Goal: Task Accomplishment & Management: Use online tool/utility

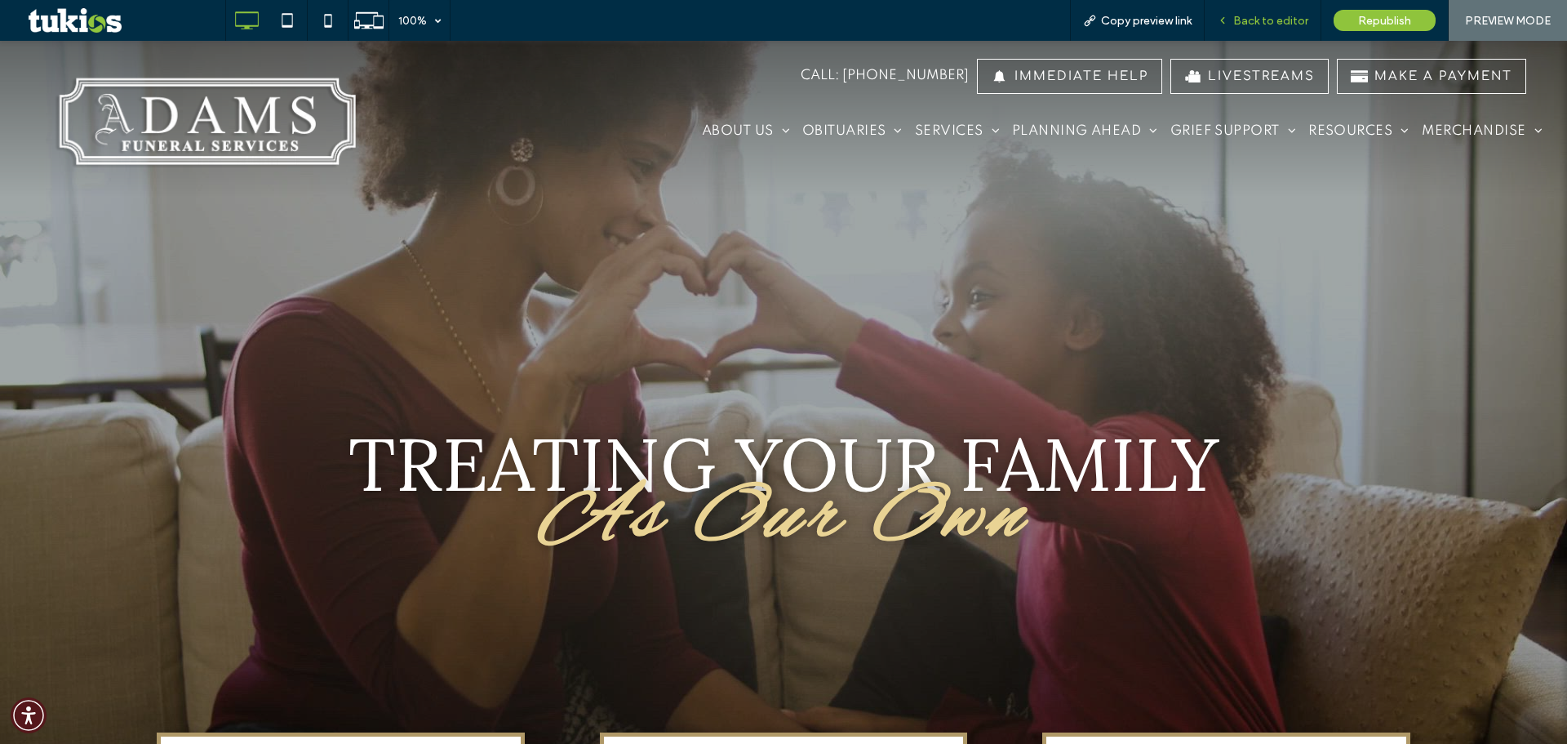
click at [1266, 5] on div "Back to editor" at bounding box center [1263, 20] width 117 height 41
click at [1281, 15] on span "Back to editor" at bounding box center [1270, 21] width 75 height 14
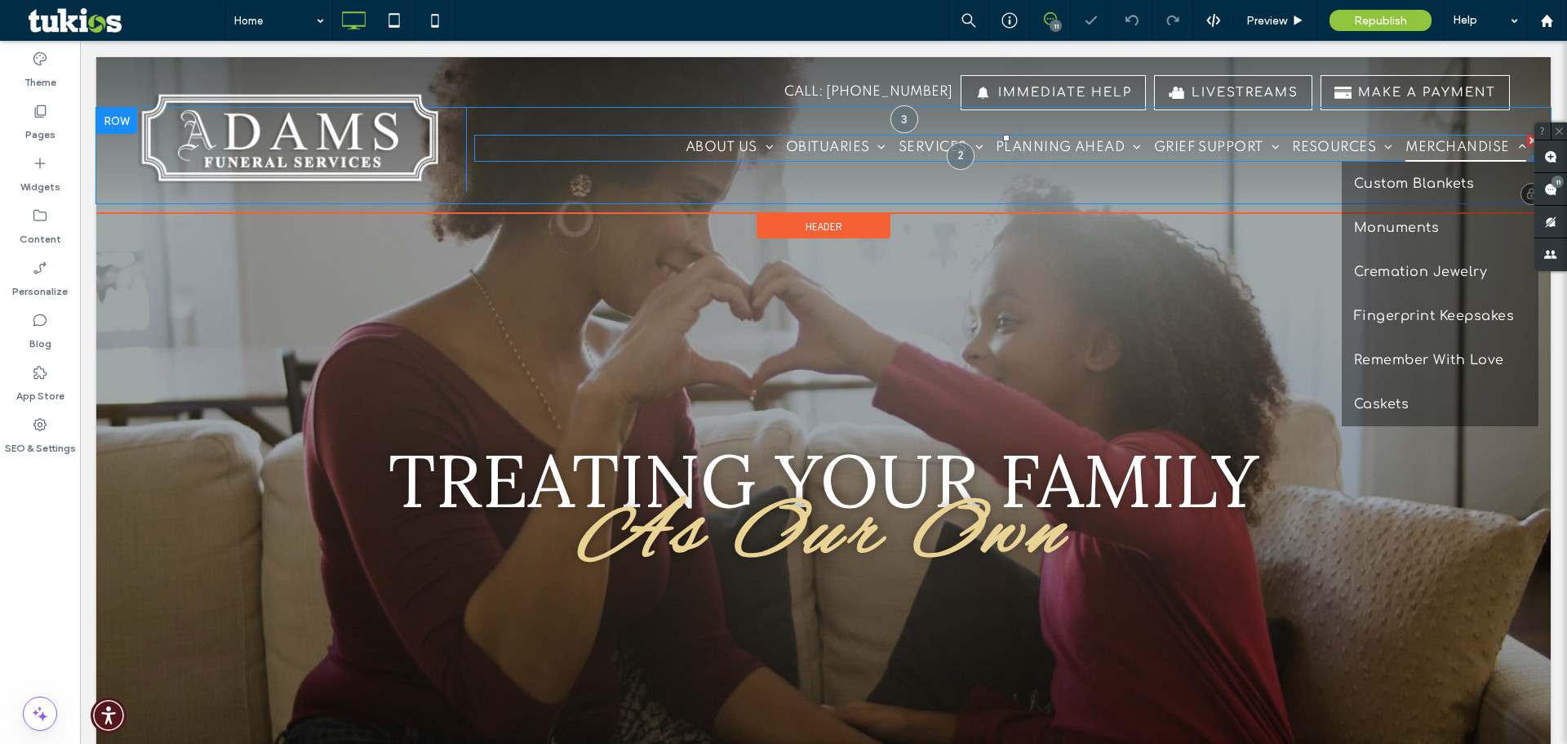
click at [1439, 144] on span "MERCHANDISE" at bounding box center [1466, 148] width 121 height 27
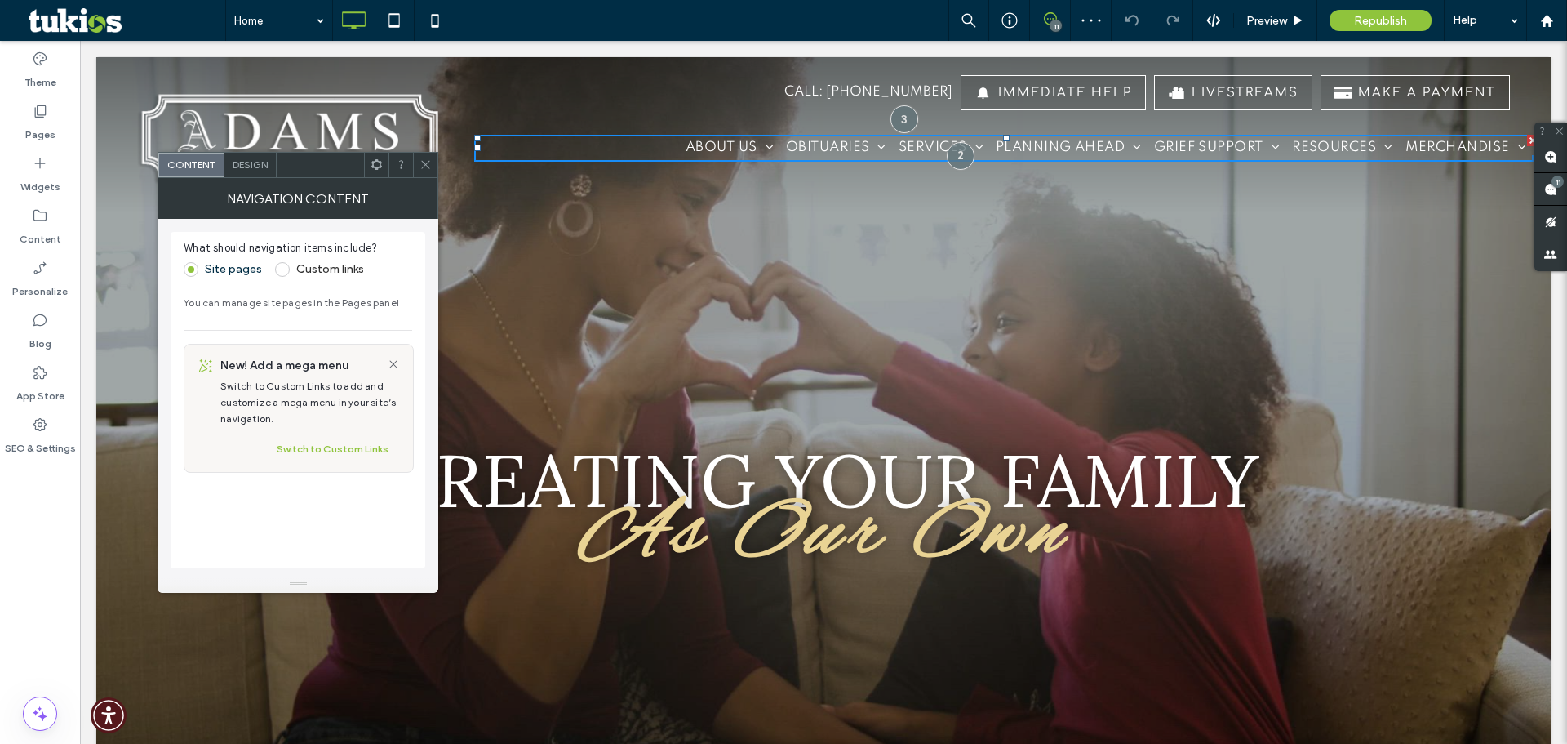
click at [425, 159] on icon at bounding box center [426, 164] width 12 height 12
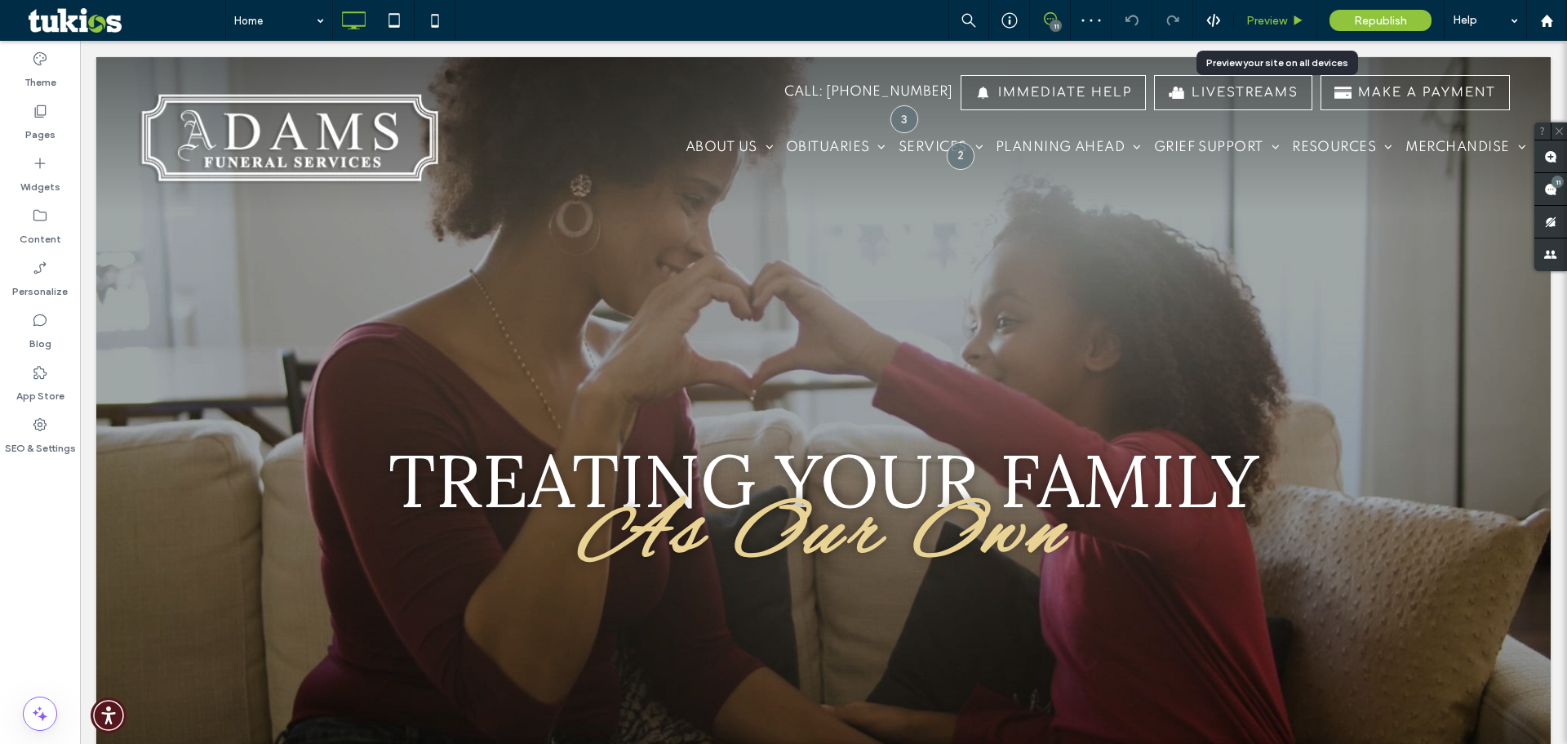
click at [1300, 23] on icon at bounding box center [1298, 21] width 12 height 12
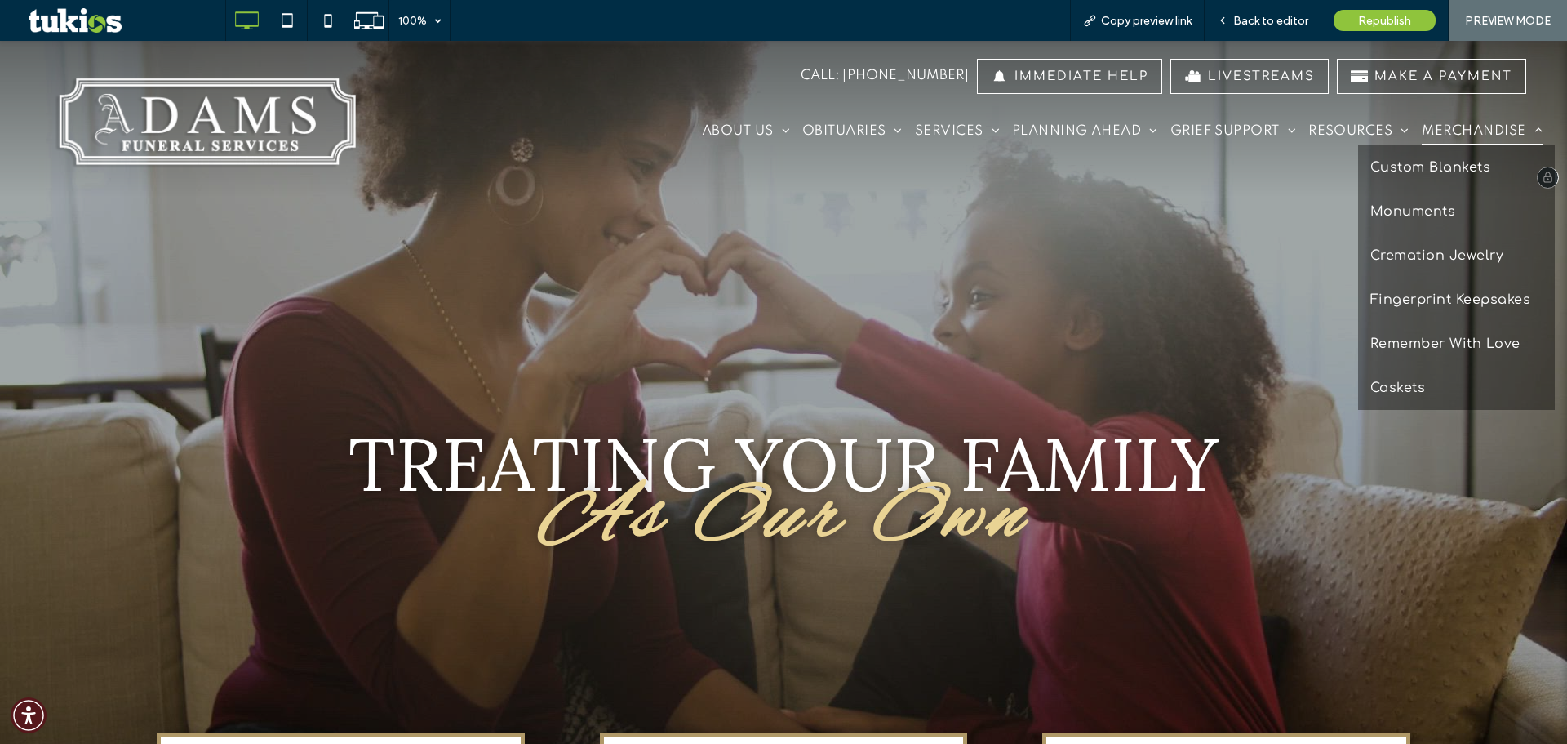
click at [1456, 131] on span "MERCHANDISE" at bounding box center [1482, 131] width 121 height 27
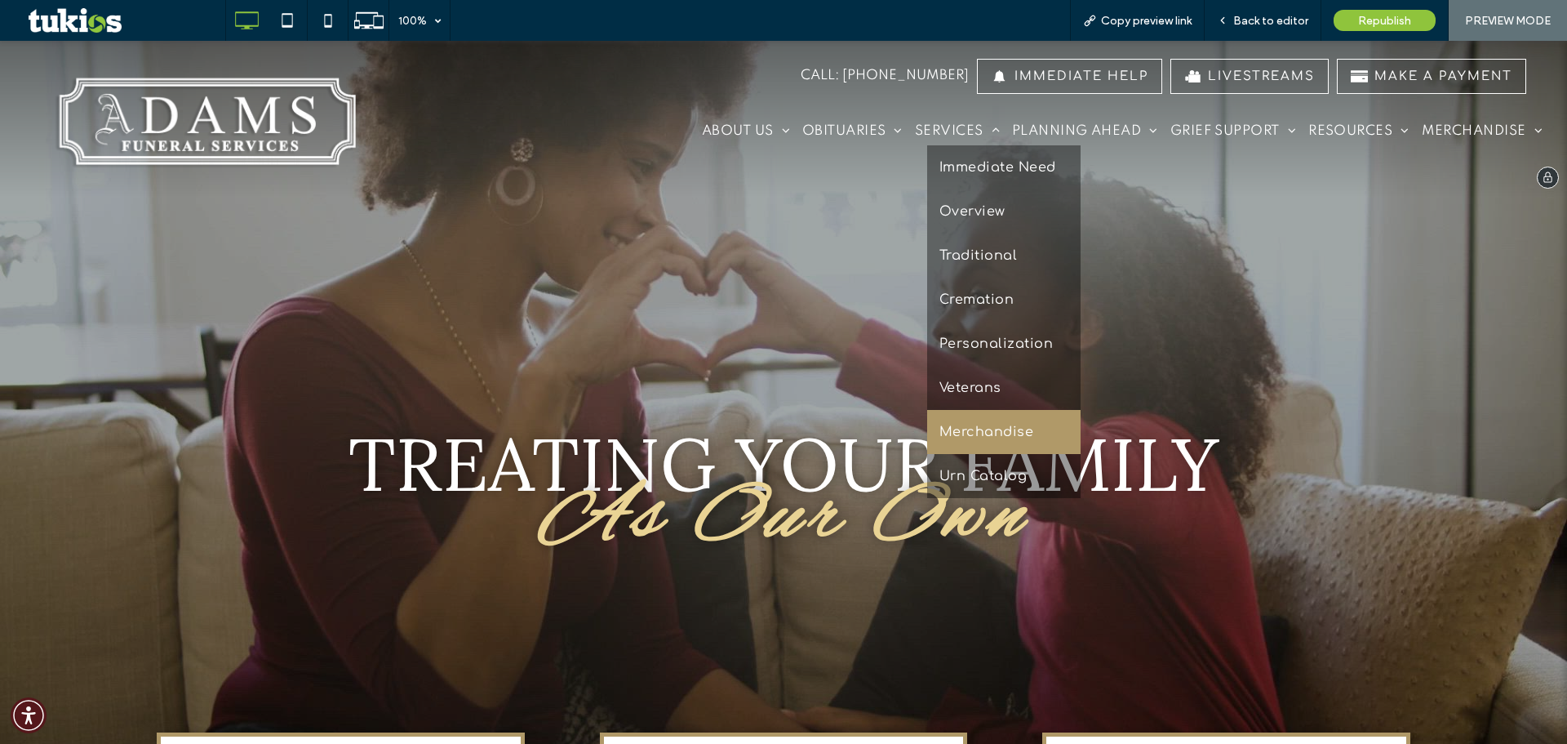
click at [964, 424] on span "Merchandise" at bounding box center [987, 432] width 94 height 20
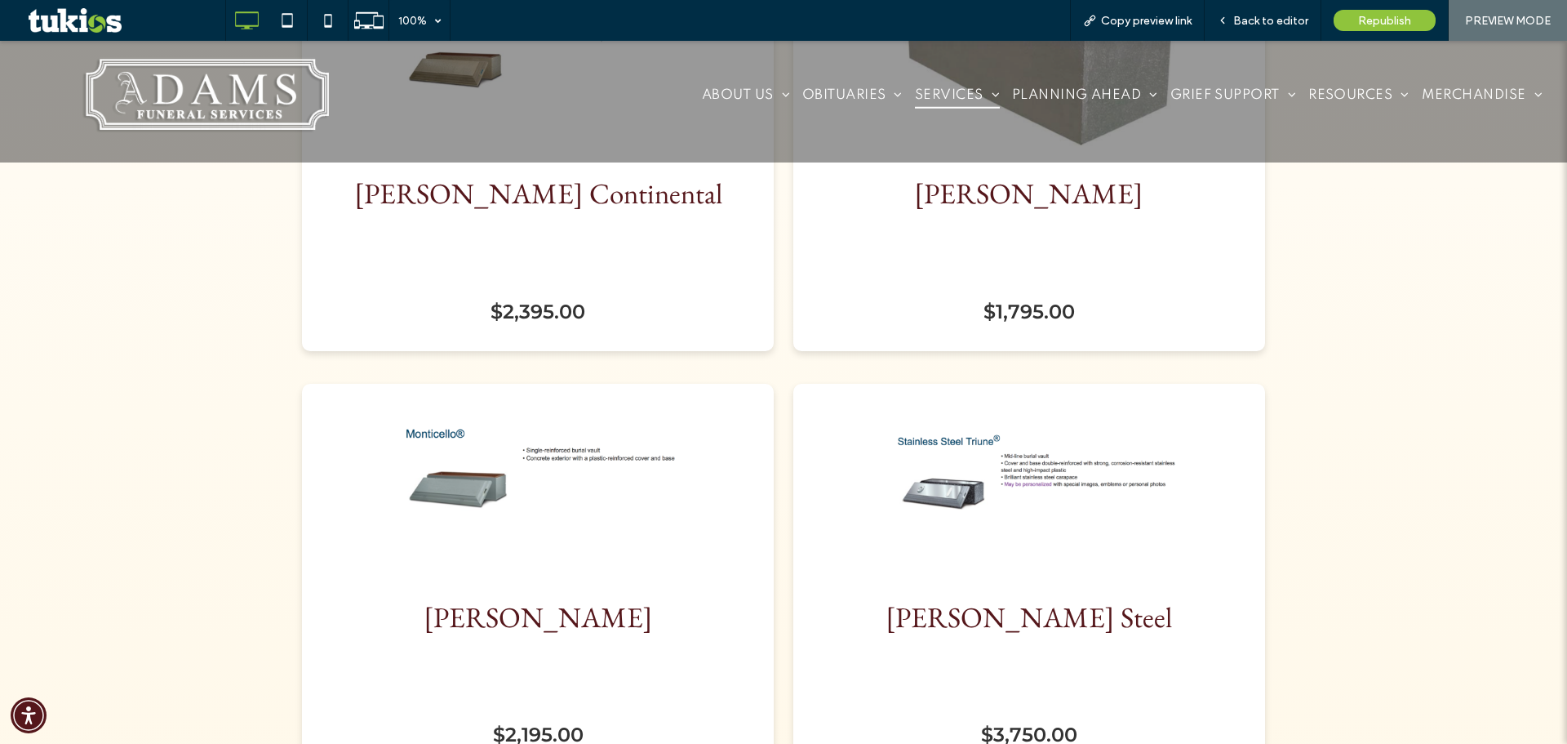
scroll to position [1988, 0]
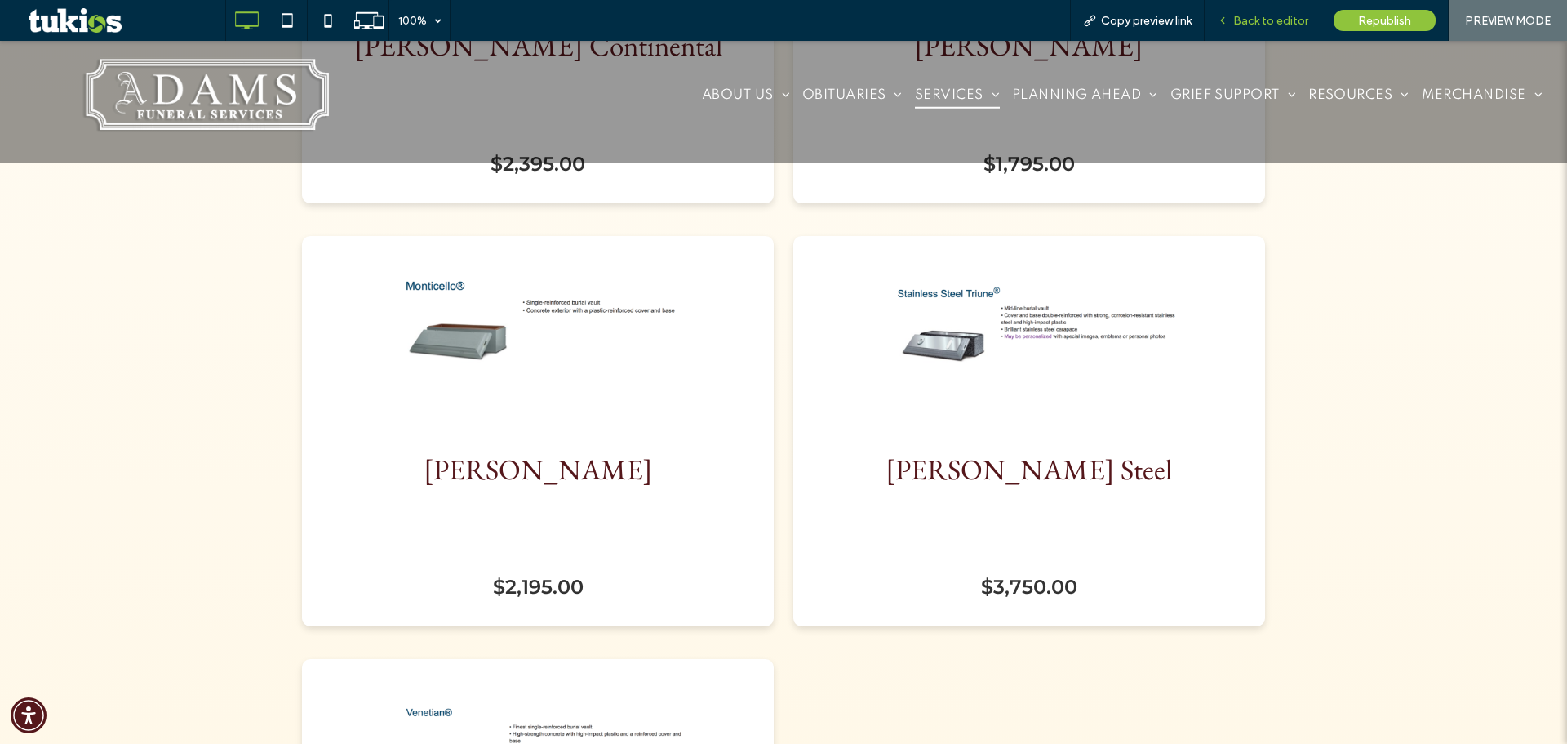
click at [1260, 17] on span "Back to editor" at bounding box center [1270, 21] width 75 height 14
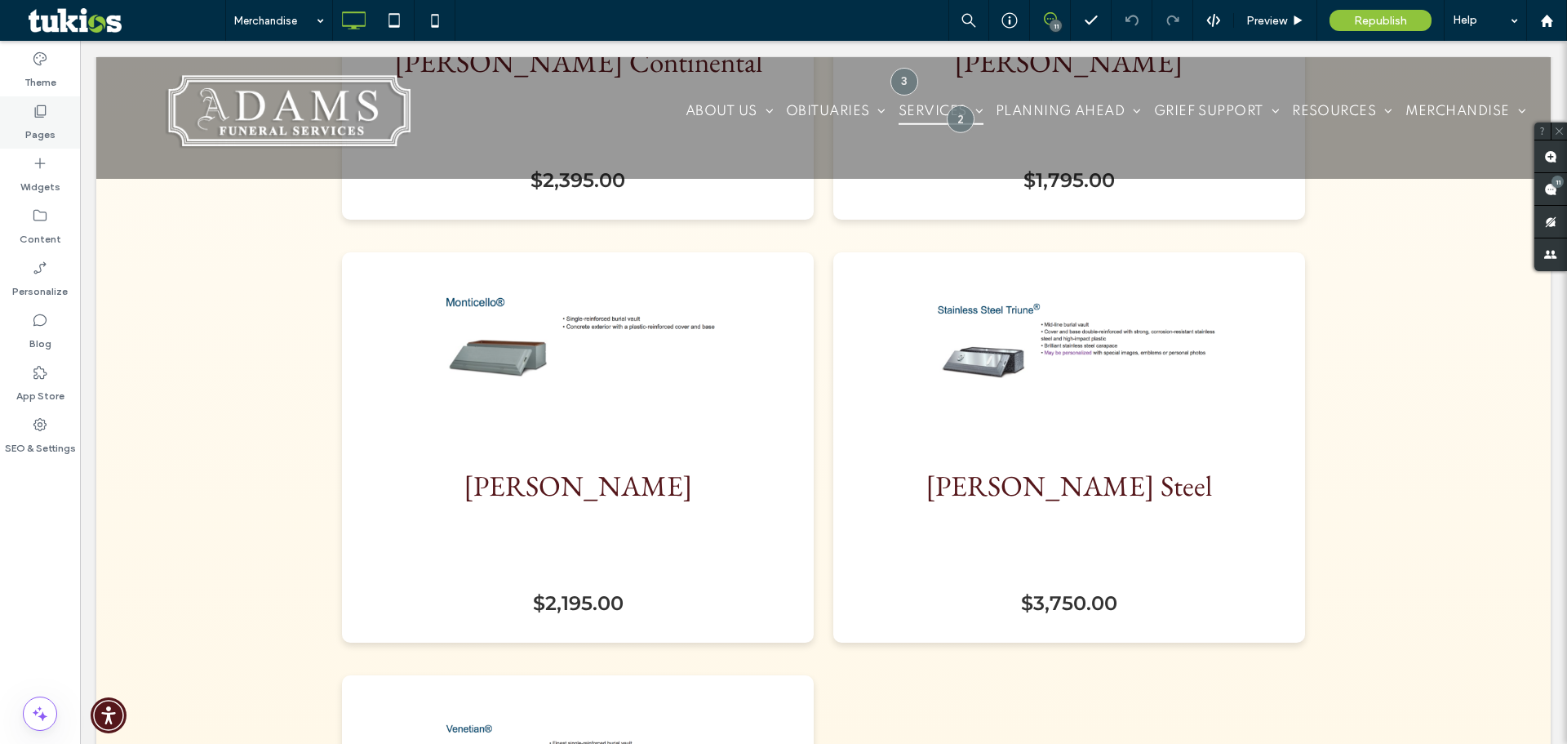
click at [56, 109] on div "Pages" at bounding box center [40, 122] width 80 height 52
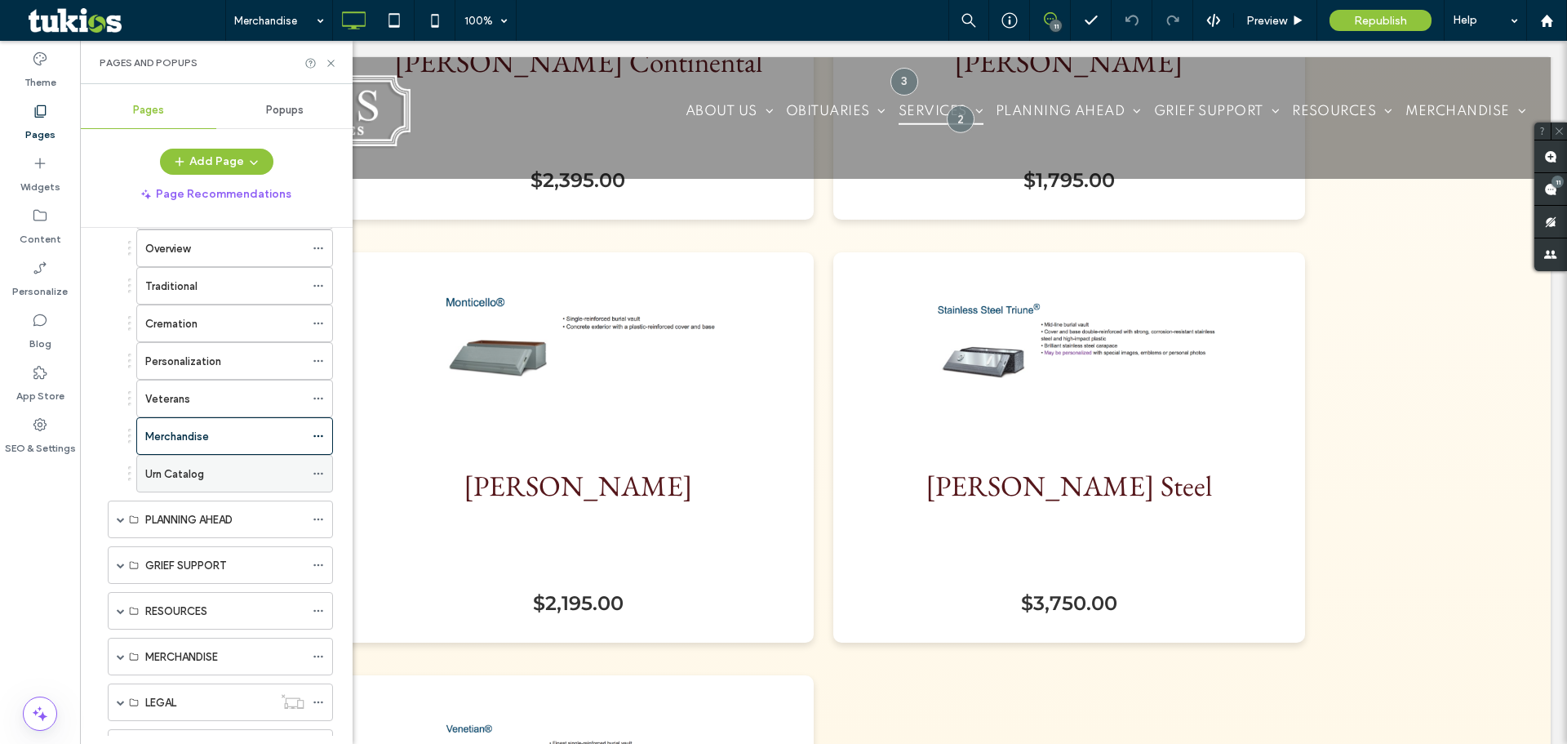
scroll to position [202, 0]
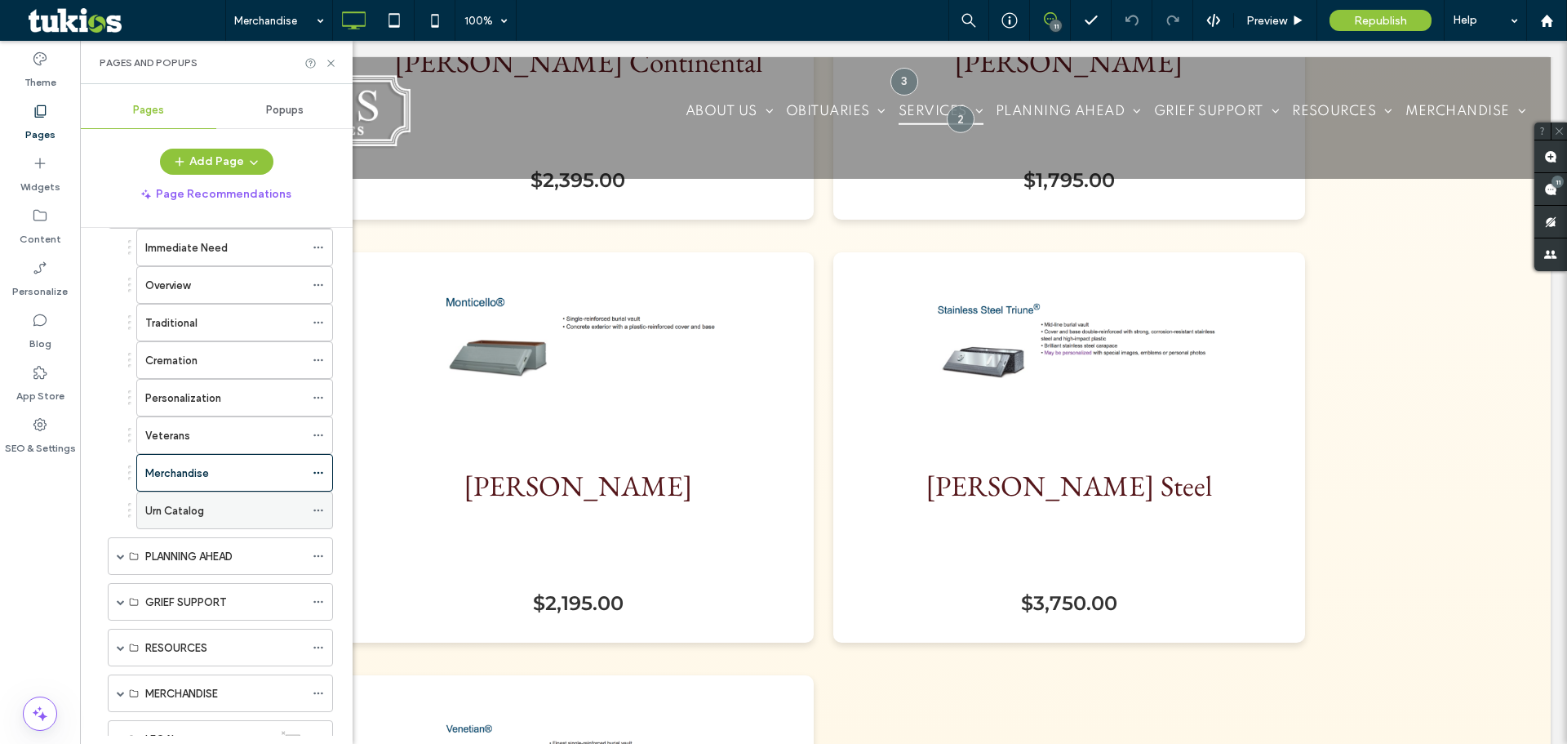
click at [314, 509] on icon at bounding box center [318, 509] width 11 height 11
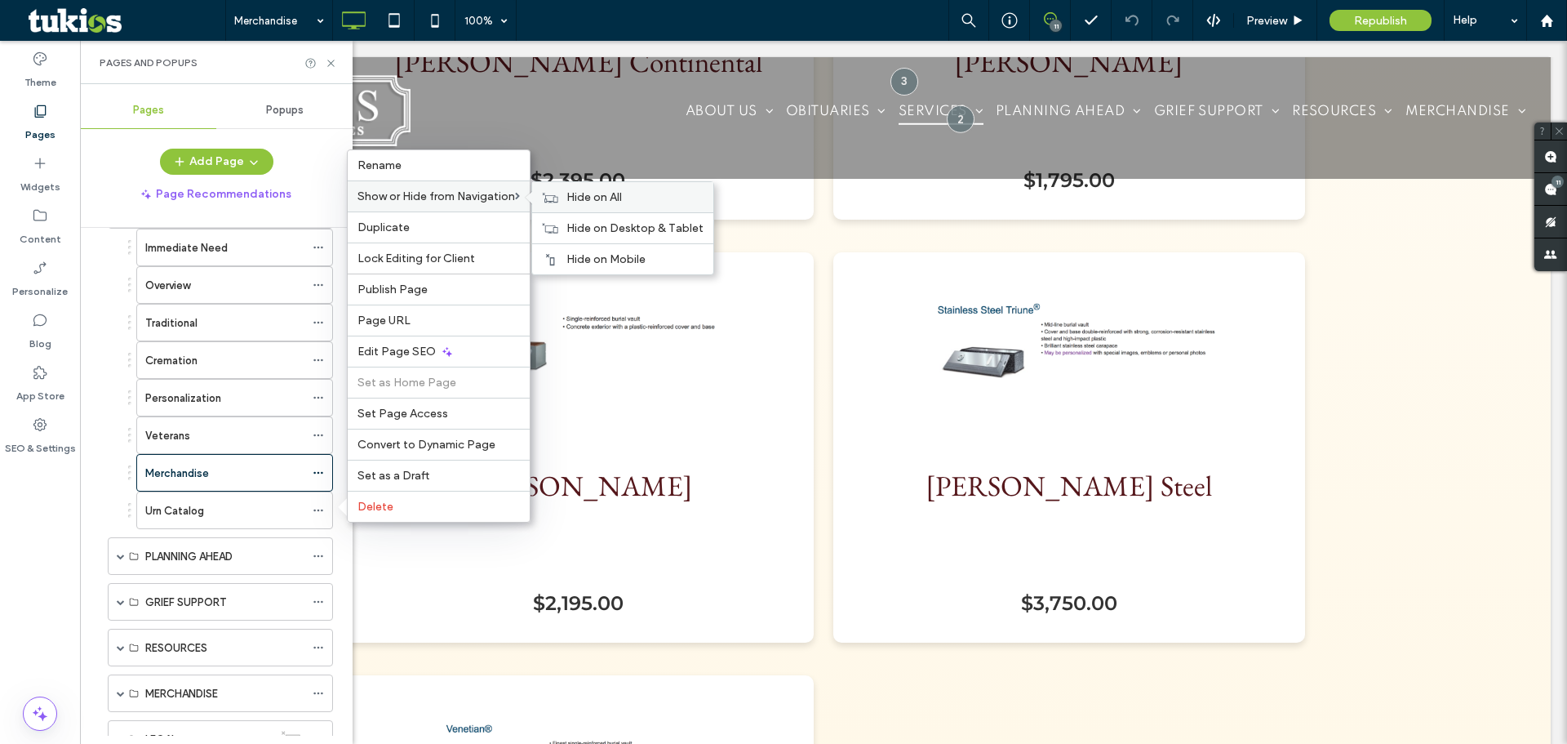
click at [582, 196] on span "Hide on All" at bounding box center [594, 197] width 56 height 14
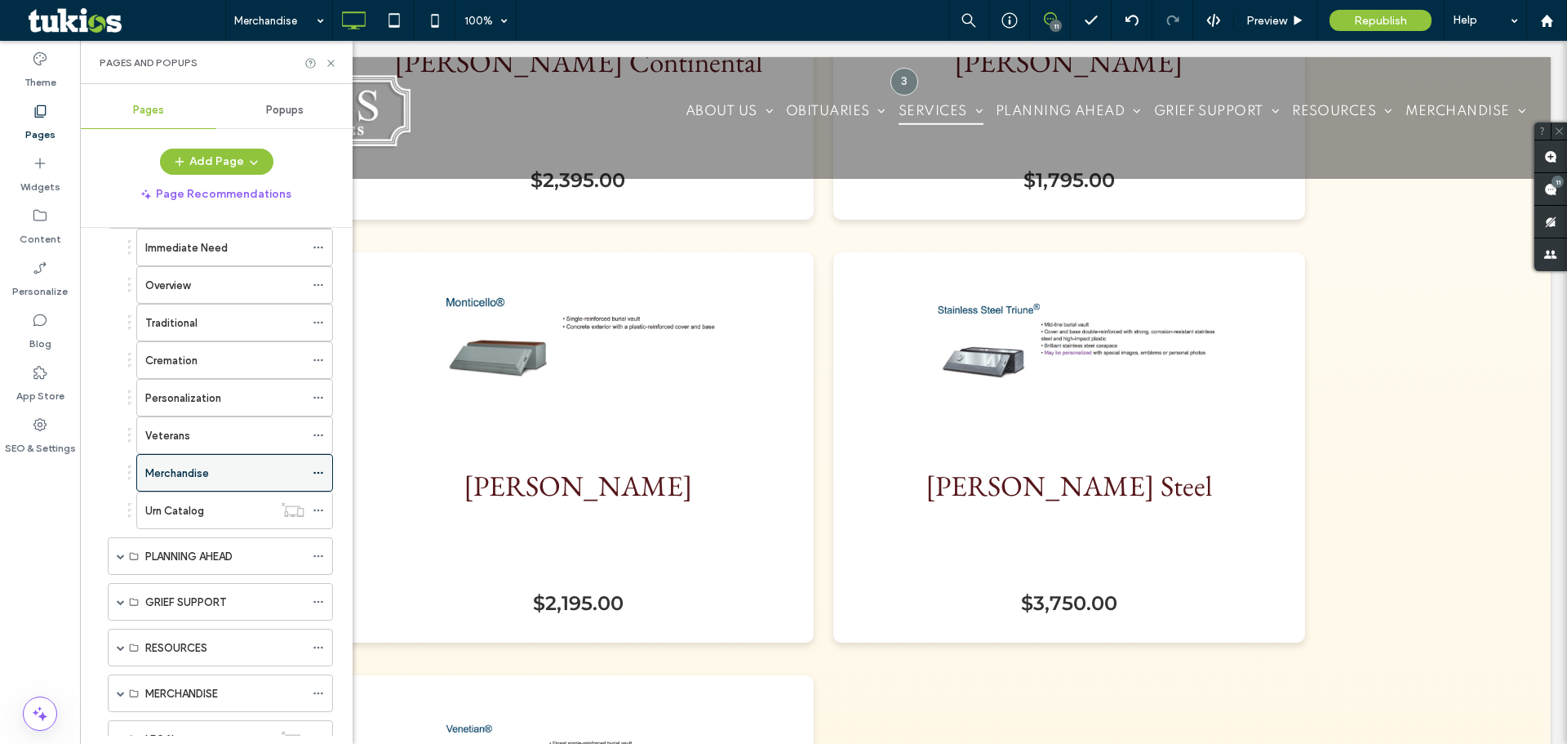
click at [233, 473] on div "Merchandise" at bounding box center [224, 472] width 159 height 17
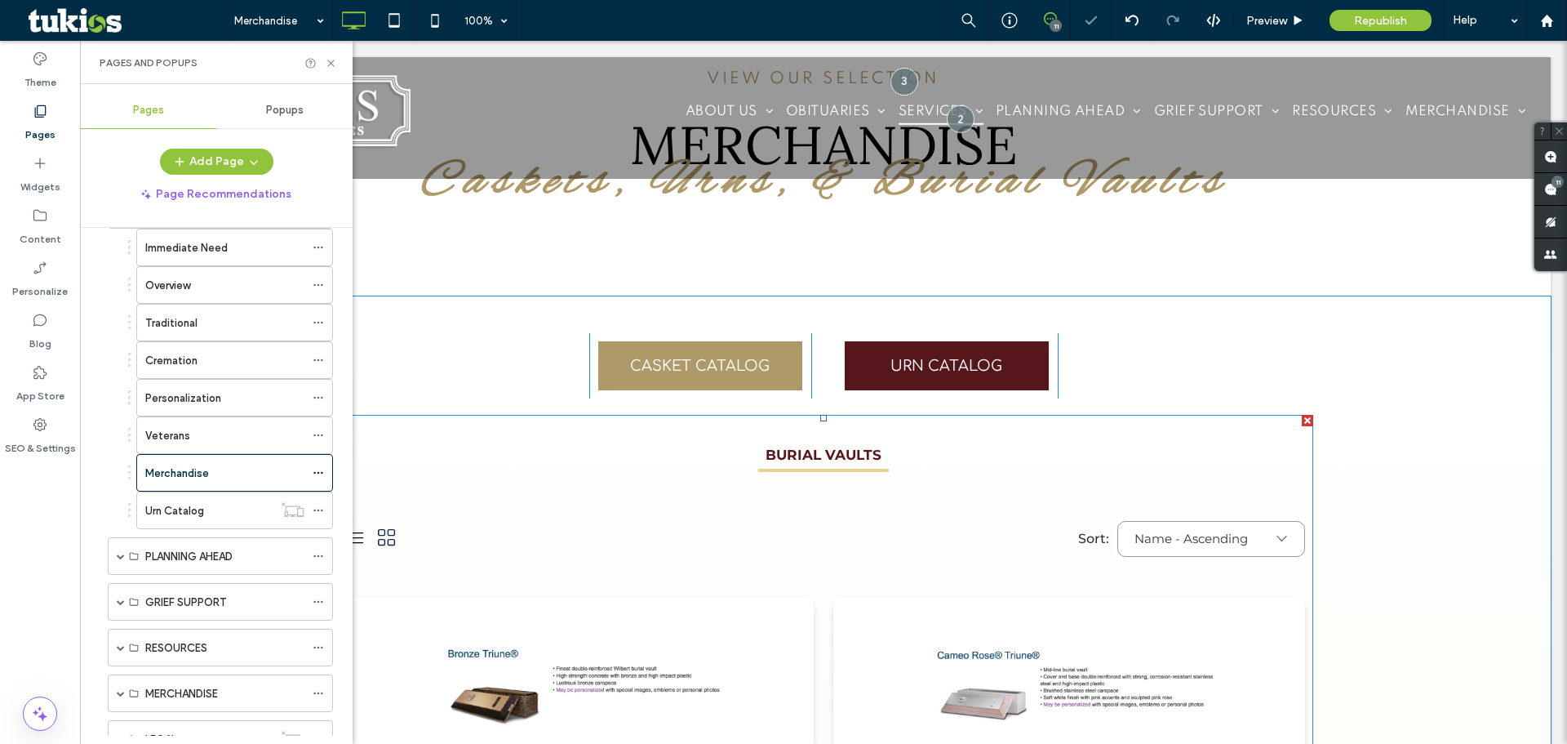
scroll to position [762, 0]
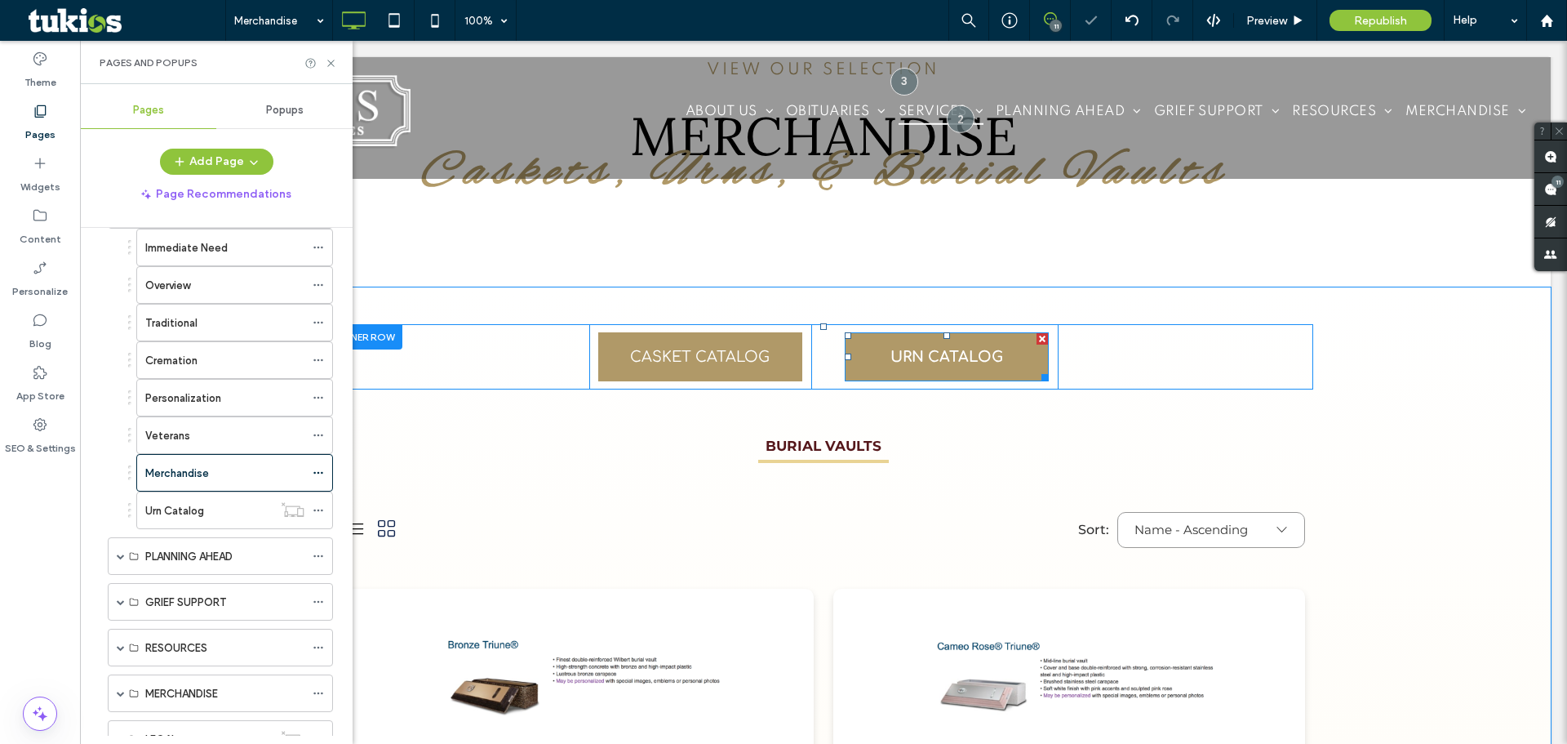
click at [960, 349] on span "URN CATALOG" at bounding box center [947, 356] width 113 height 33
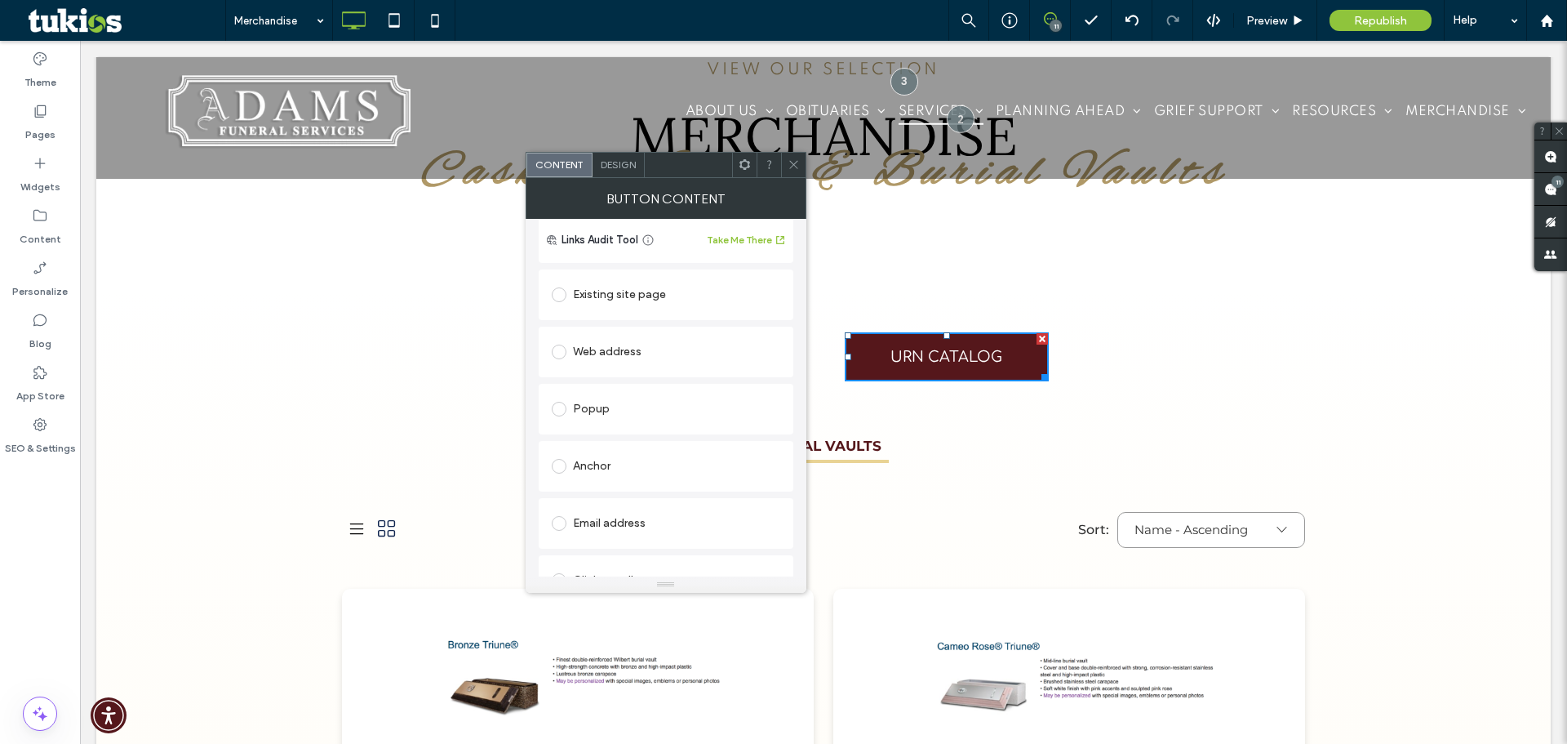
scroll to position [0, 0]
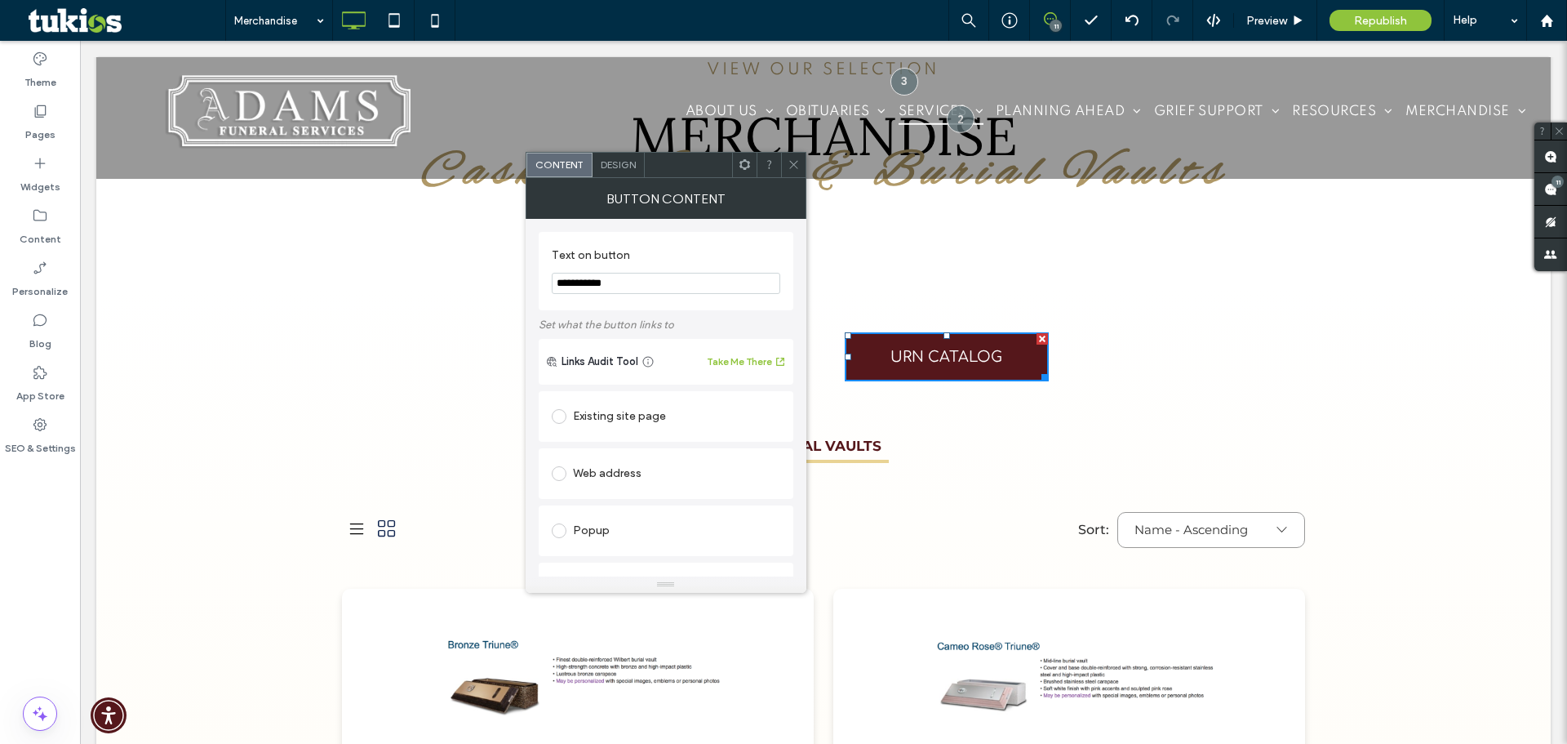
click at [595, 477] on div "Web address" at bounding box center [666, 473] width 229 height 26
click at [629, 505] on input "url" at bounding box center [666, 505] width 229 height 21
paste input "**********"
type input "**********"
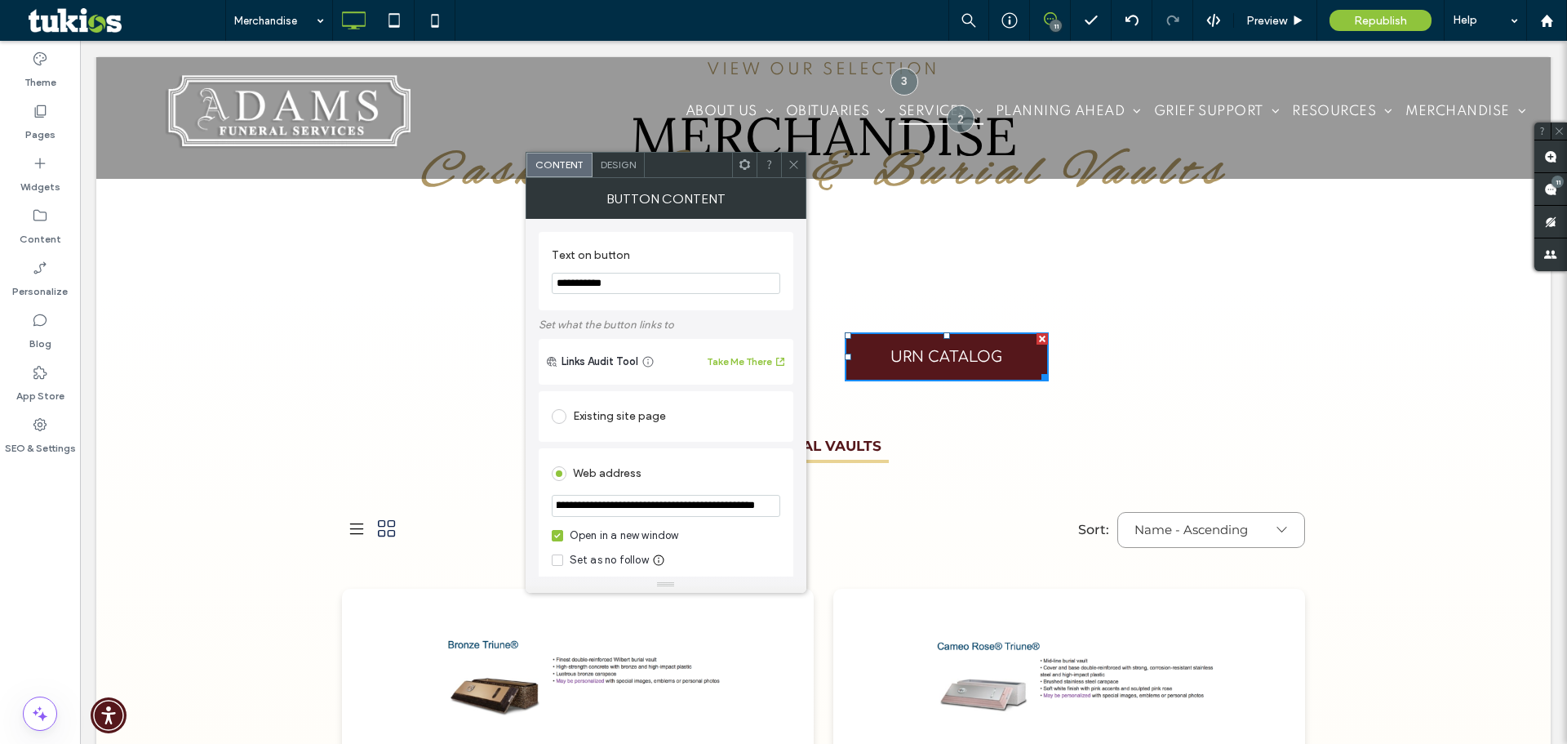
click at [795, 166] on use at bounding box center [793, 165] width 8 height 8
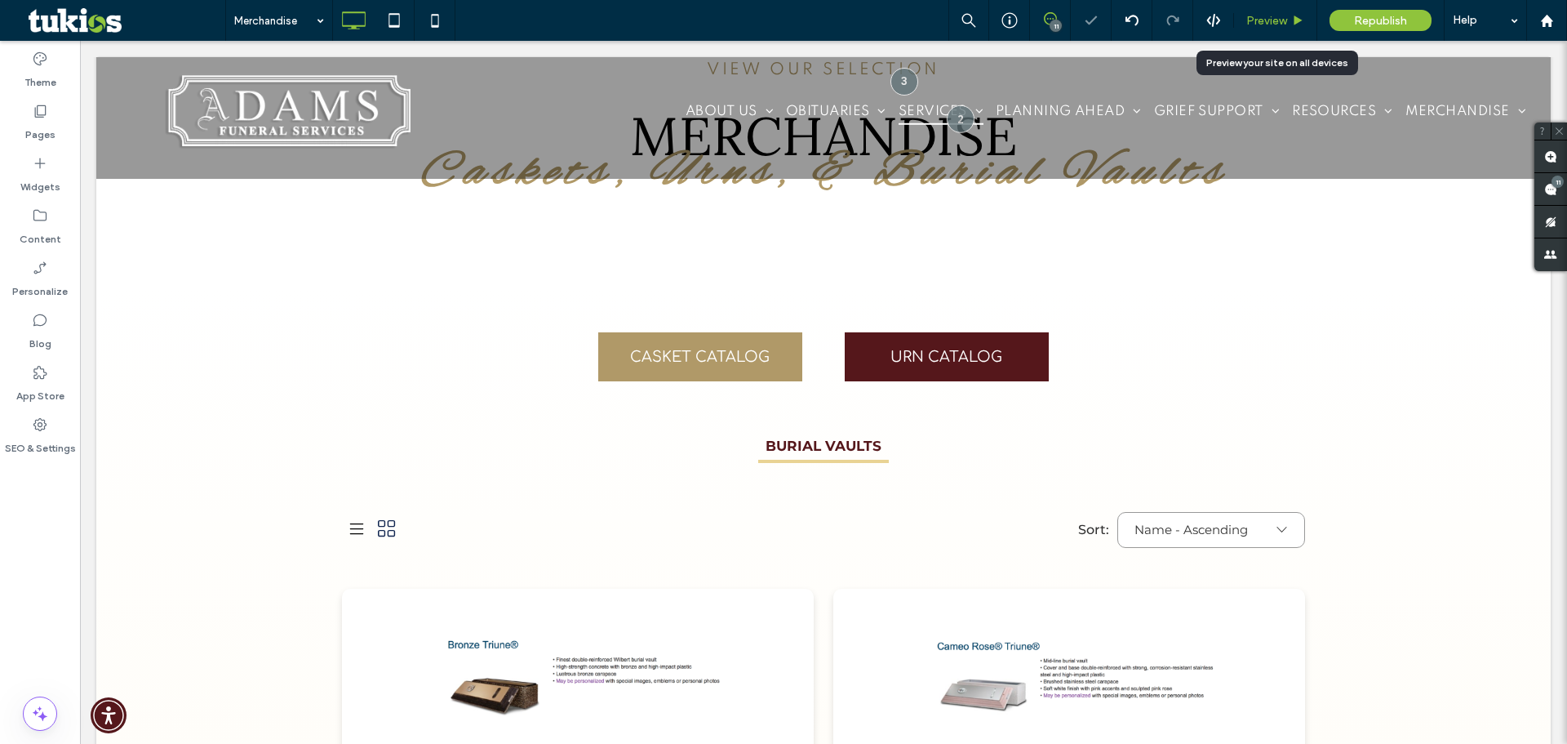
click at [1271, 23] on span "Preview" at bounding box center [1266, 21] width 41 height 14
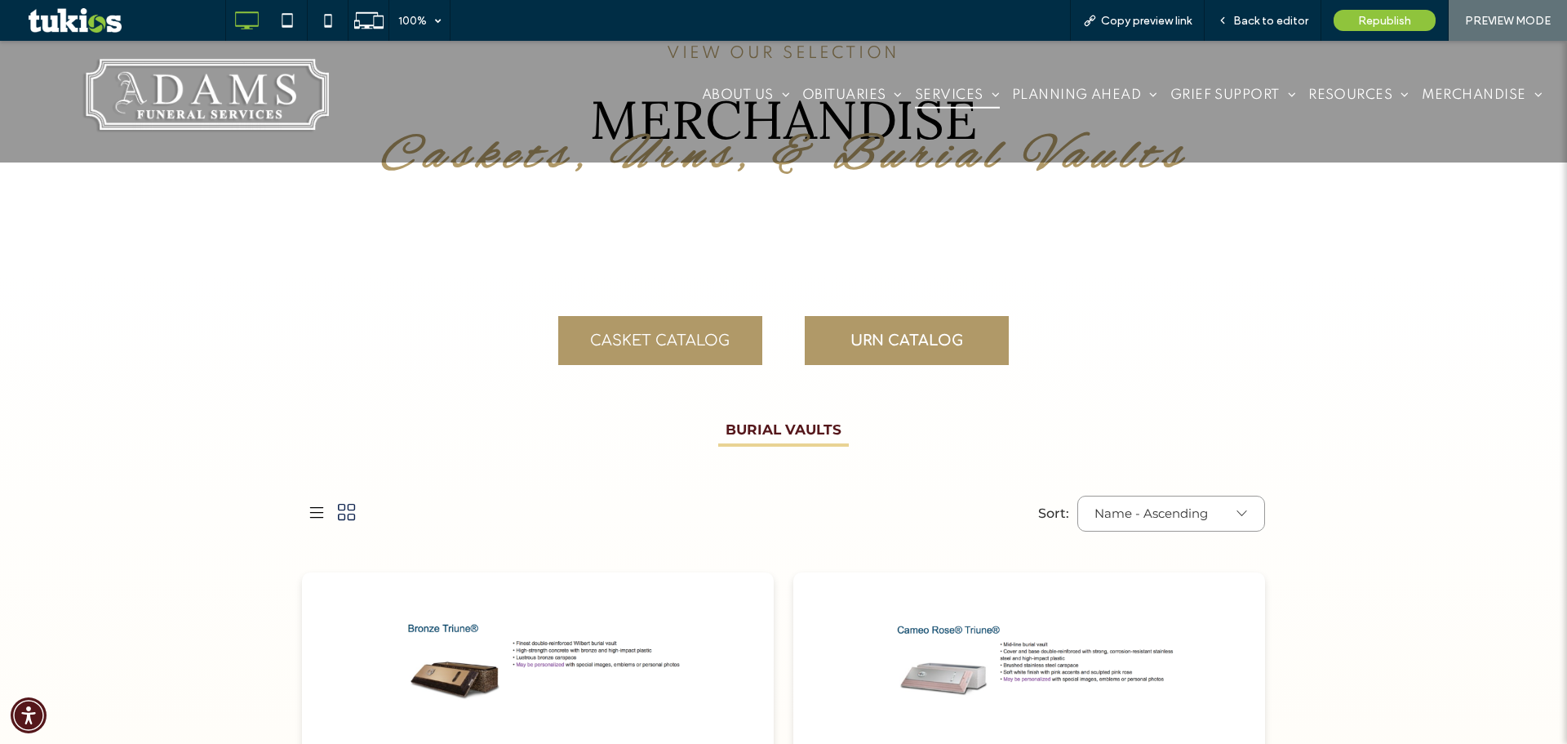
click at [914, 335] on span "URN CATALOG" at bounding box center [907, 340] width 113 height 33
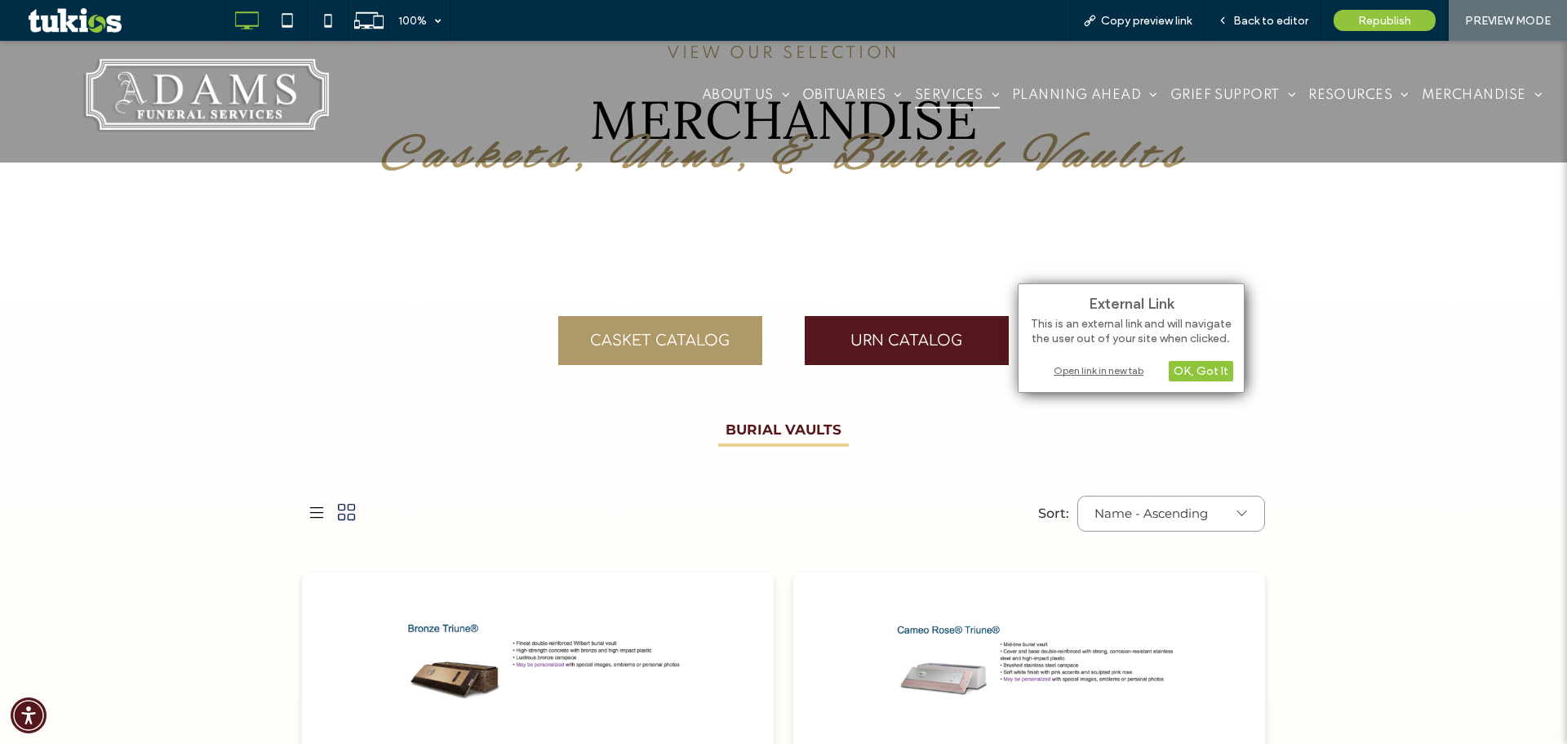
click at [1082, 369] on div "Open link in new tab" at bounding box center [1131, 370] width 204 height 17
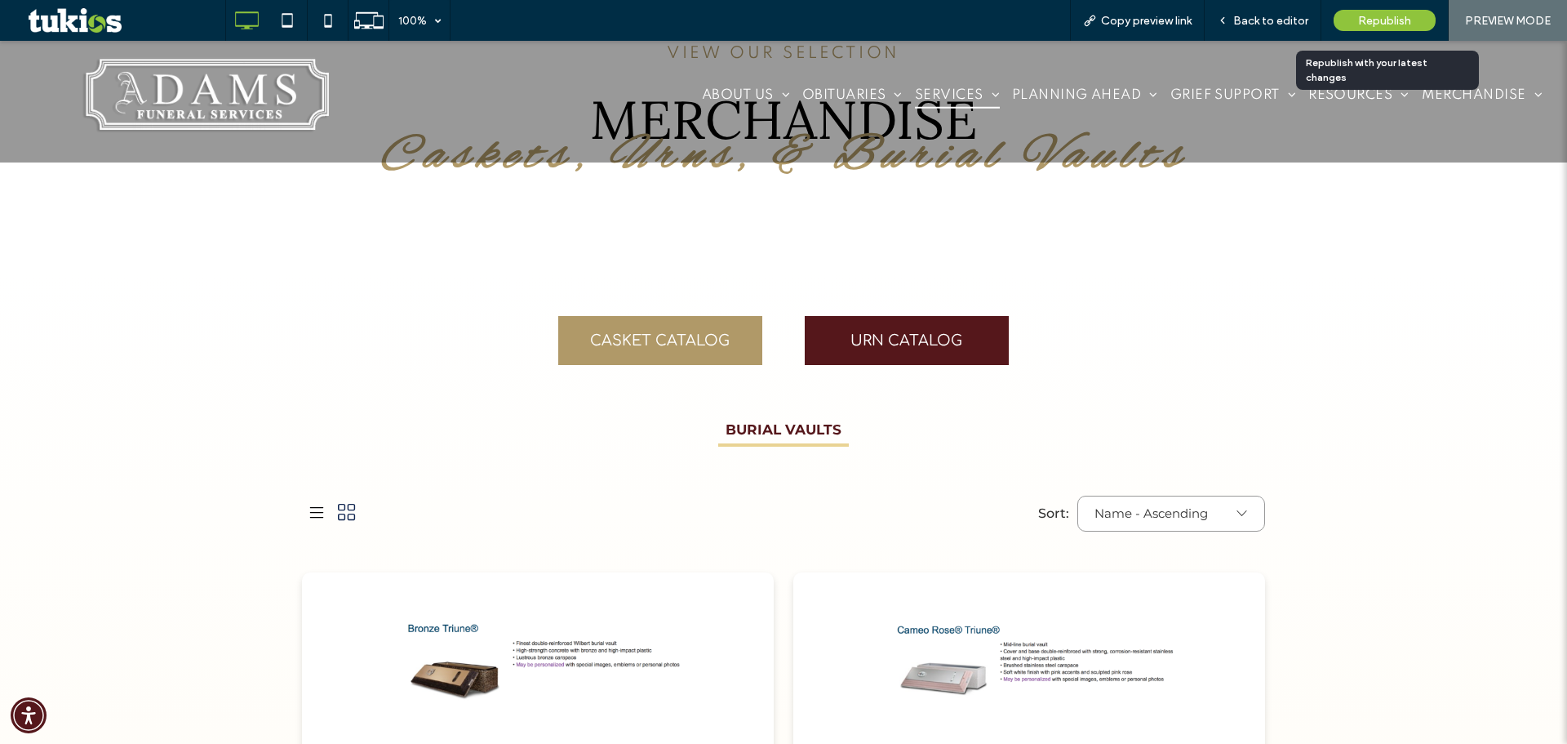
click at [1399, 21] on span "Republish" at bounding box center [1384, 21] width 53 height 14
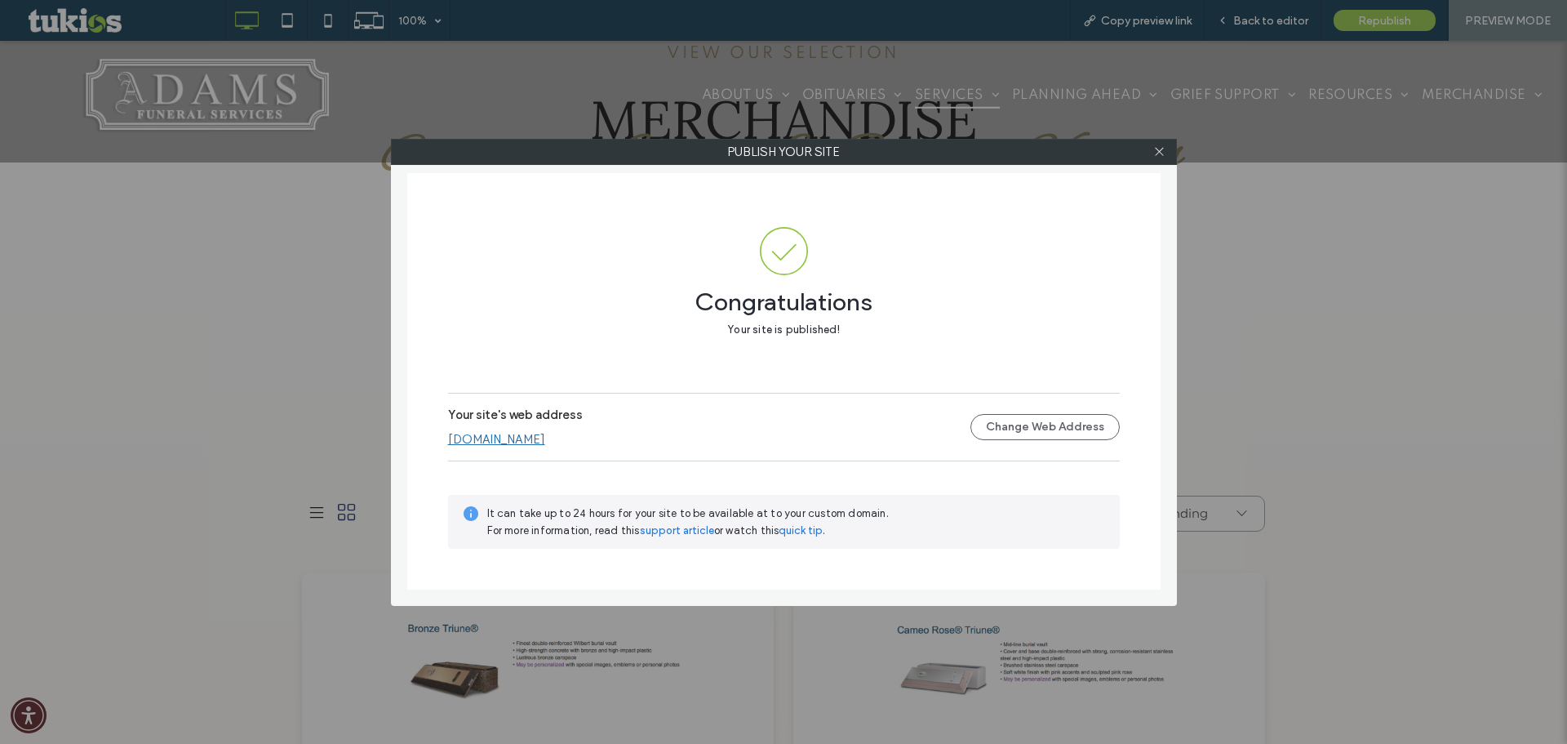
click at [1167, 157] on div at bounding box center [1160, 152] width 24 height 24
click at [1157, 153] on icon at bounding box center [1159, 151] width 12 height 12
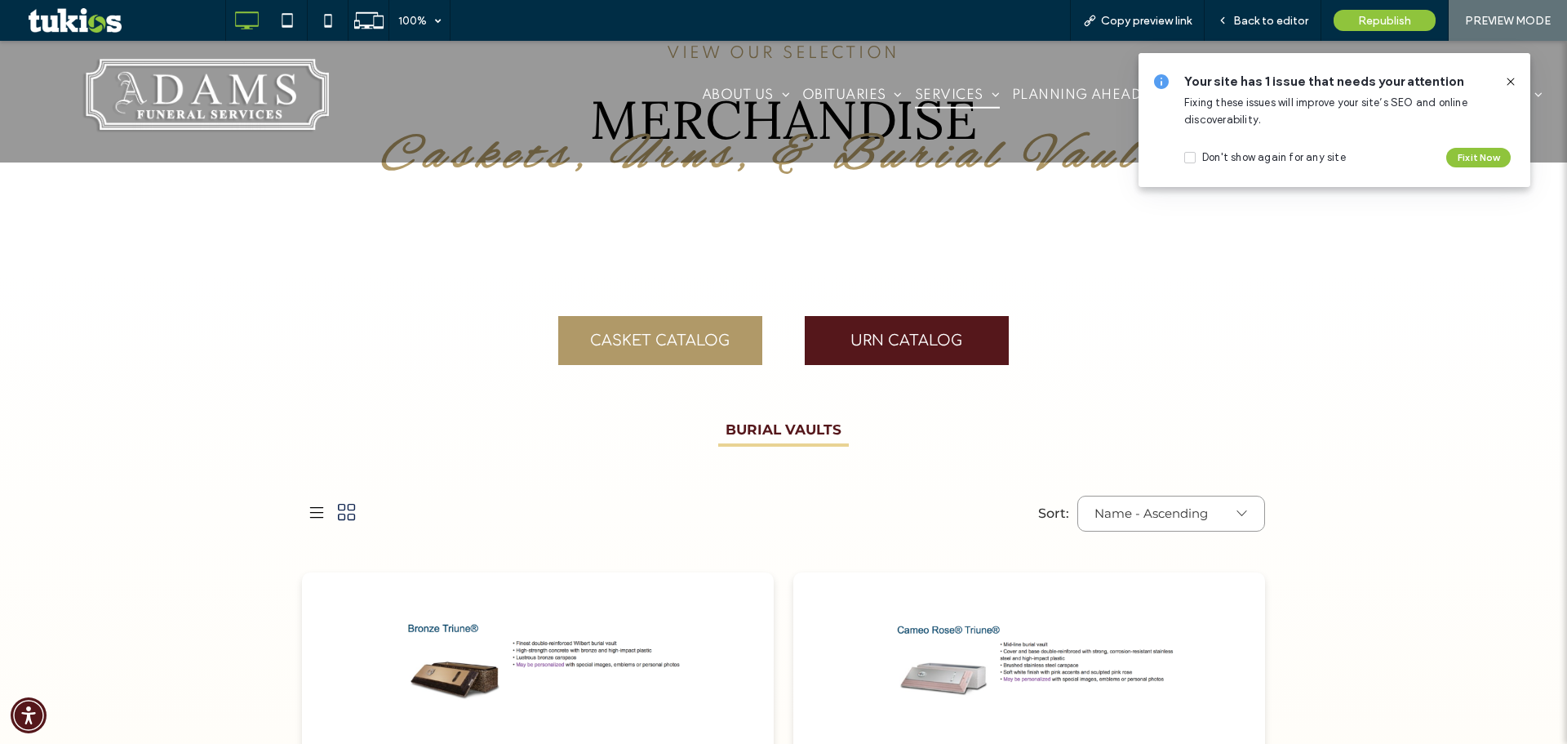
click at [1511, 82] on use at bounding box center [1510, 81] width 7 height 7
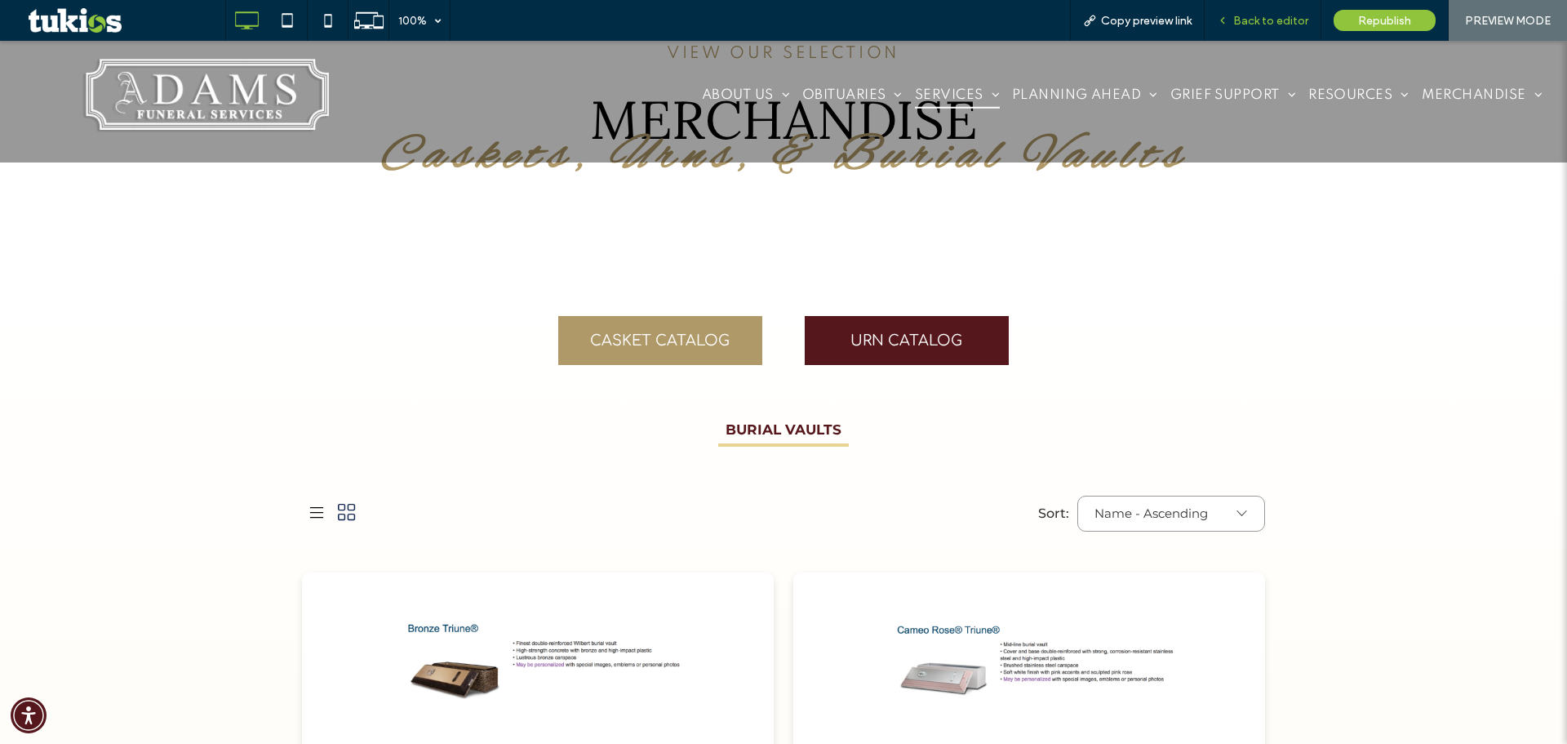
click at [1306, 11] on div "Back to editor" at bounding box center [1263, 20] width 117 height 41
click at [1275, 15] on span "Back to editor" at bounding box center [1270, 21] width 75 height 14
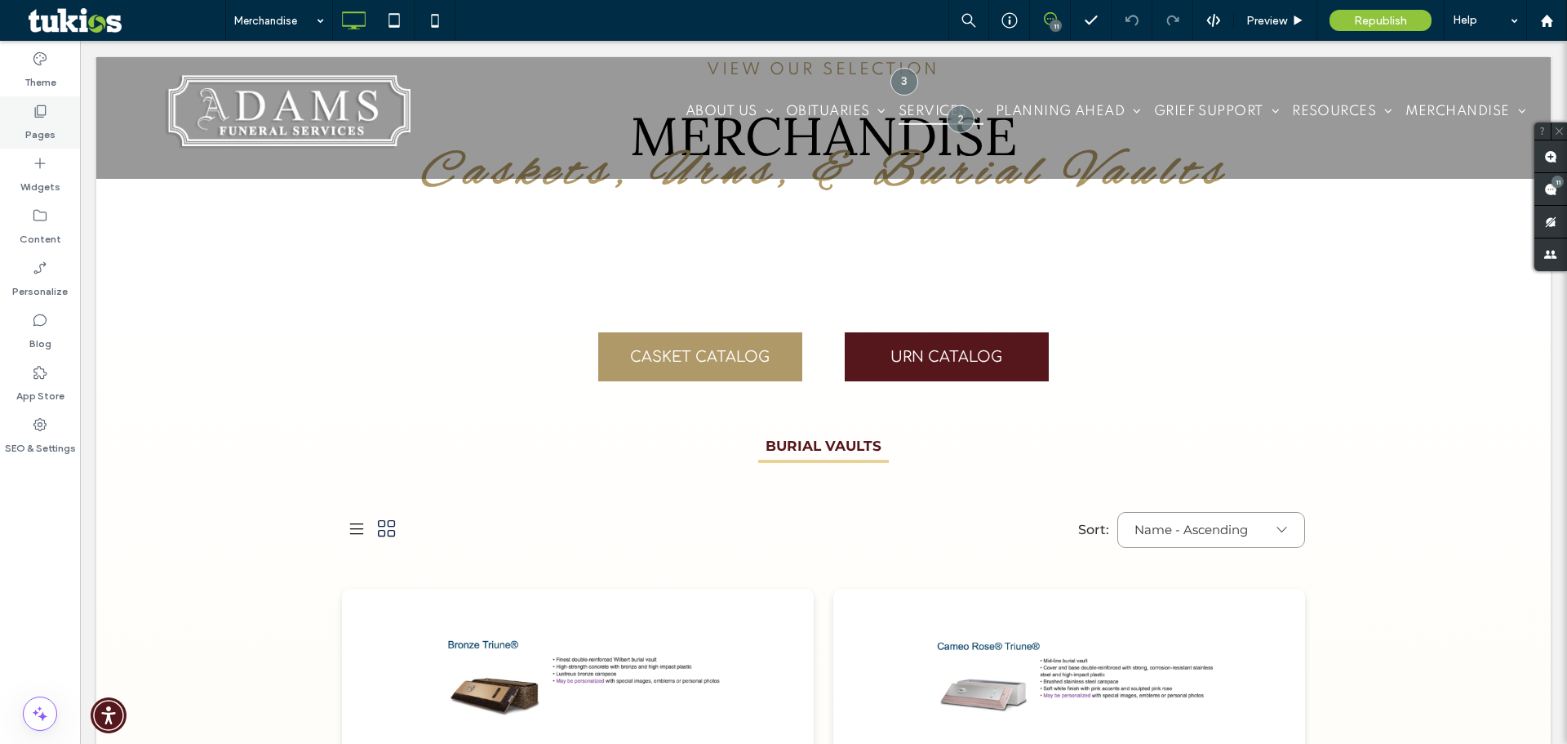
click at [38, 118] on use at bounding box center [40, 111] width 11 height 12
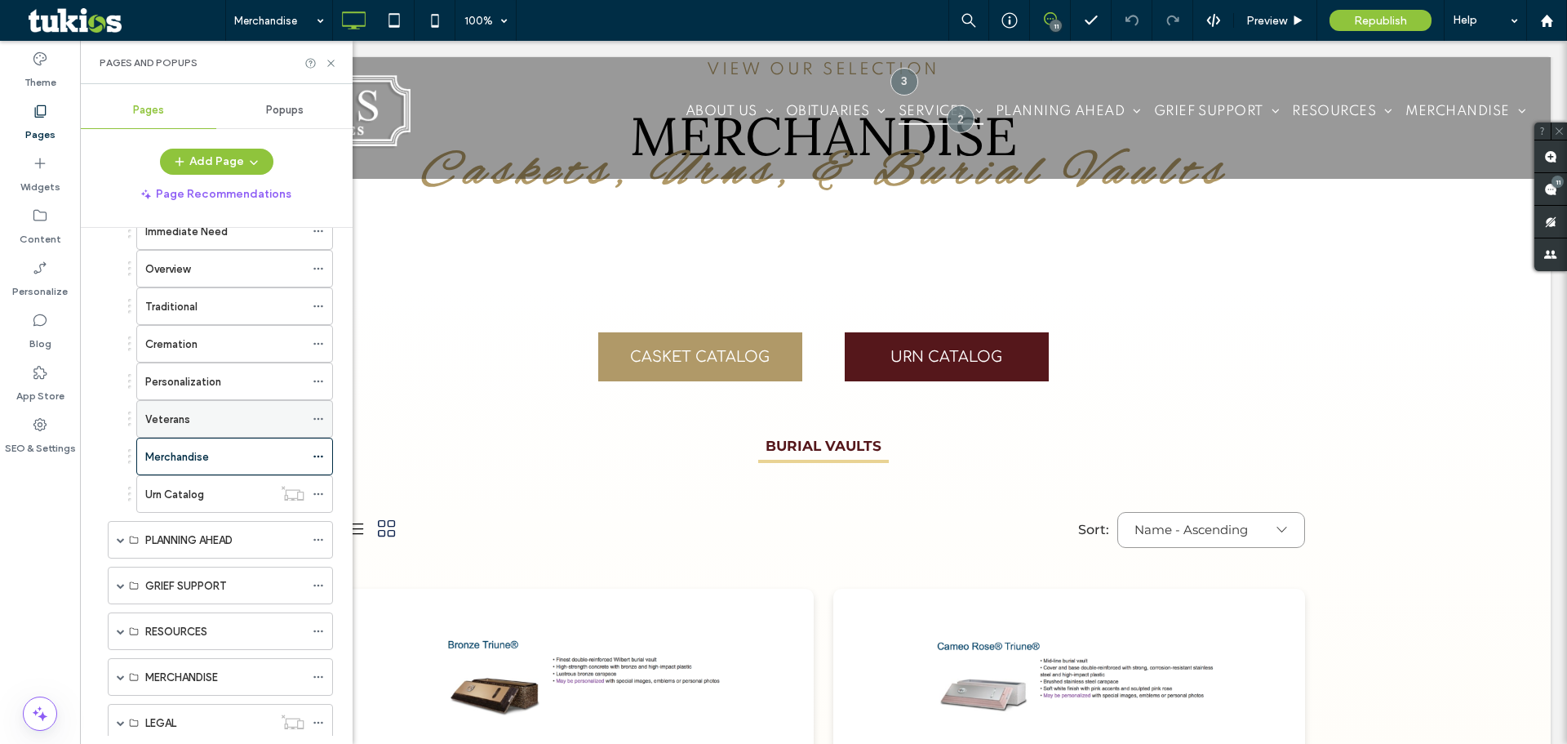
scroll to position [310, 0]
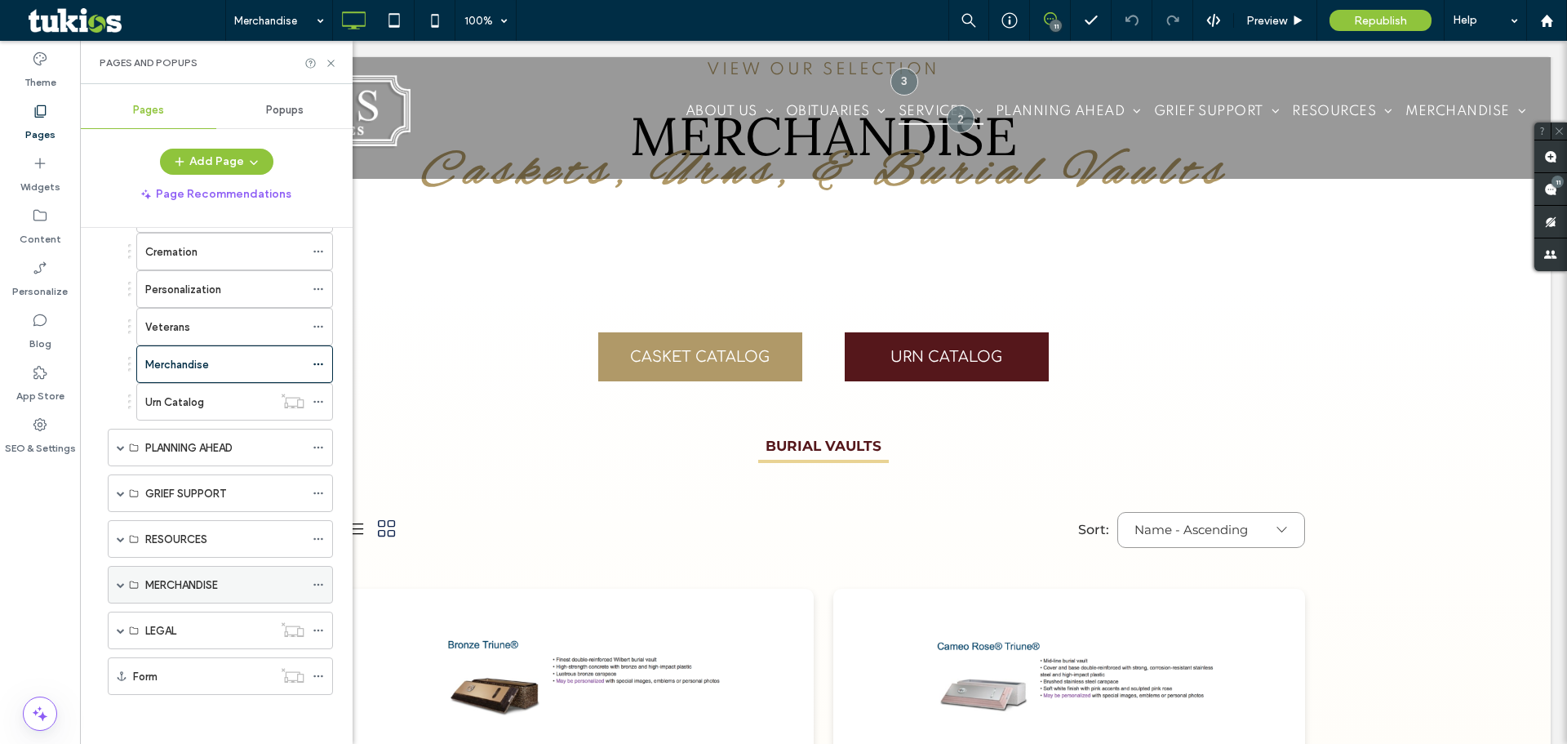
click at [120, 585] on span at bounding box center [121, 584] width 8 height 8
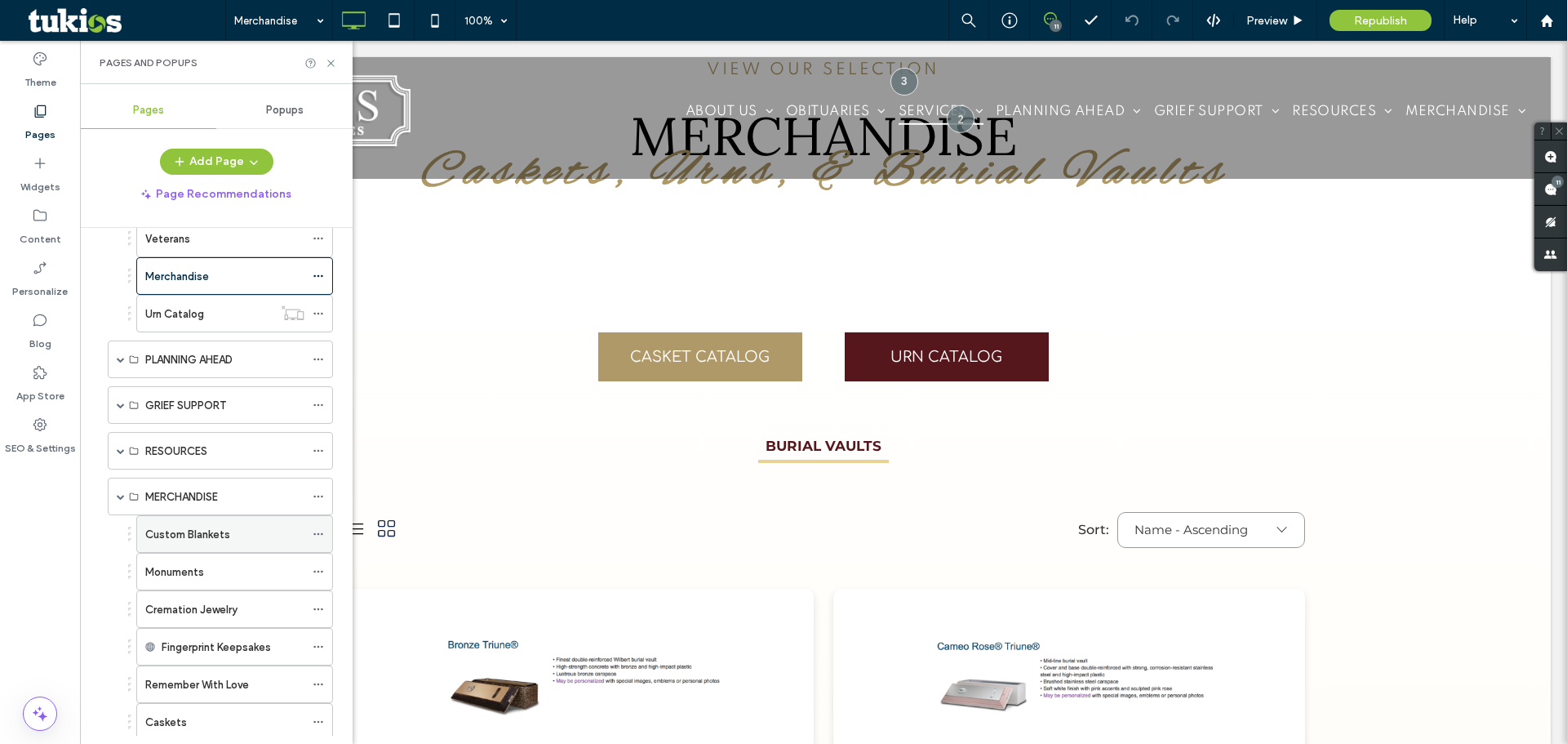
scroll to position [419, 0]
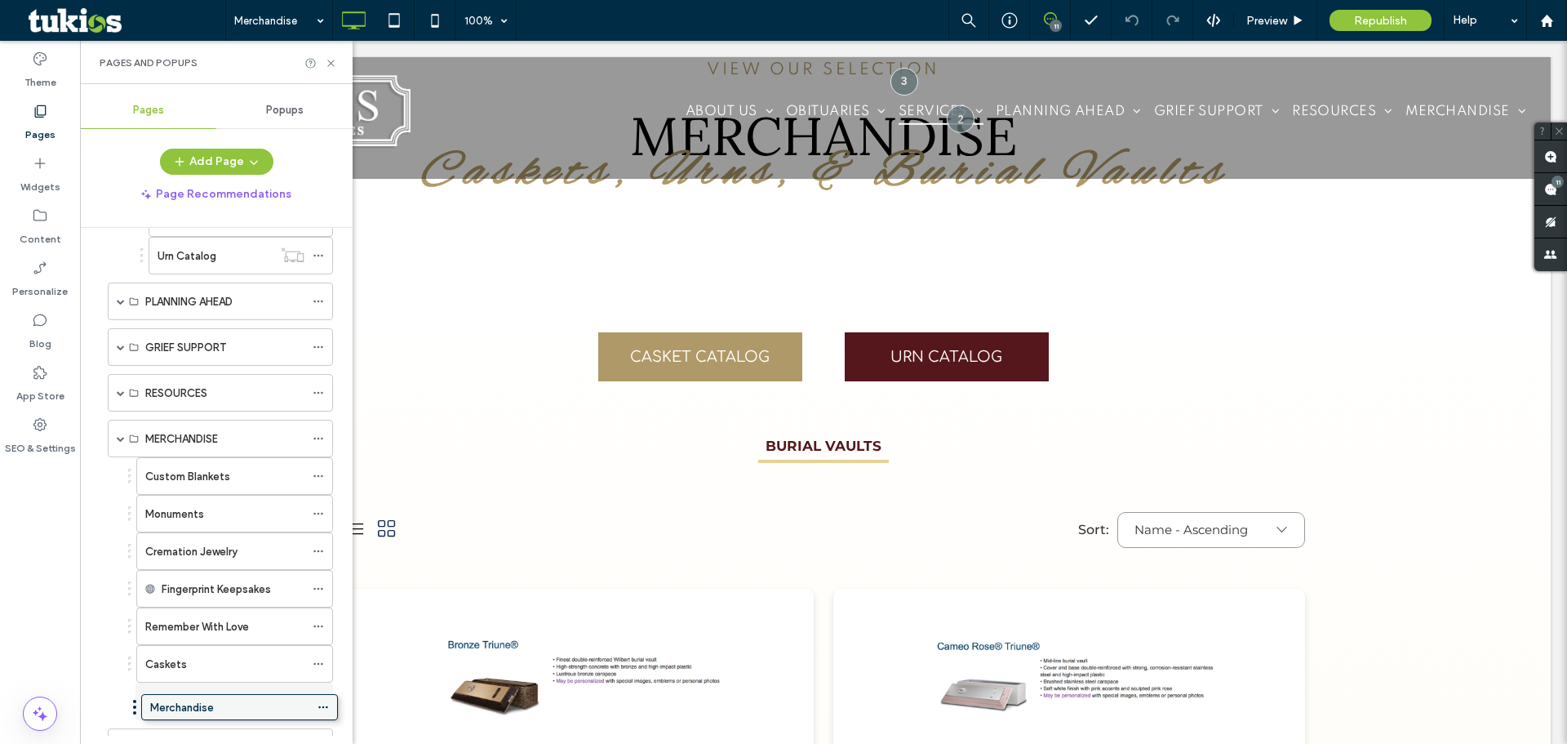
drag, startPoint x: 202, startPoint y: 258, endPoint x: 207, endPoint y: 707, distance: 449.0
click at [330, 64] on use at bounding box center [330, 63] width 7 height 7
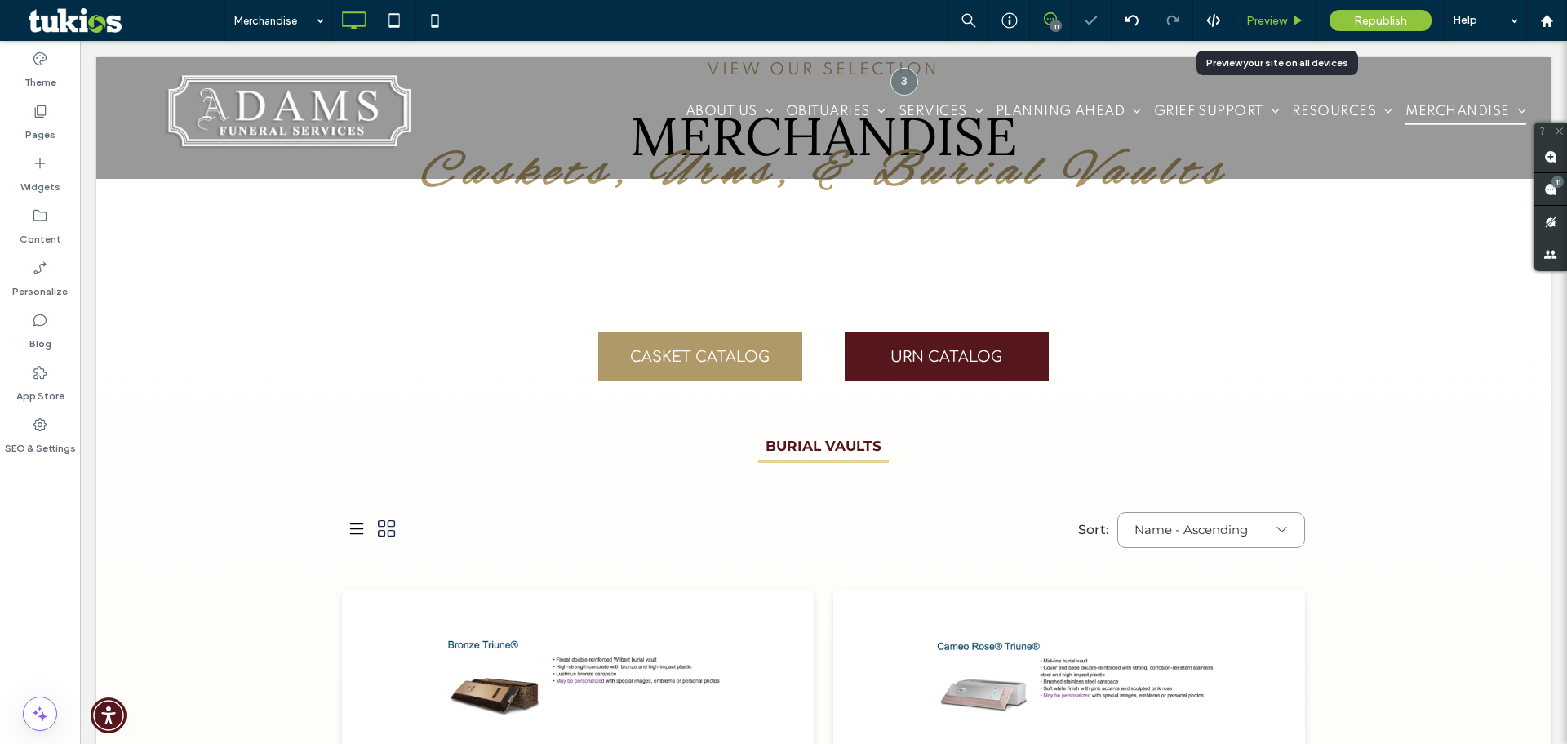
click at [1287, 26] on span "Preview" at bounding box center [1266, 21] width 41 height 14
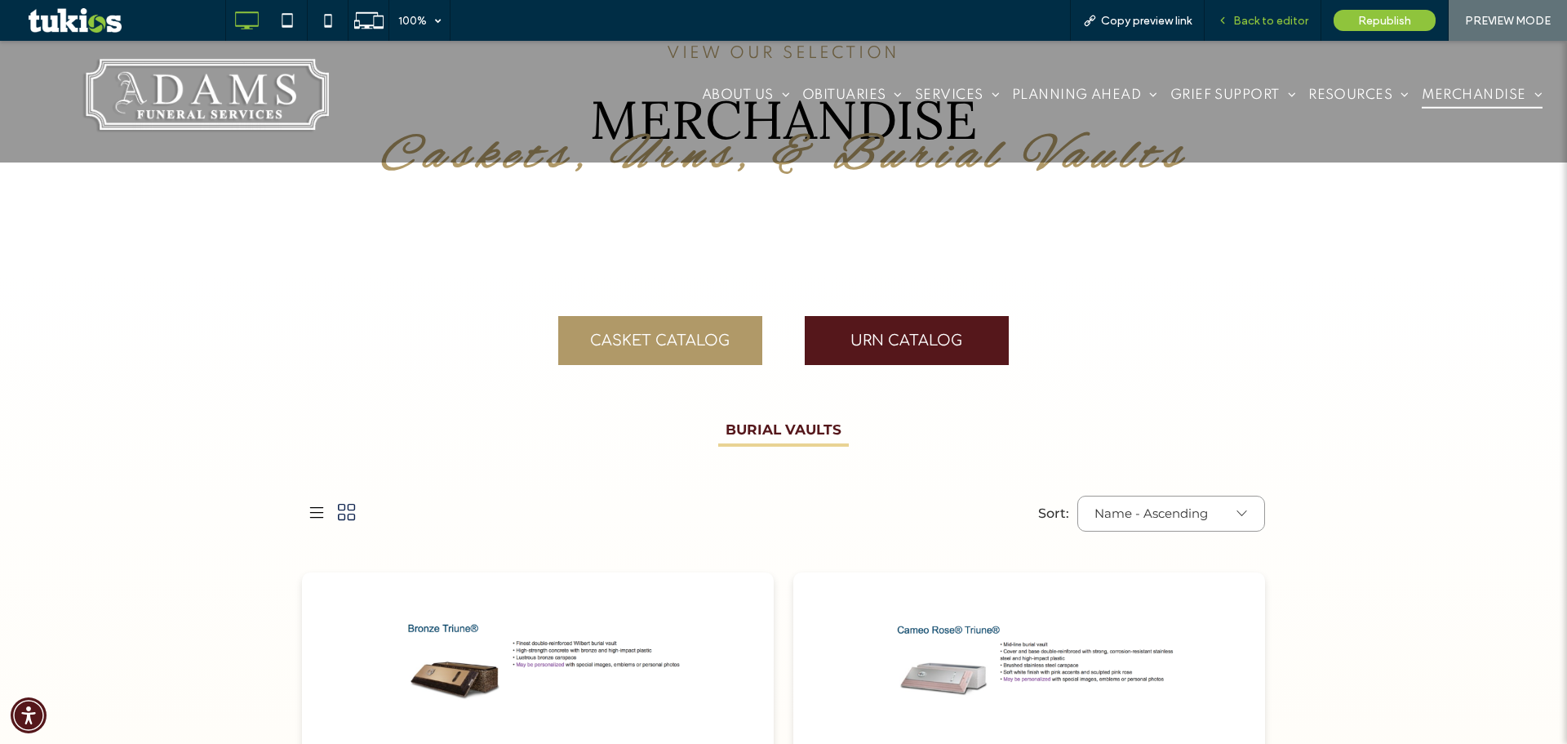
click at [1269, 15] on span "Back to editor" at bounding box center [1270, 21] width 75 height 14
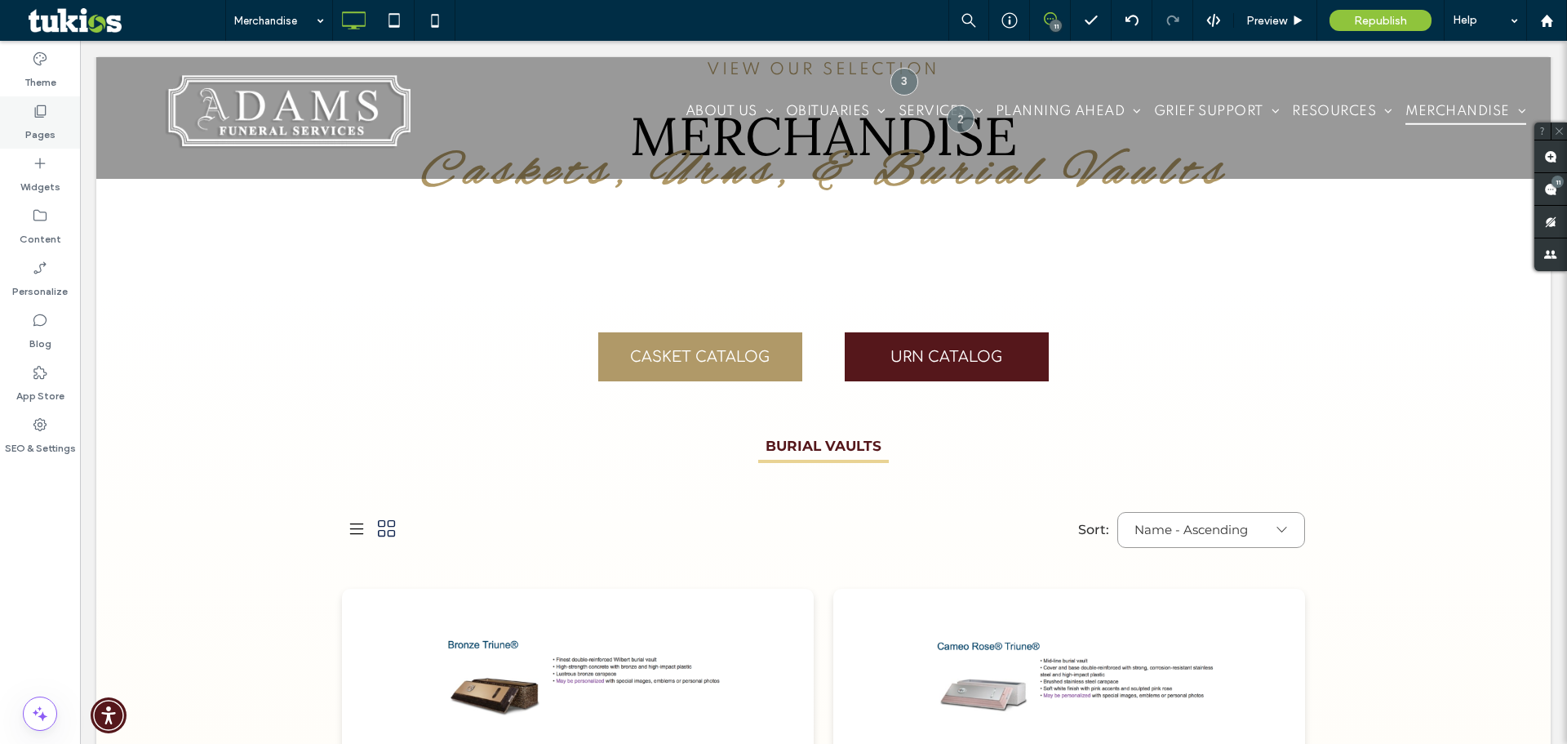
click at [61, 122] on div "Pages" at bounding box center [40, 122] width 80 height 52
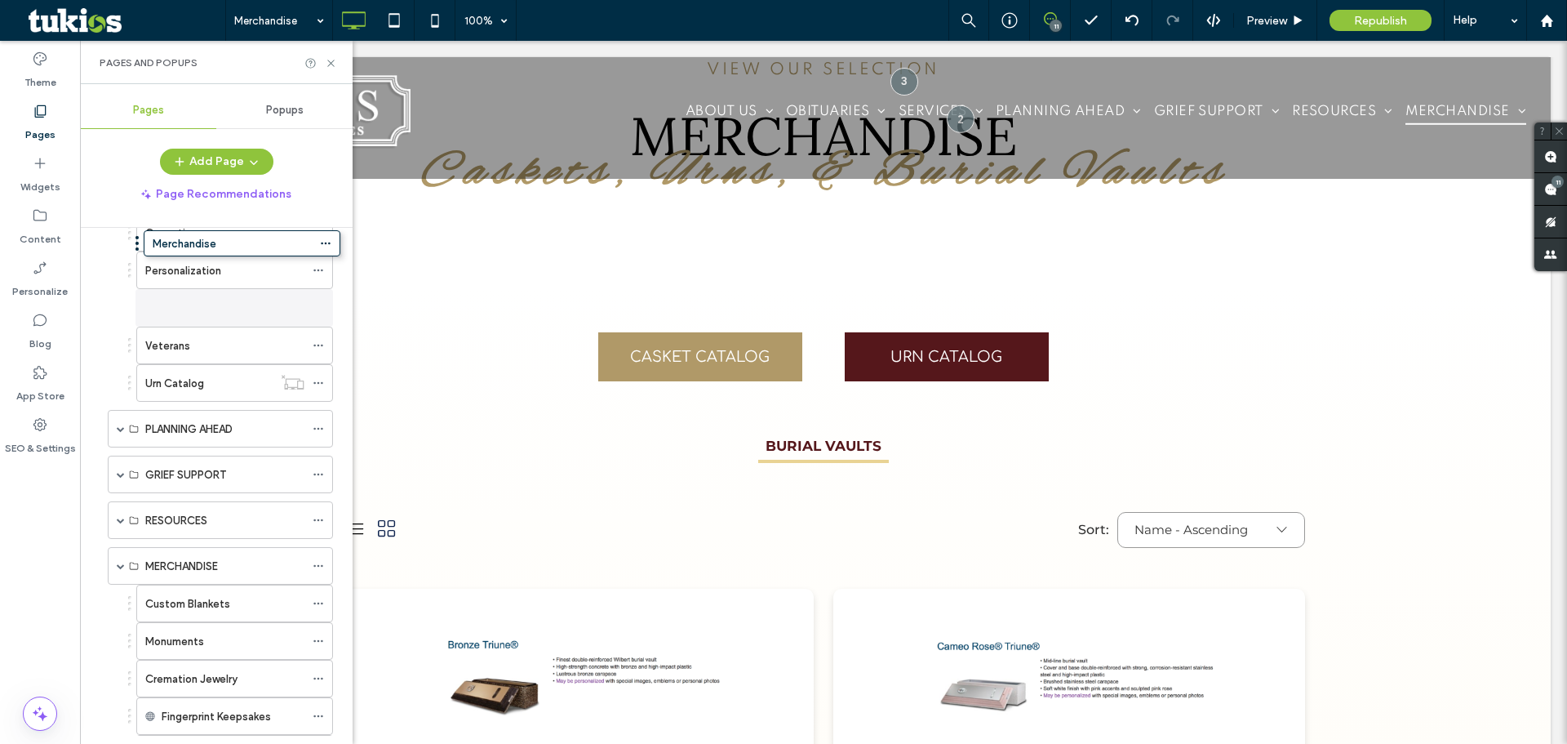
scroll to position [264, 0]
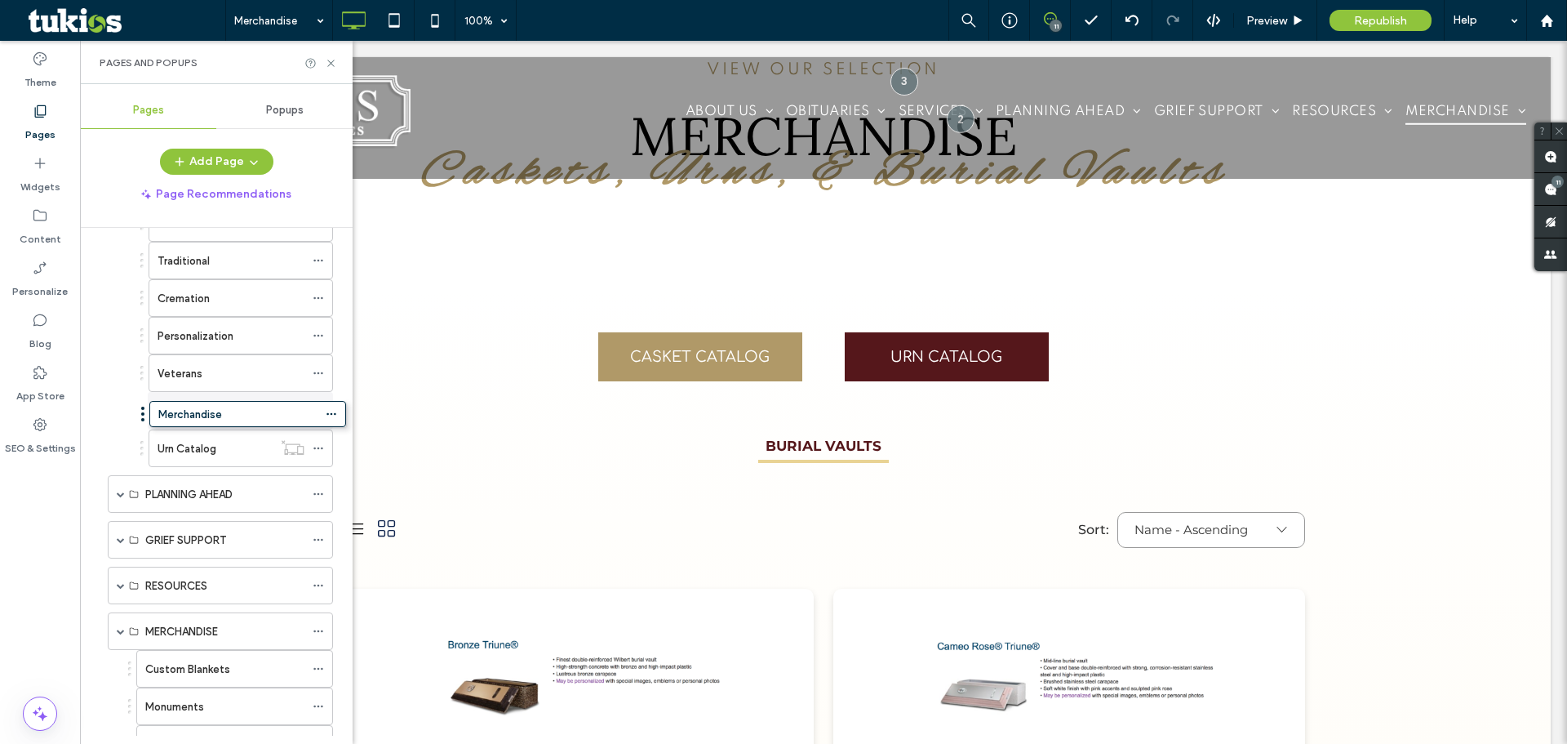
drag, startPoint x: 198, startPoint y: 679, endPoint x: 211, endPoint y: 398, distance: 281.9
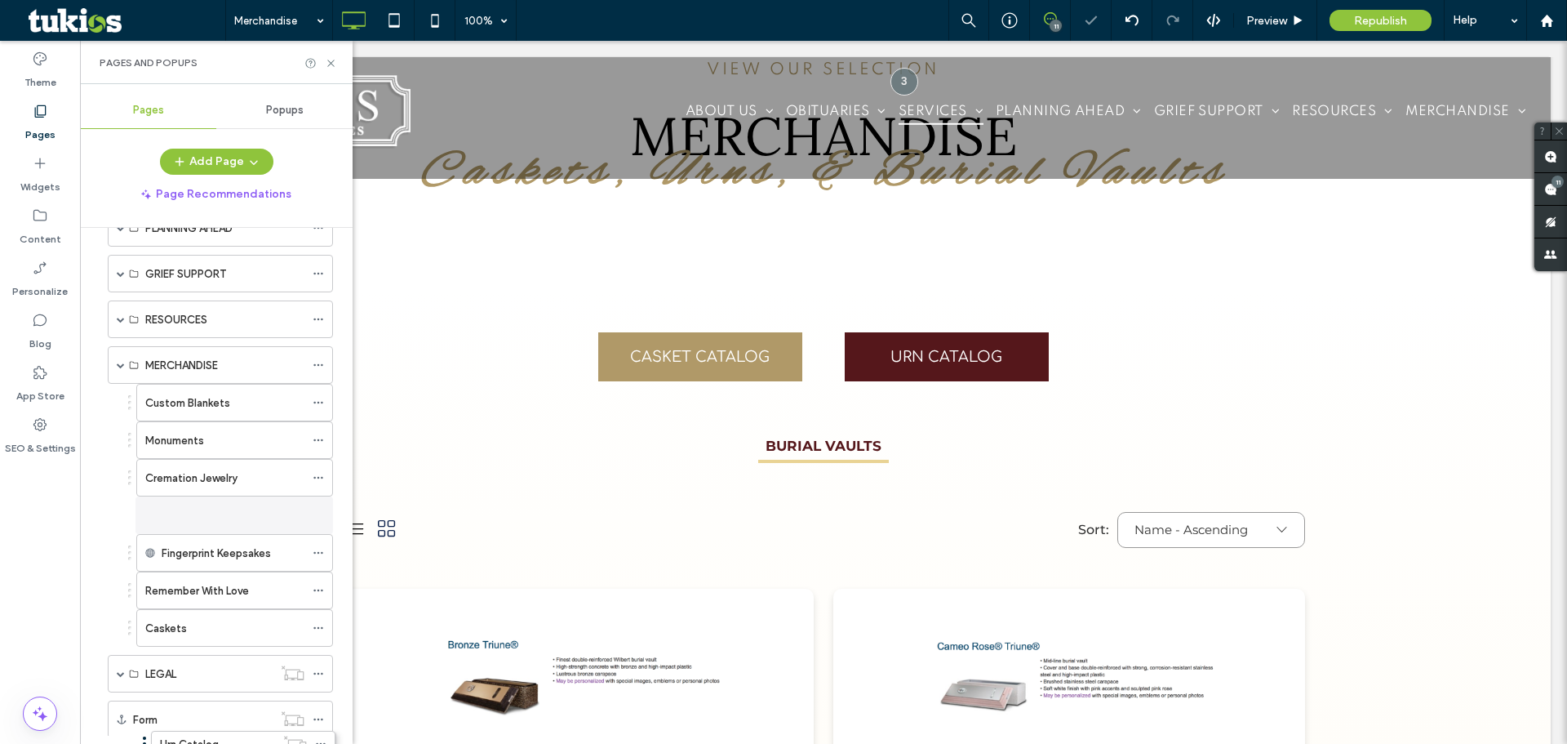
scroll to position [535, 0]
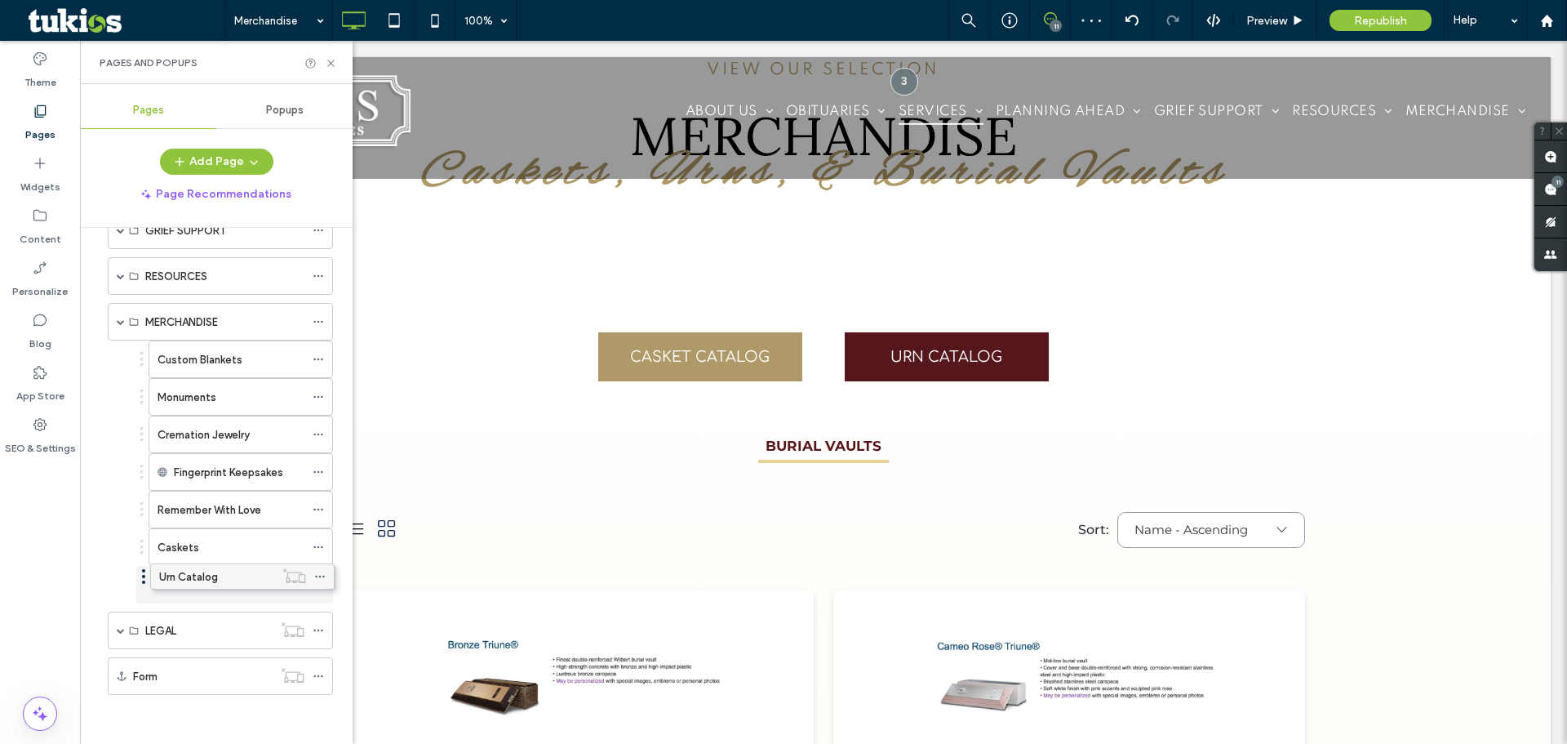
drag, startPoint x: 210, startPoint y: 455, endPoint x: 212, endPoint y: 580, distance: 125.7
click at [317, 587] on icon at bounding box center [318, 584] width 11 height 11
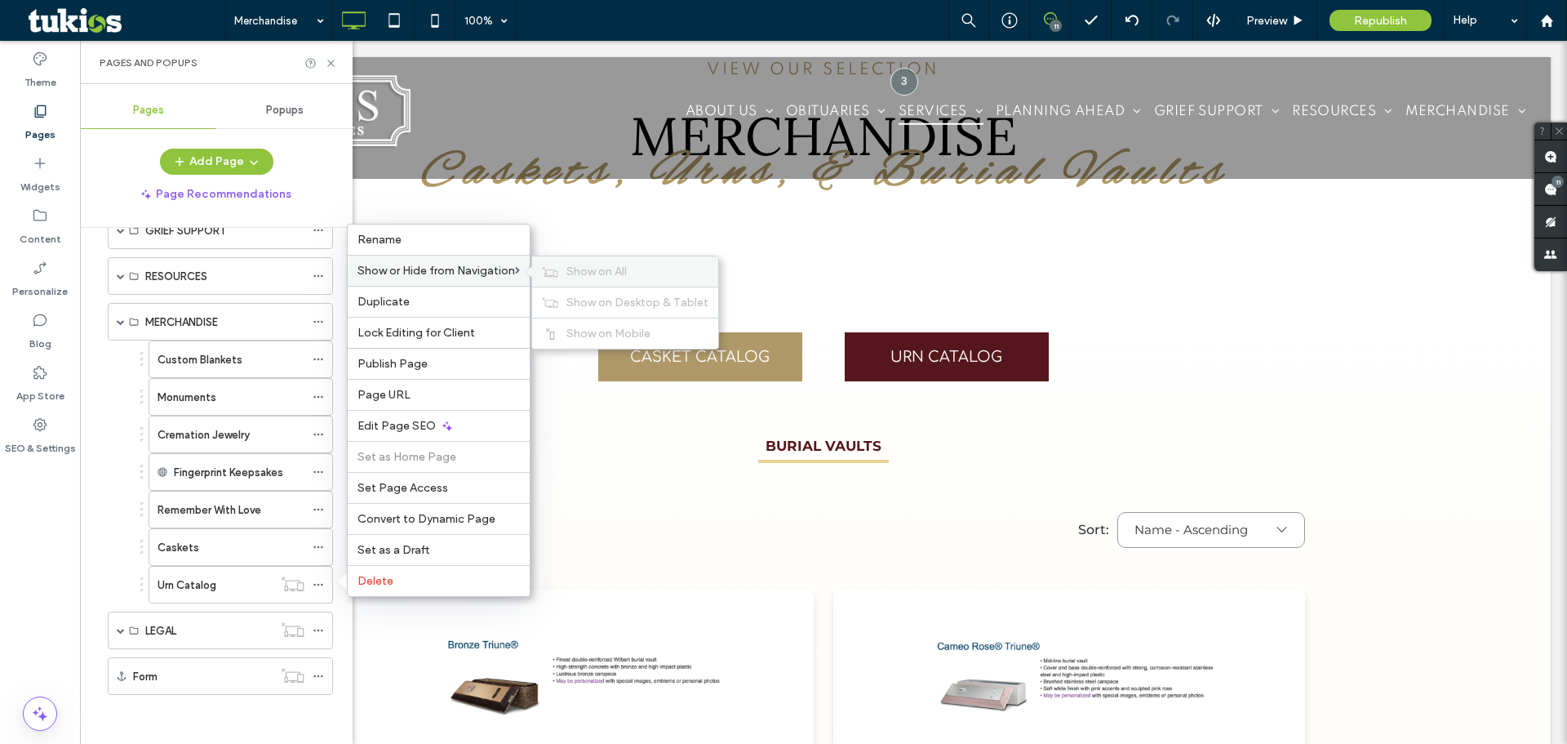
click at [582, 268] on span "Show on All" at bounding box center [596, 271] width 60 height 14
click at [332, 61] on use at bounding box center [330, 63] width 7 height 7
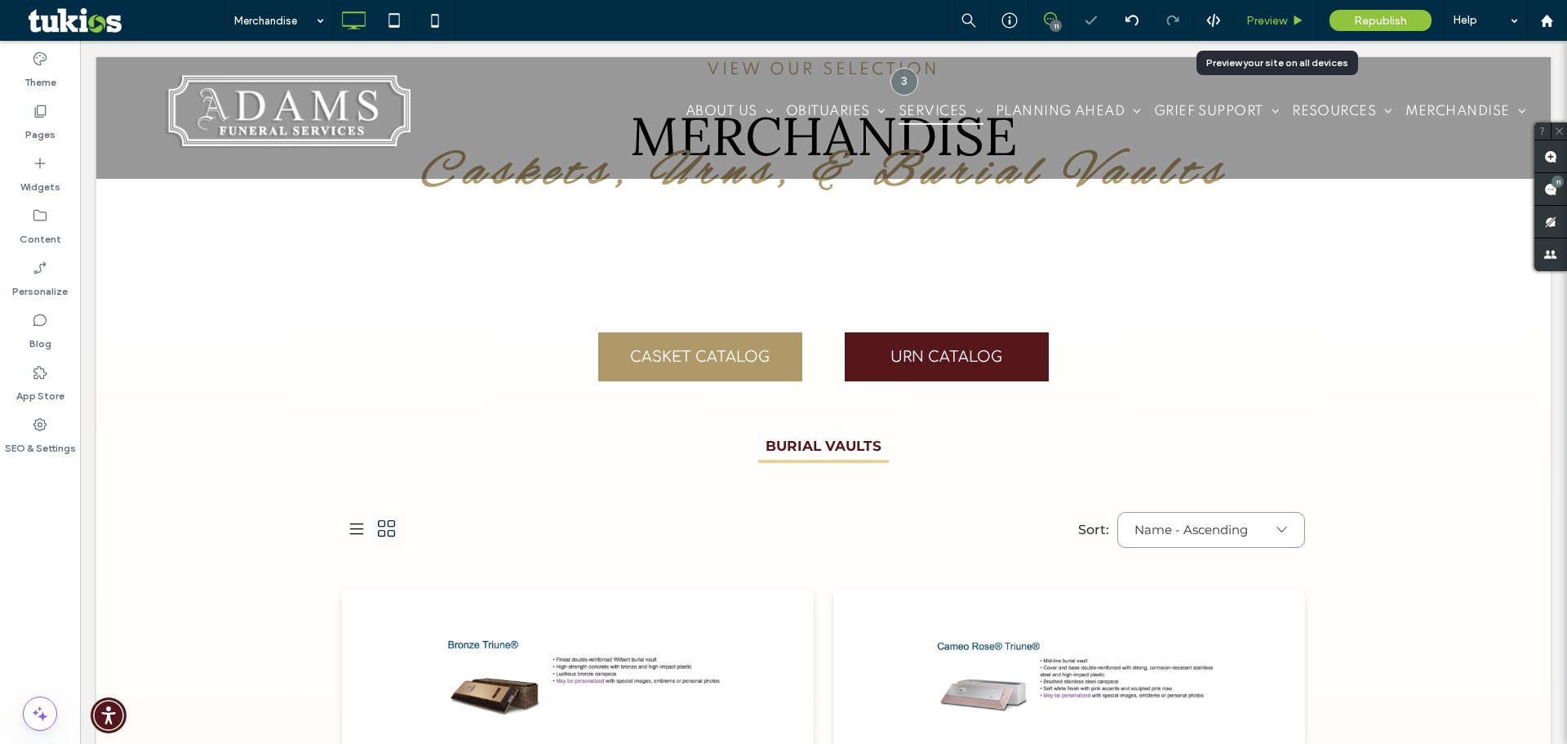
click at [1303, 24] on icon at bounding box center [1298, 21] width 12 height 12
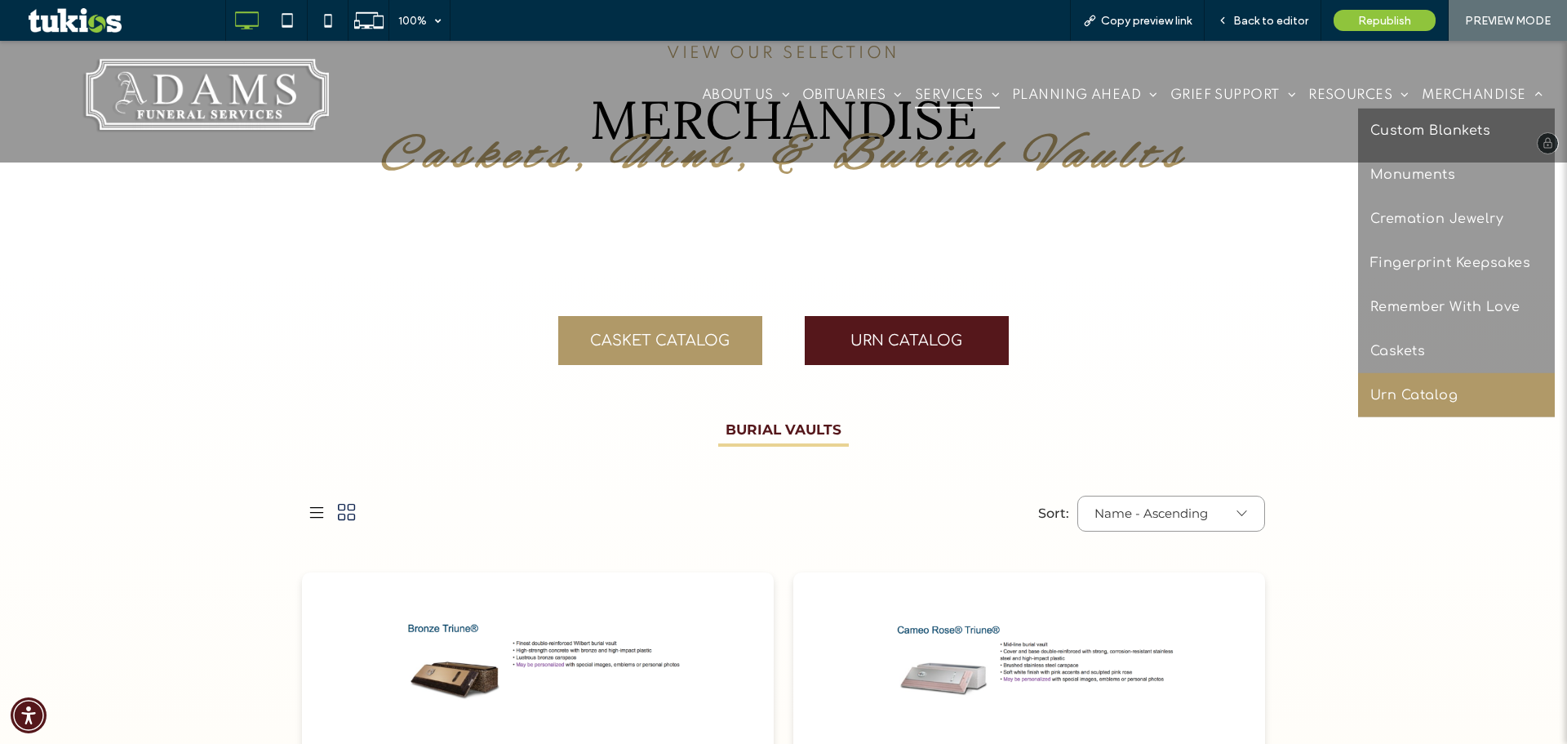
click at [1422, 402] on span "Urn Catalog" at bounding box center [1413, 395] width 87 height 20
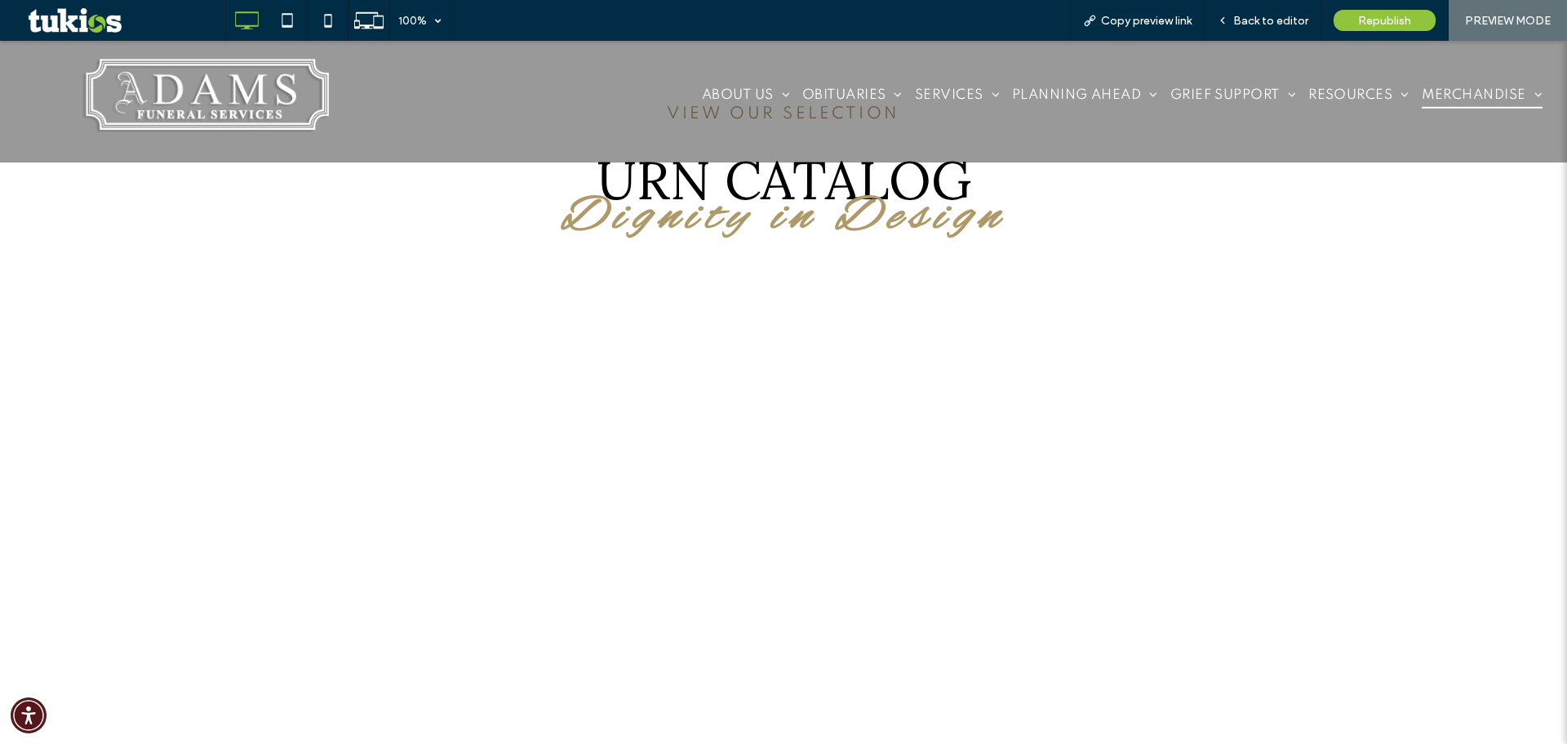
scroll to position [615, 0]
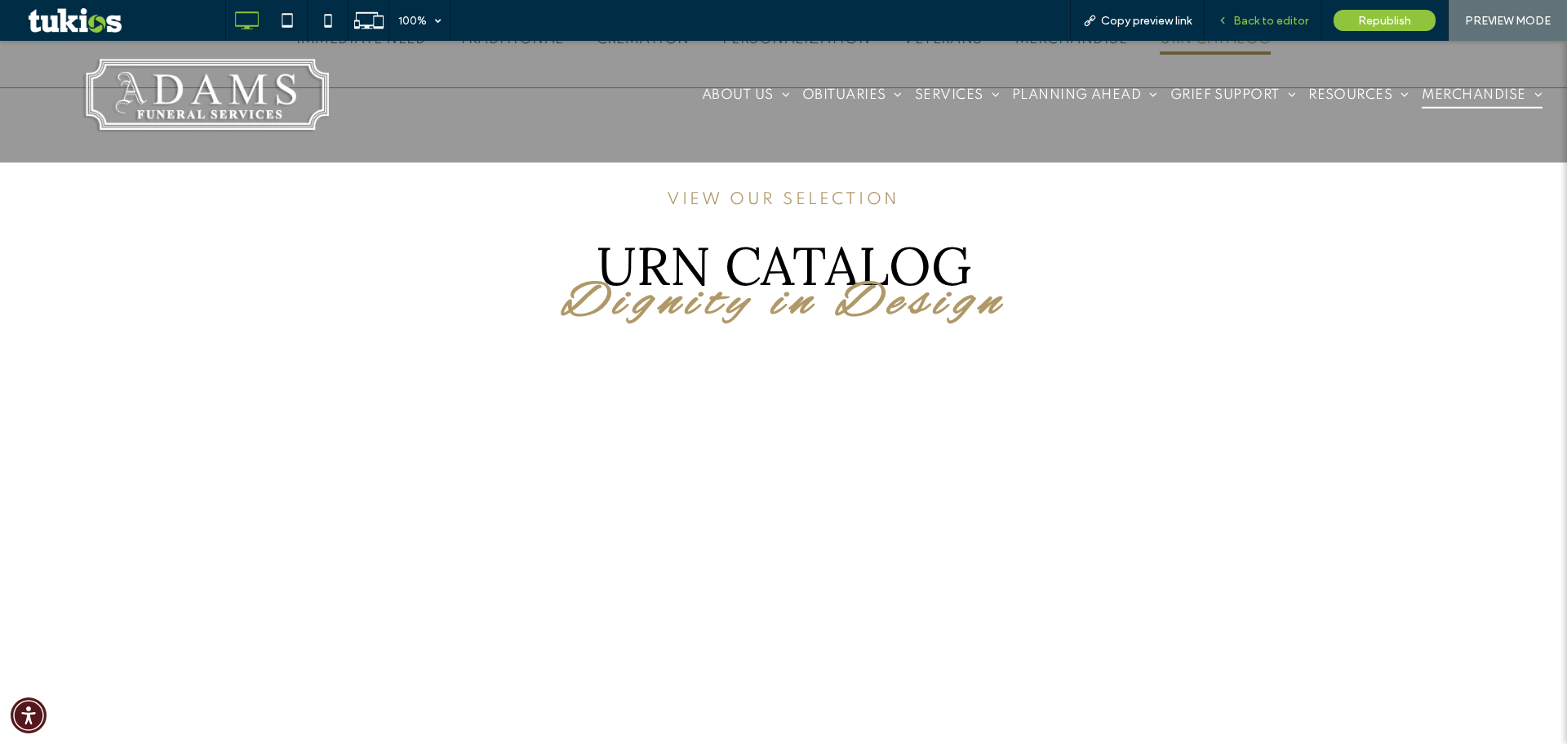
click at [1278, 32] on div "Back to editor" at bounding box center [1263, 20] width 117 height 41
click at [1277, 29] on div "Back to editor" at bounding box center [1263, 20] width 117 height 41
click at [1293, 9] on div "Back to editor" at bounding box center [1263, 20] width 117 height 41
click at [1271, 16] on span "Back to editor" at bounding box center [1270, 21] width 75 height 14
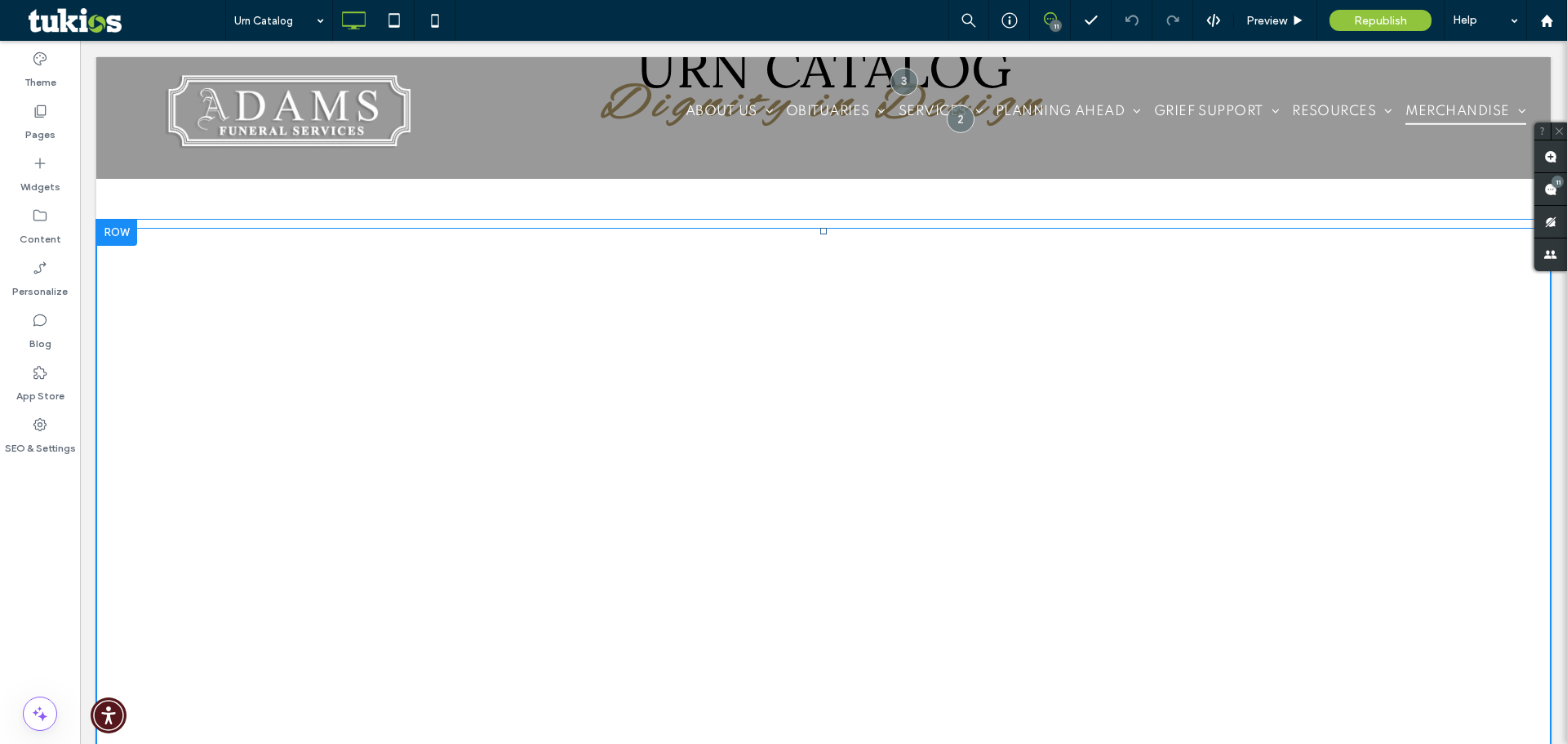
scroll to position [865, 0]
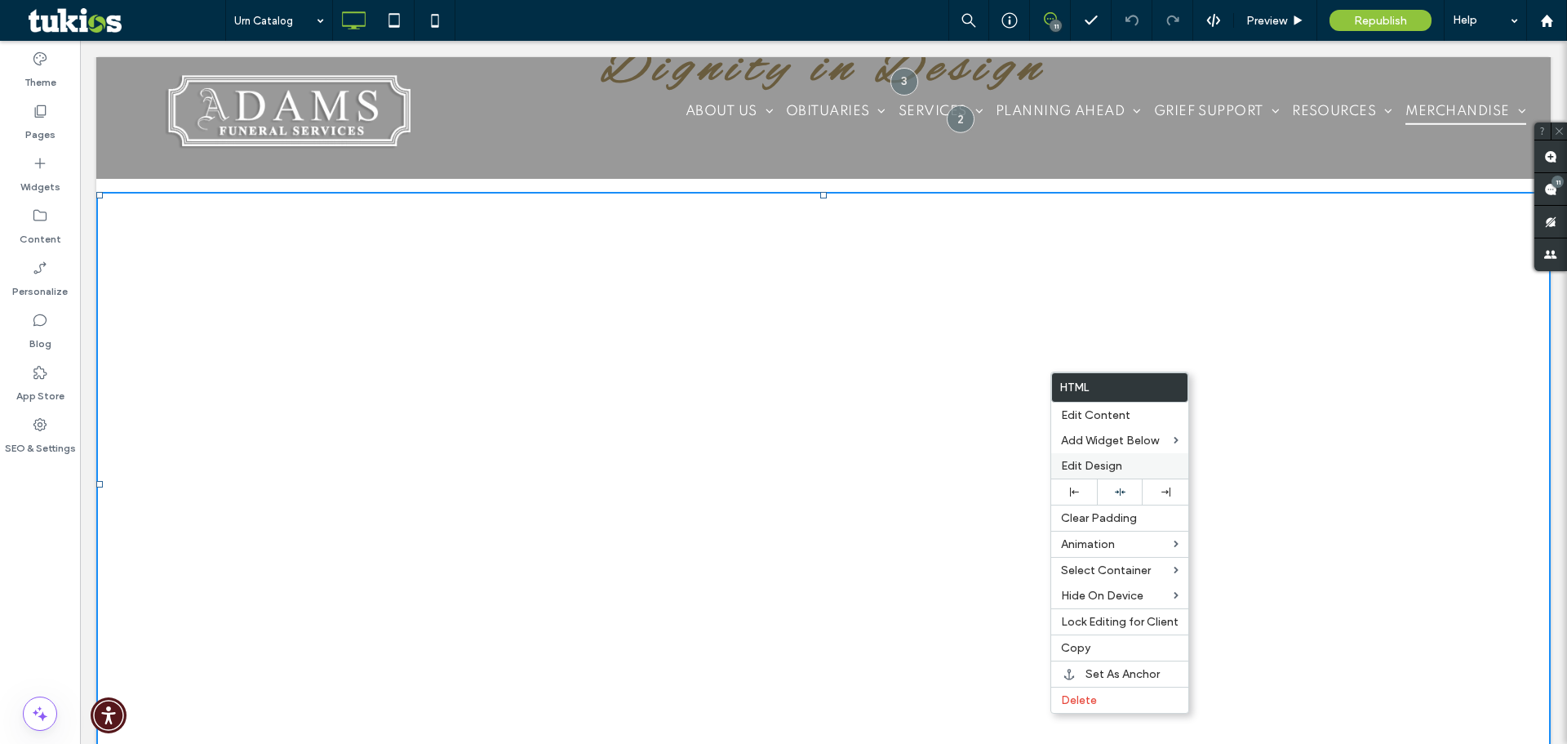
click at [1111, 462] on span "Edit Design" at bounding box center [1091, 466] width 61 height 14
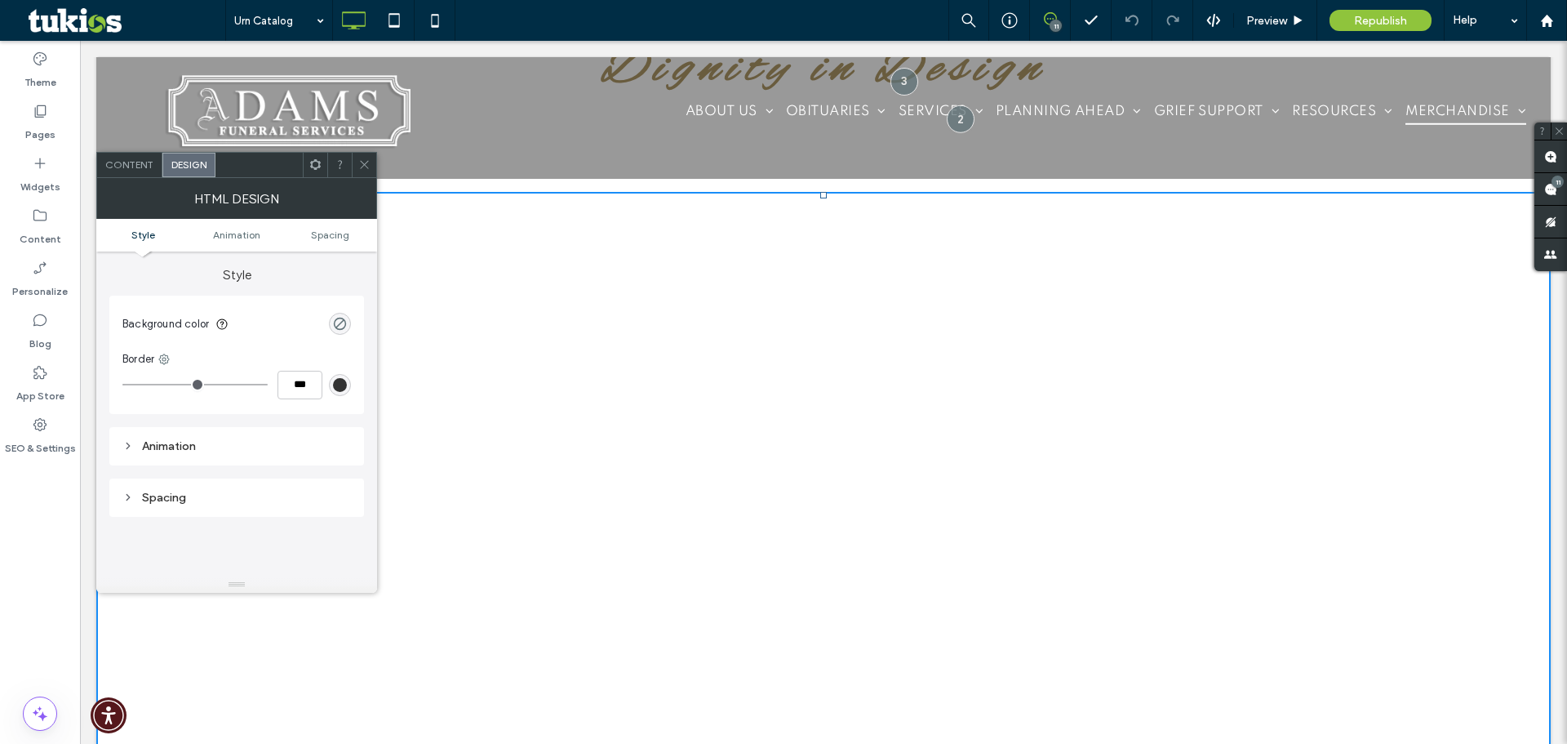
scroll to position [109, 0]
click at [135, 175] on div "Content" at bounding box center [129, 165] width 65 height 24
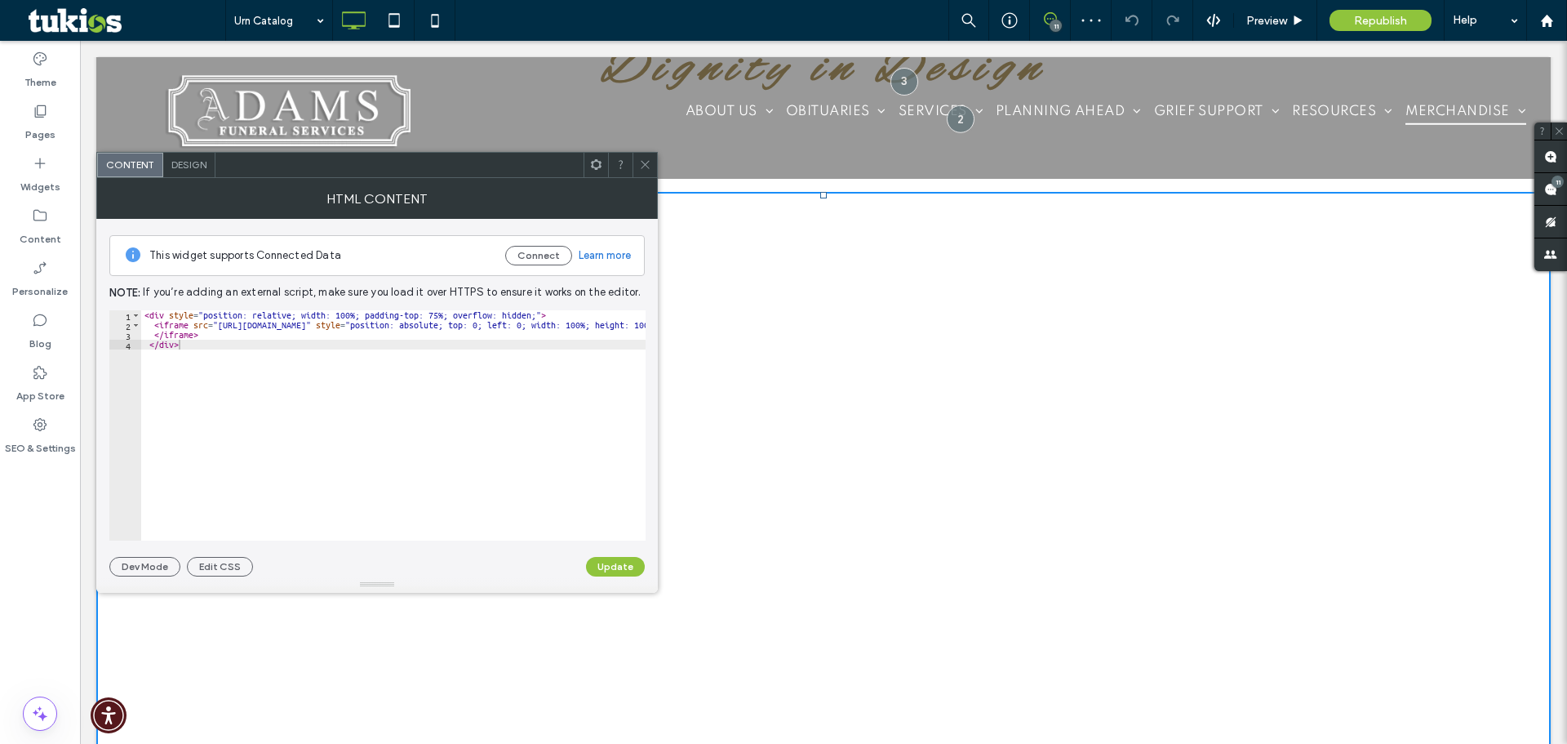
click at [340, 316] on div "< div style = "position: relative; width: 100%; padding-top: 75%; overflow: hid…" at bounding box center [719, 429] width 1157 height 238
click at [373, 356] on div "< div style = "position: relative; width: 80%; padding-top: 75%; overflow: hidd…" at bounding box center [719, 429] width 1157 height 238
type textarea "******"
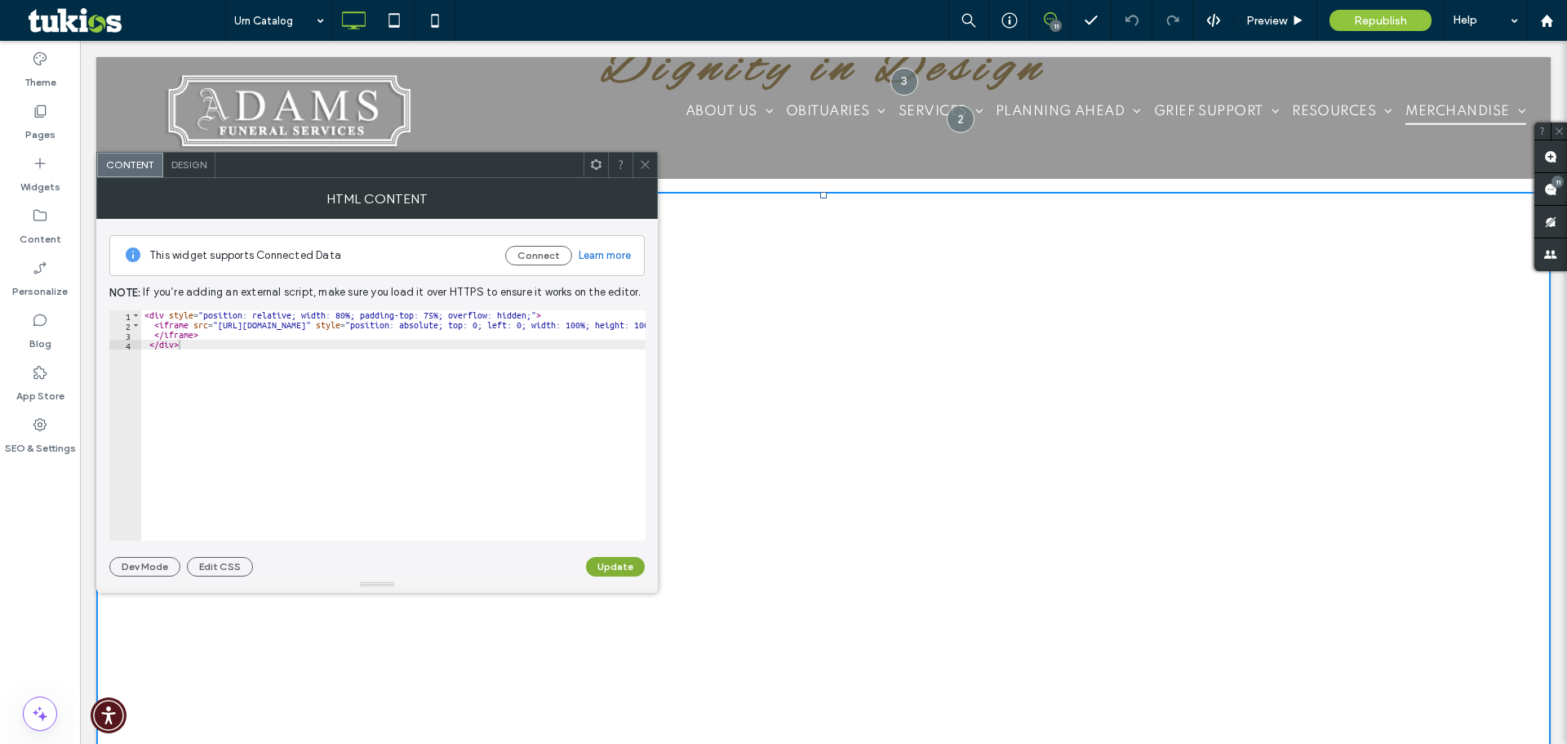
click at [610, 571] on button "Update" at bounding box center [615, 567] width 59 height 20
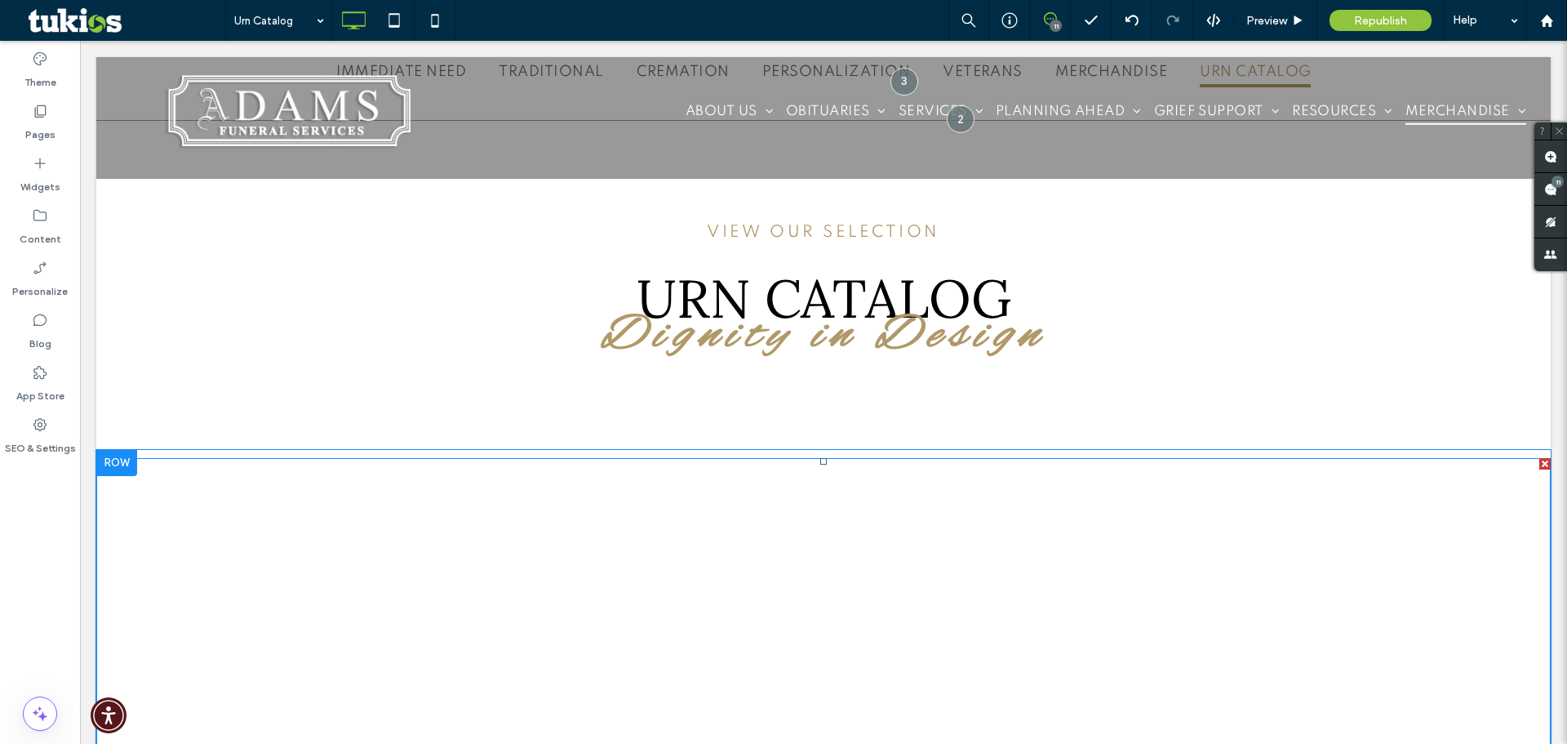
scroll to position [648, 0]
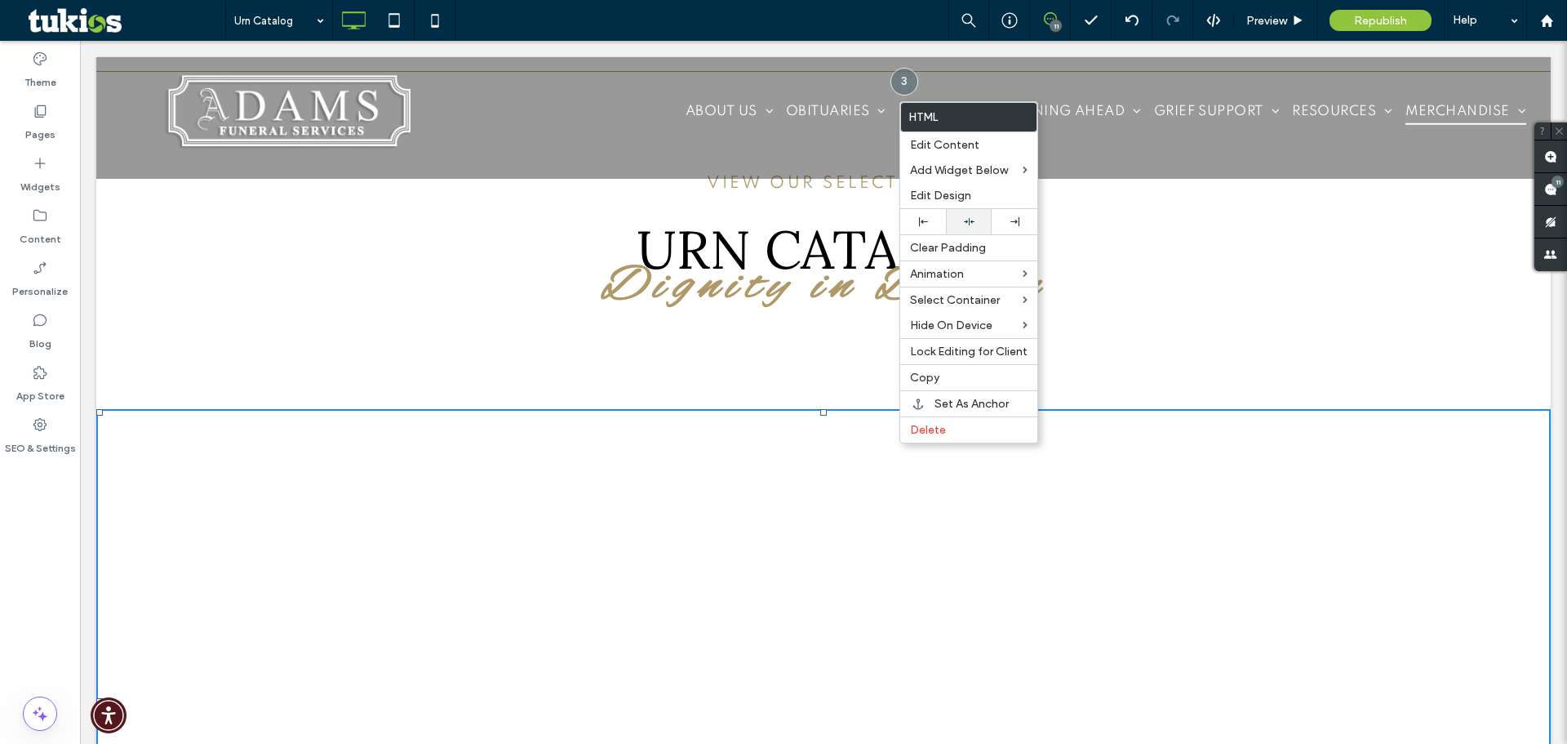
click at [979, 220] on div at bounding box center [968, 221] width 29 height 11
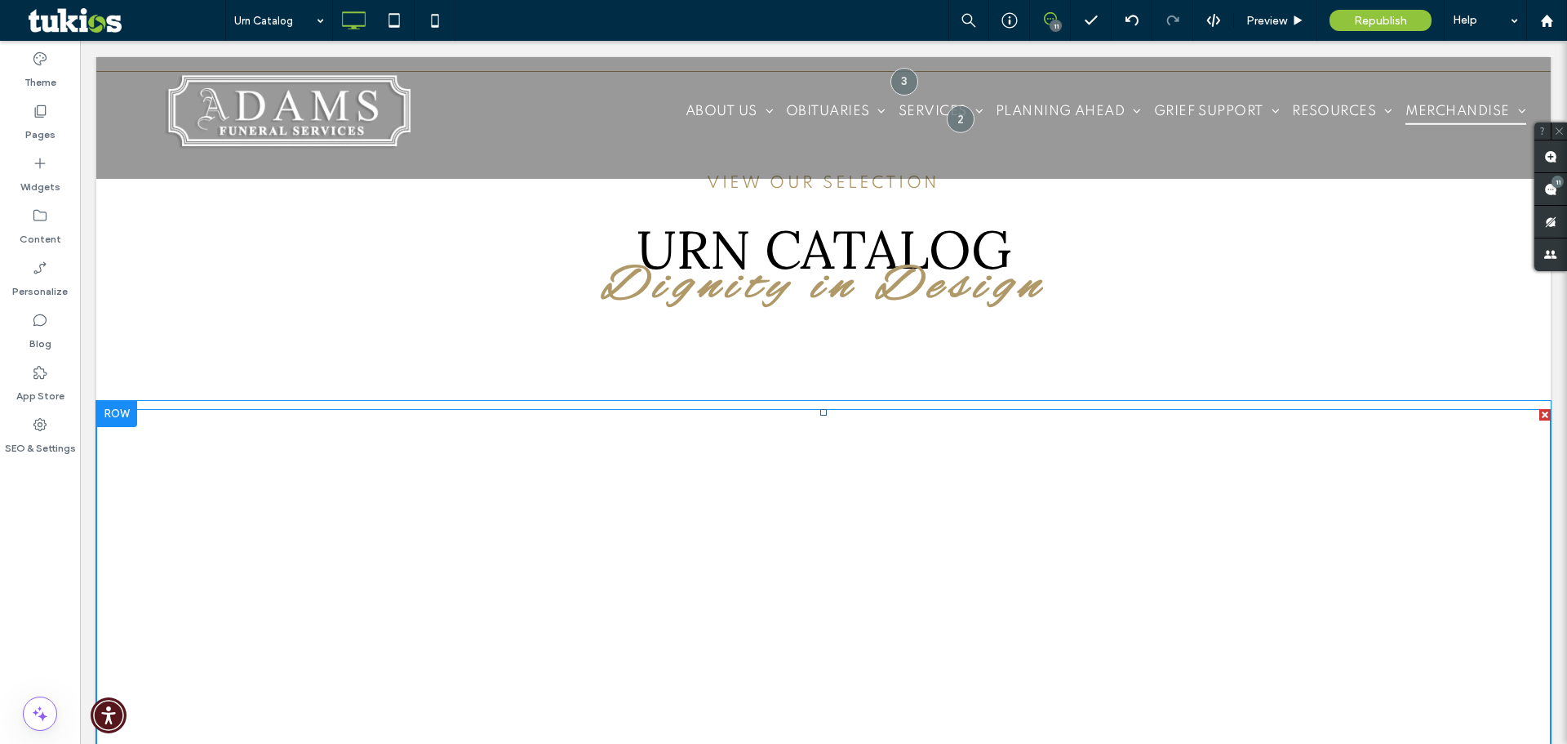
scroll to position [1083, 0]
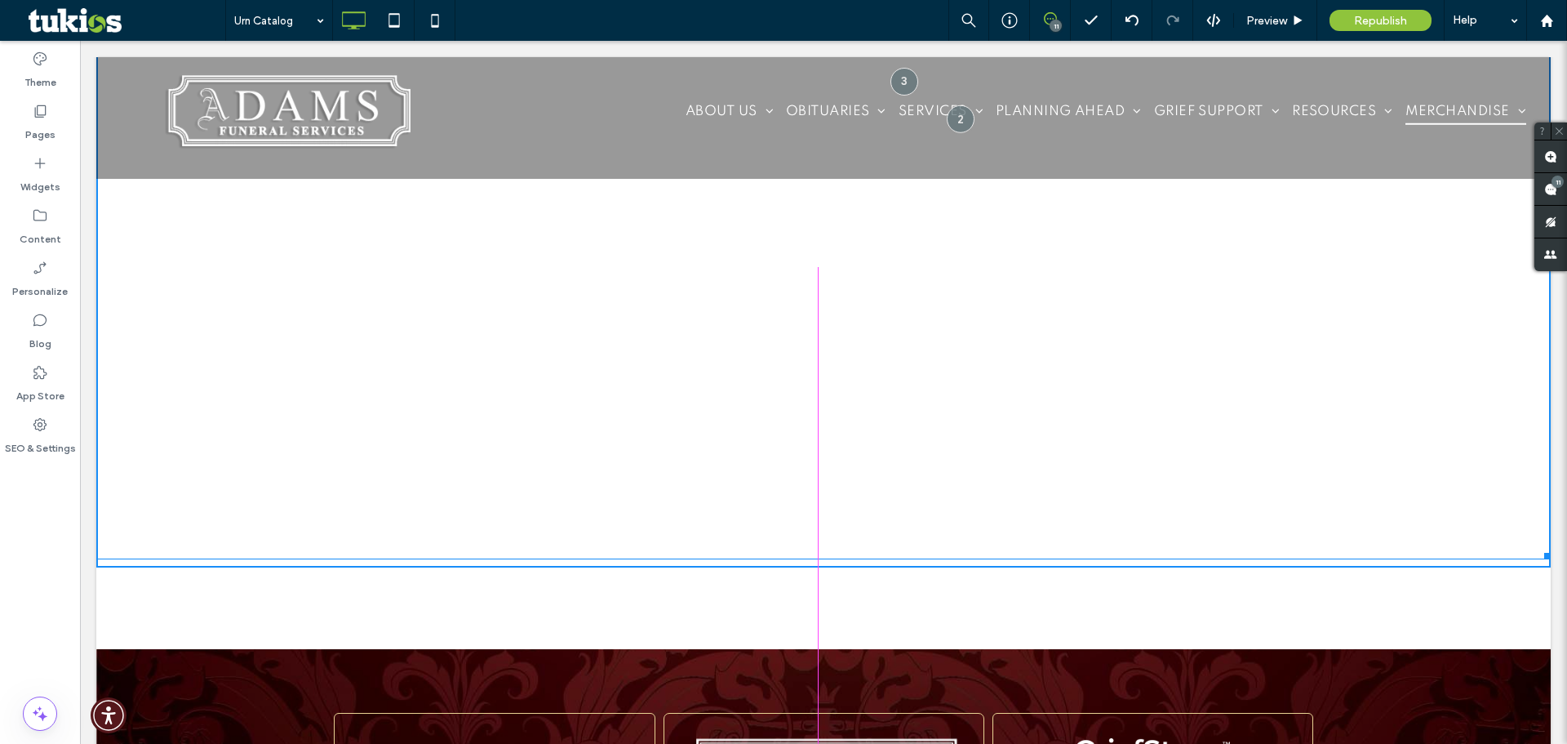
drag, startPoint x: 1534, startPoint y: 552, endPoint x: 1373, endPoint y: 553, distance: 160.8
click at [1539, 553] on div at bounding box center [1545, 553] width 12 height 12
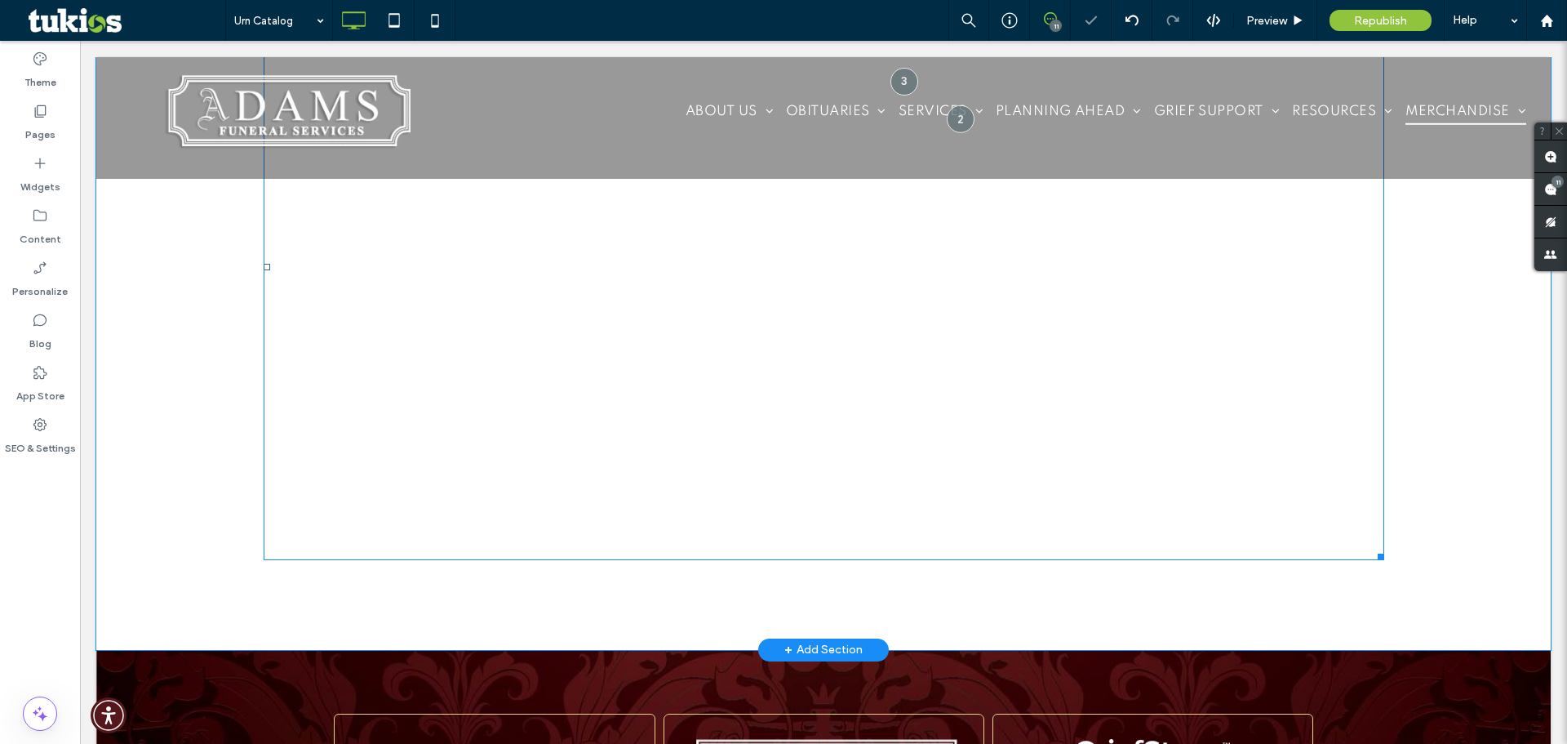
scroll to position [757, 0]
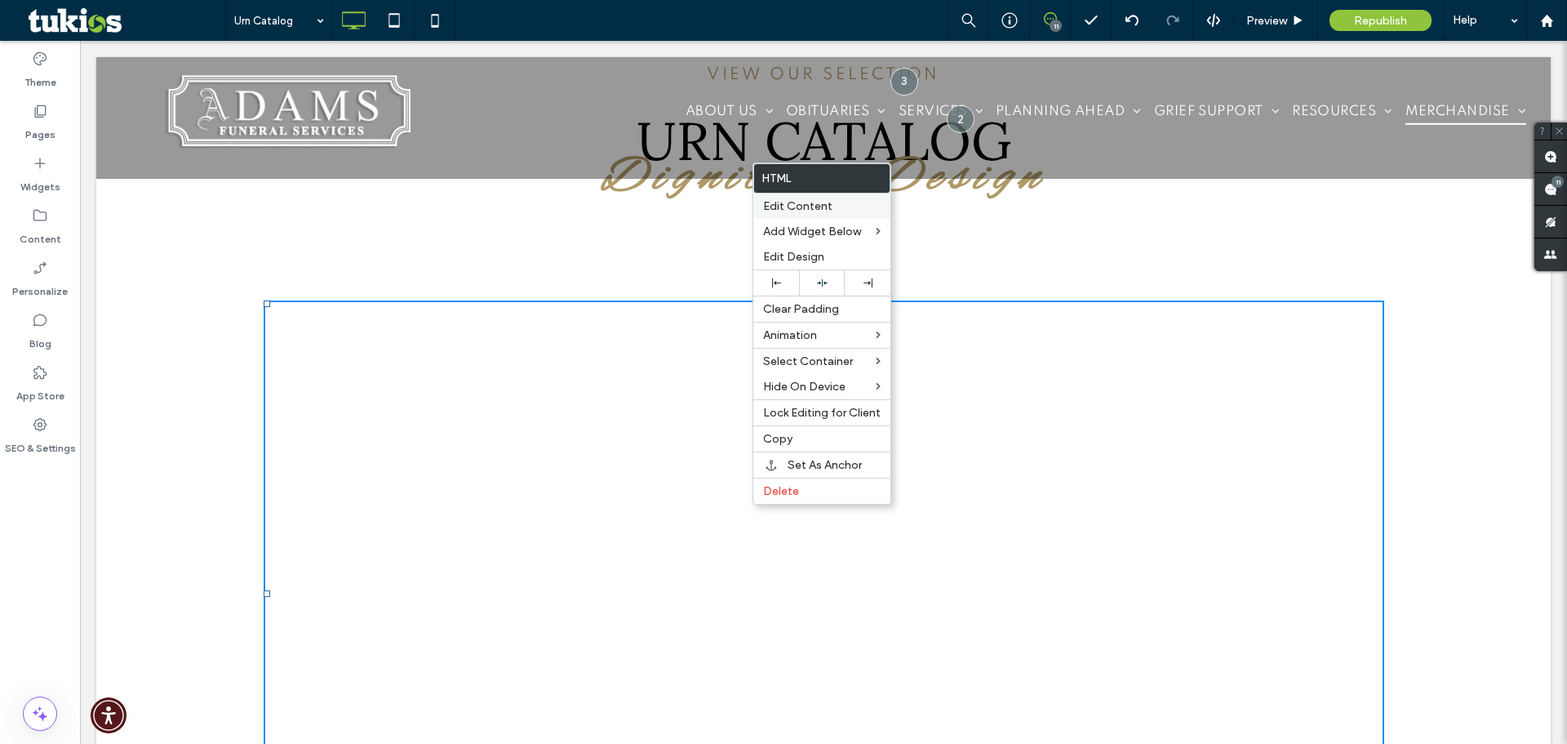
click at [812, 208] on span "Edit Content" at bounding box center [797, 206] width 69 height 14
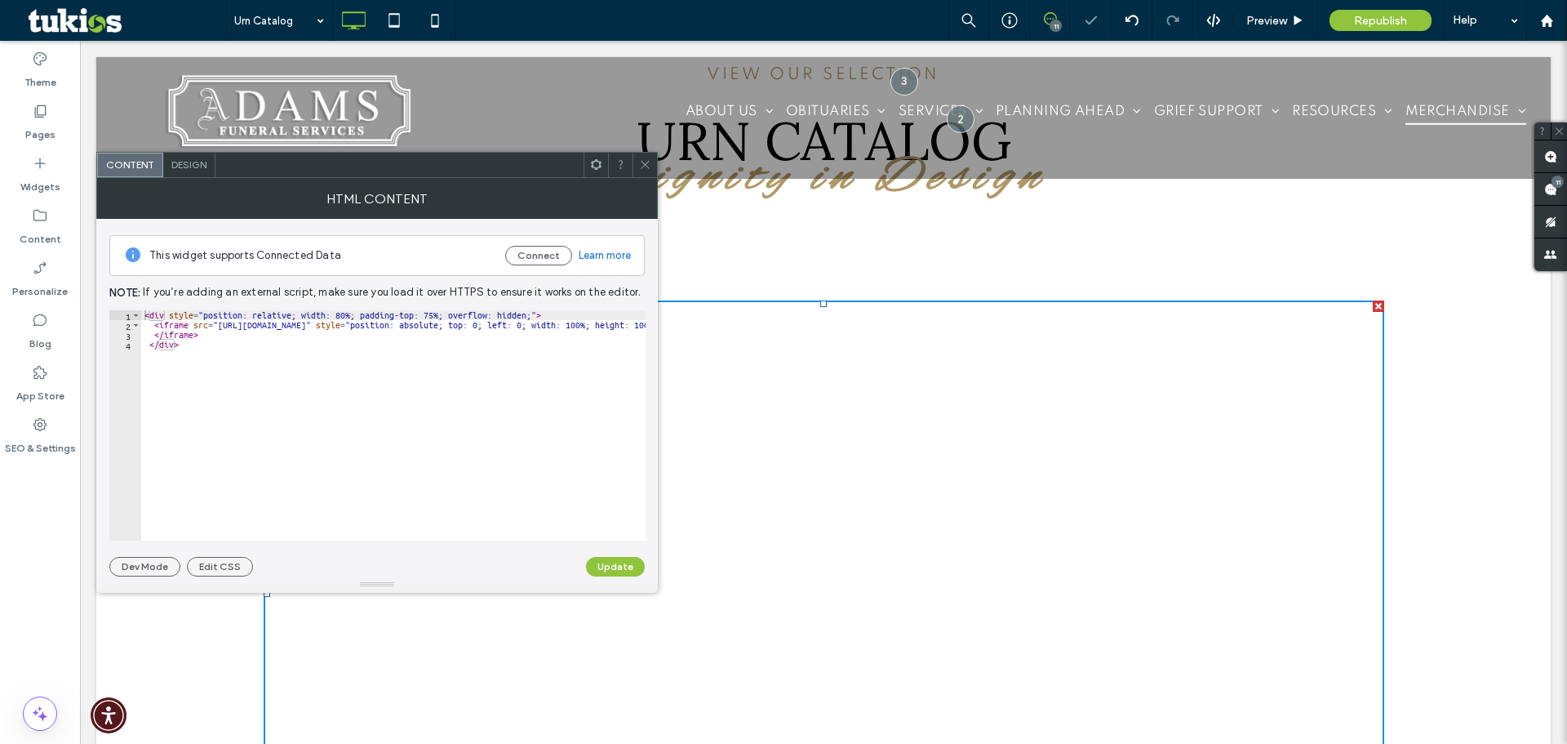
click at [340, 314] on div "< div style = "position: relative; width: 80%; padding-top: 75%; overflow: hidd…" at bounding box center [719, 435] width 1157 height 250
type textarea "**********"
click at [618, 568] on button "Update" at bounding box center [615, 567] width 59 height 20
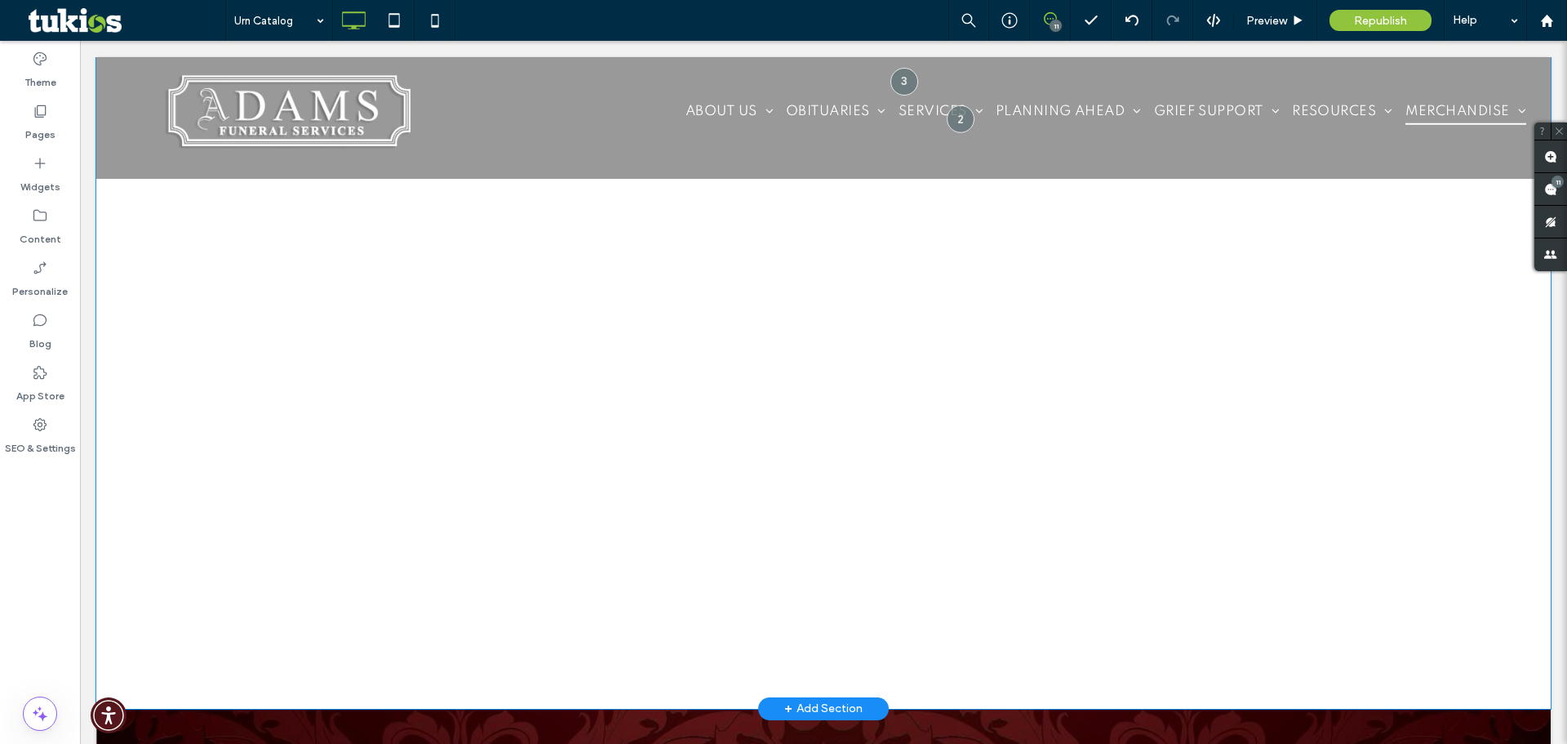
scroll to position [866, 0]
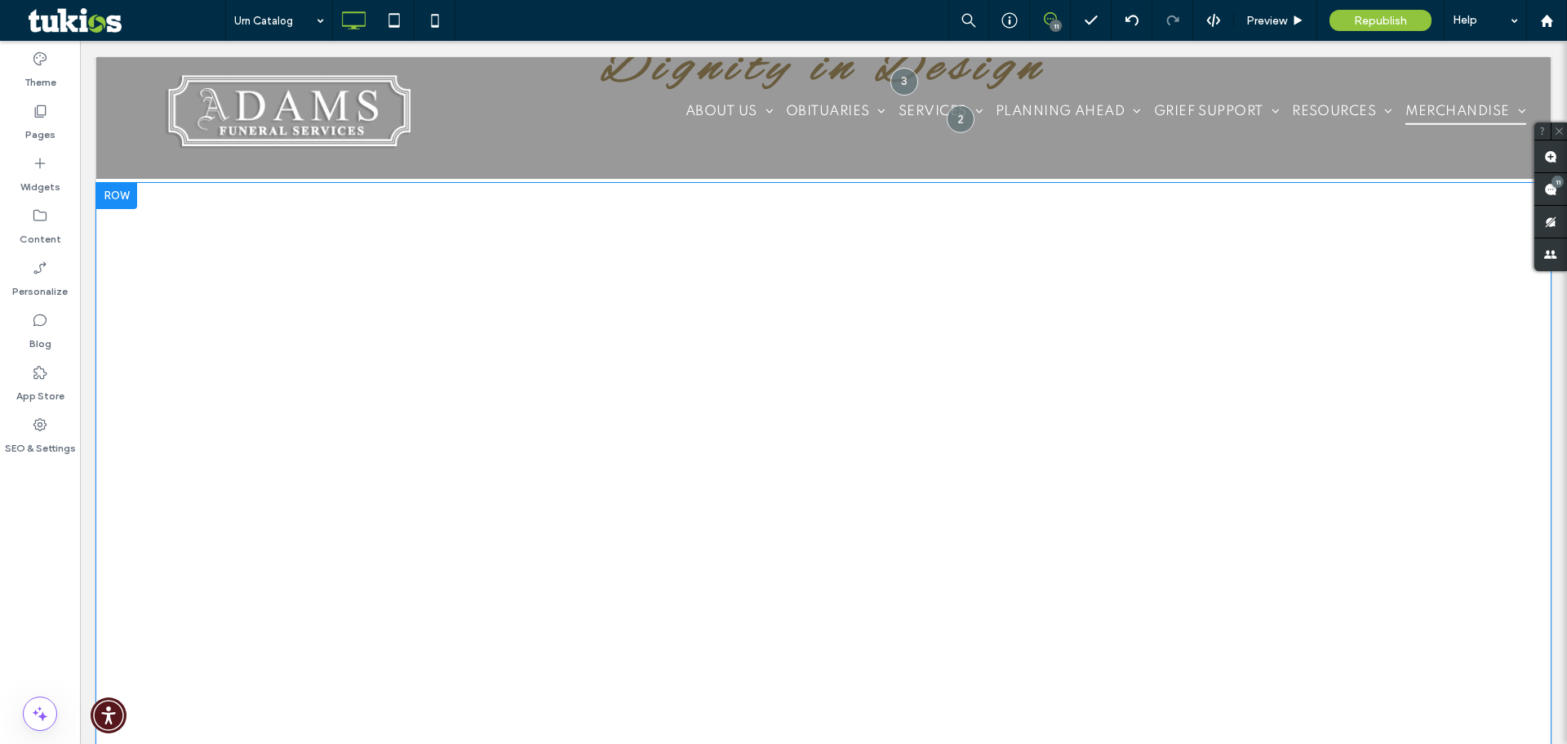
click at [1411, 398] on div "Click To Paste" at bounding box center [823, 484] width 1455 height 602
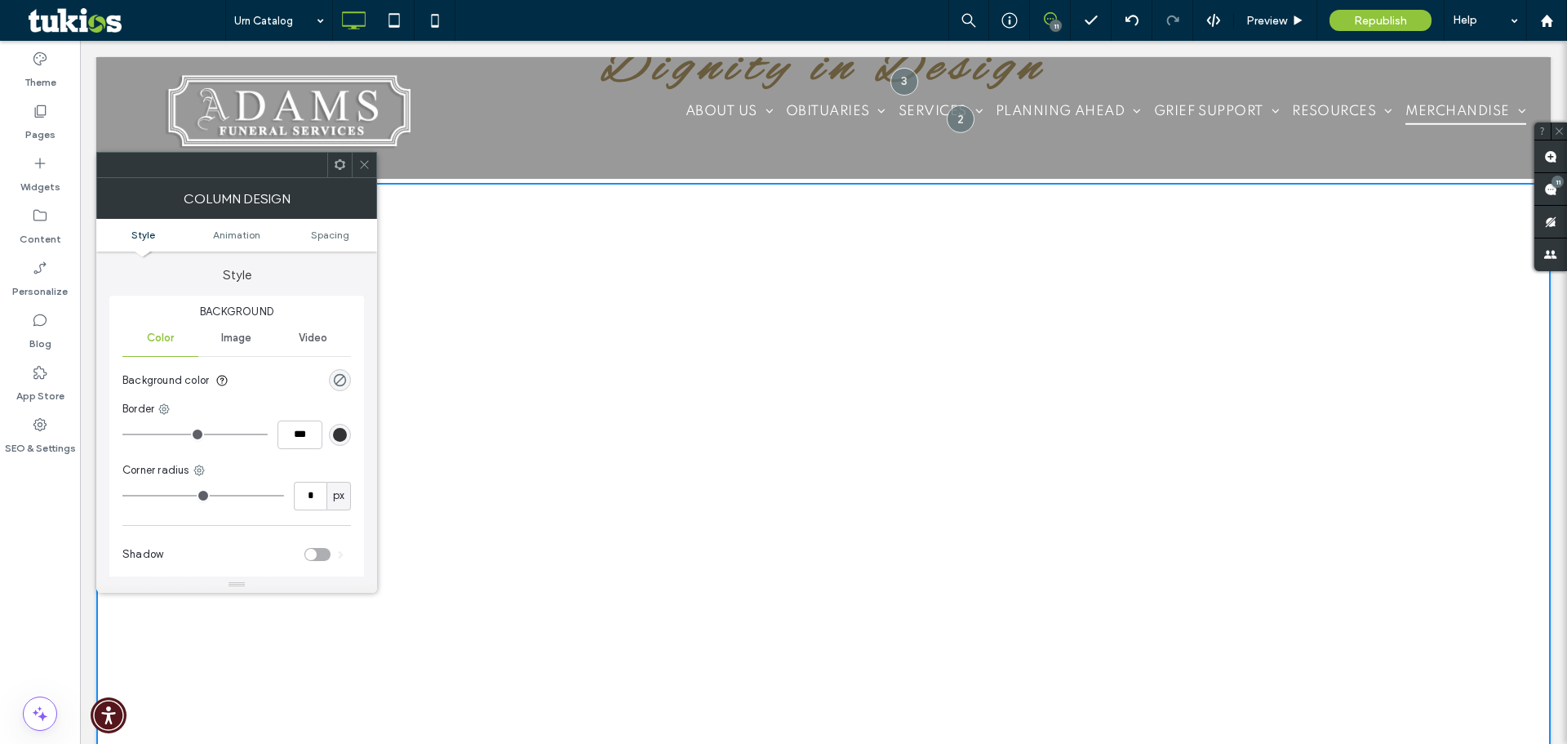
click at [366, 169] on icon at bounding box center [364, 164] width 12 height 12
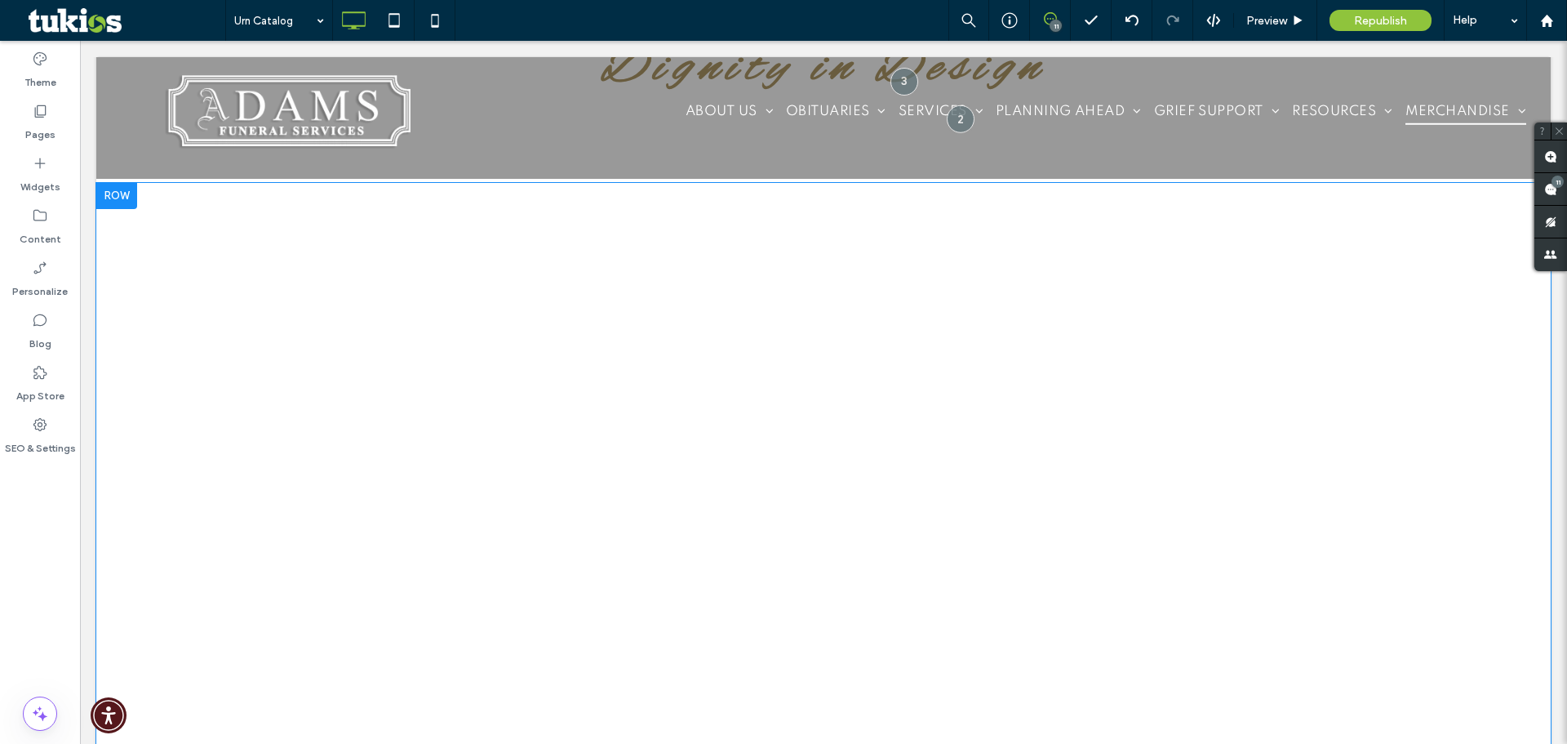
click at [184, 323] on div "Click To Paste" at bounding box center [823, 484] width 1455 height 602
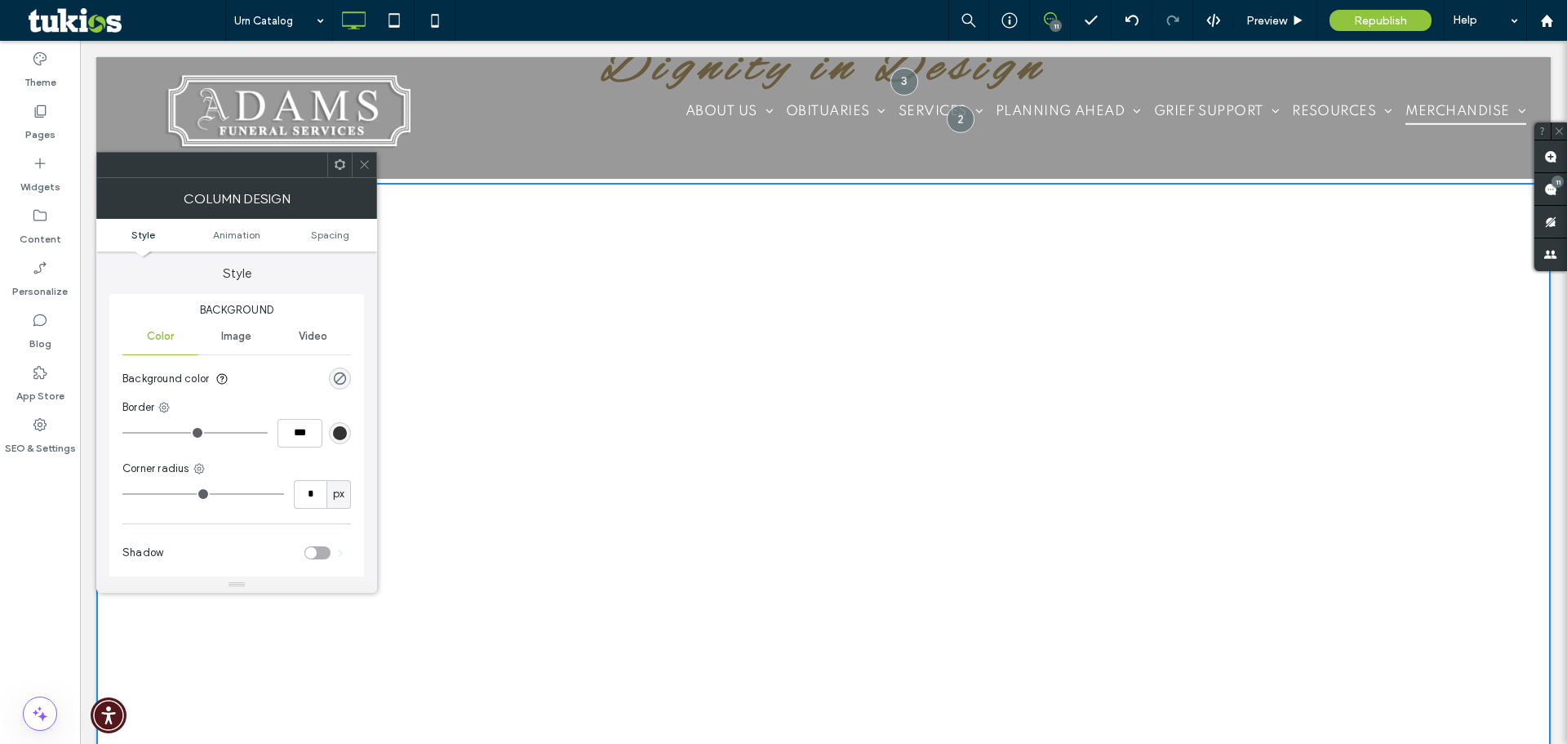
scroll to position [0, 0]
drag, startPoint x: 362, startPoint y: 165, endPoint x: 323, endPoint y: 144, distance: 44.2
click at [362, 165] on icon at bounding box center [364, 164] width 12 height 12
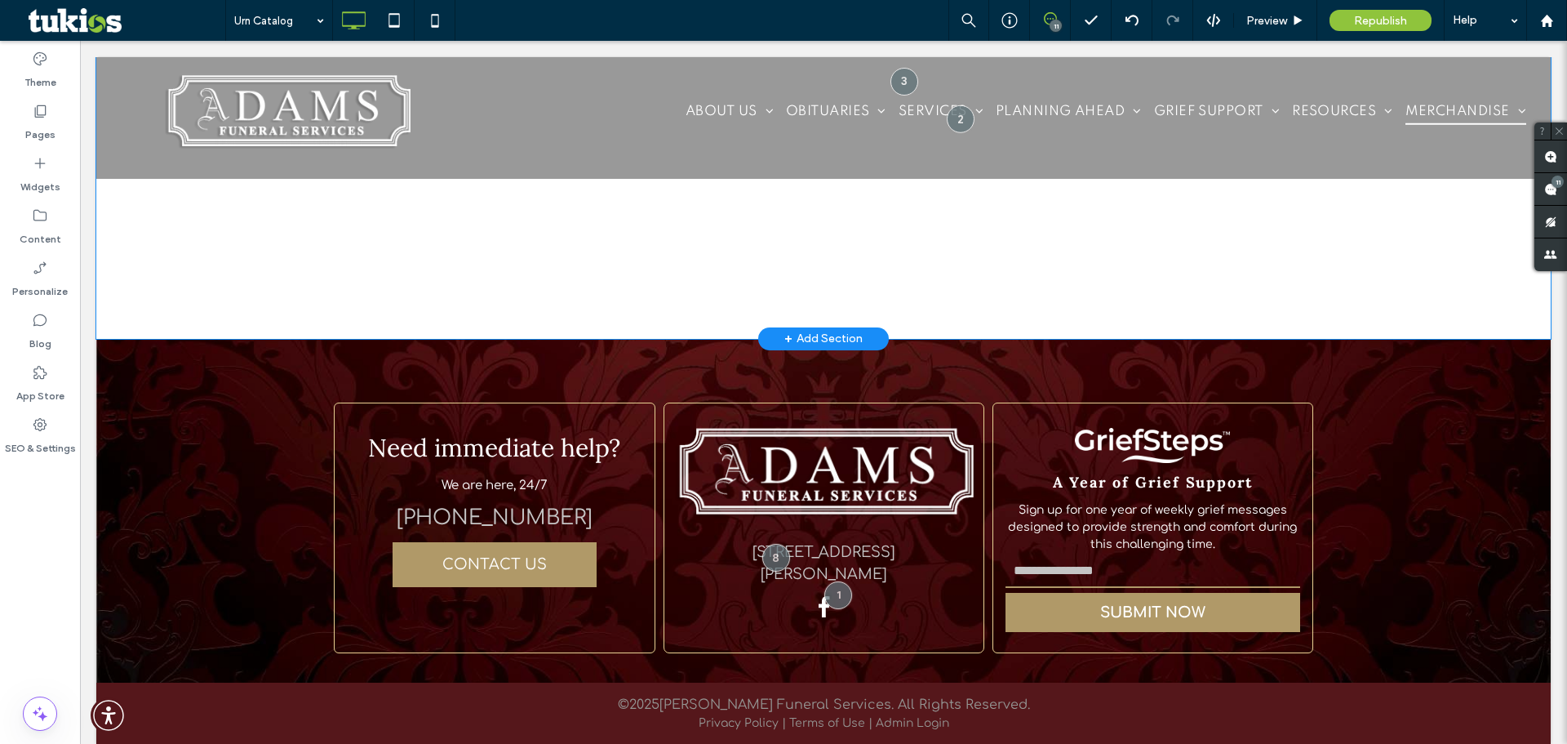
scroll to position [1193, 0]
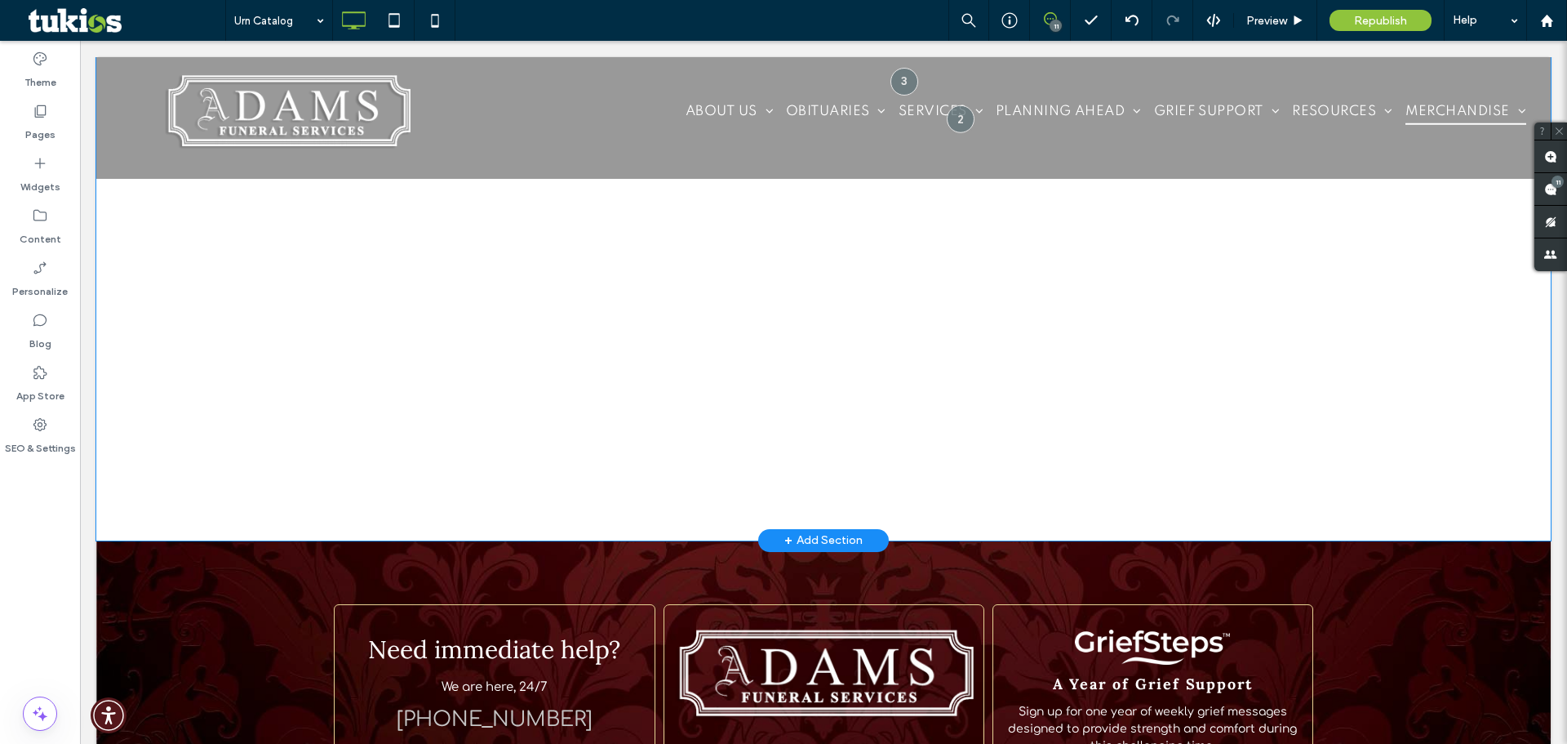
click at [1504, 486] on div "Click To Paste Row + Add Section" at bounding box center [823, 198] width 1455 height 684
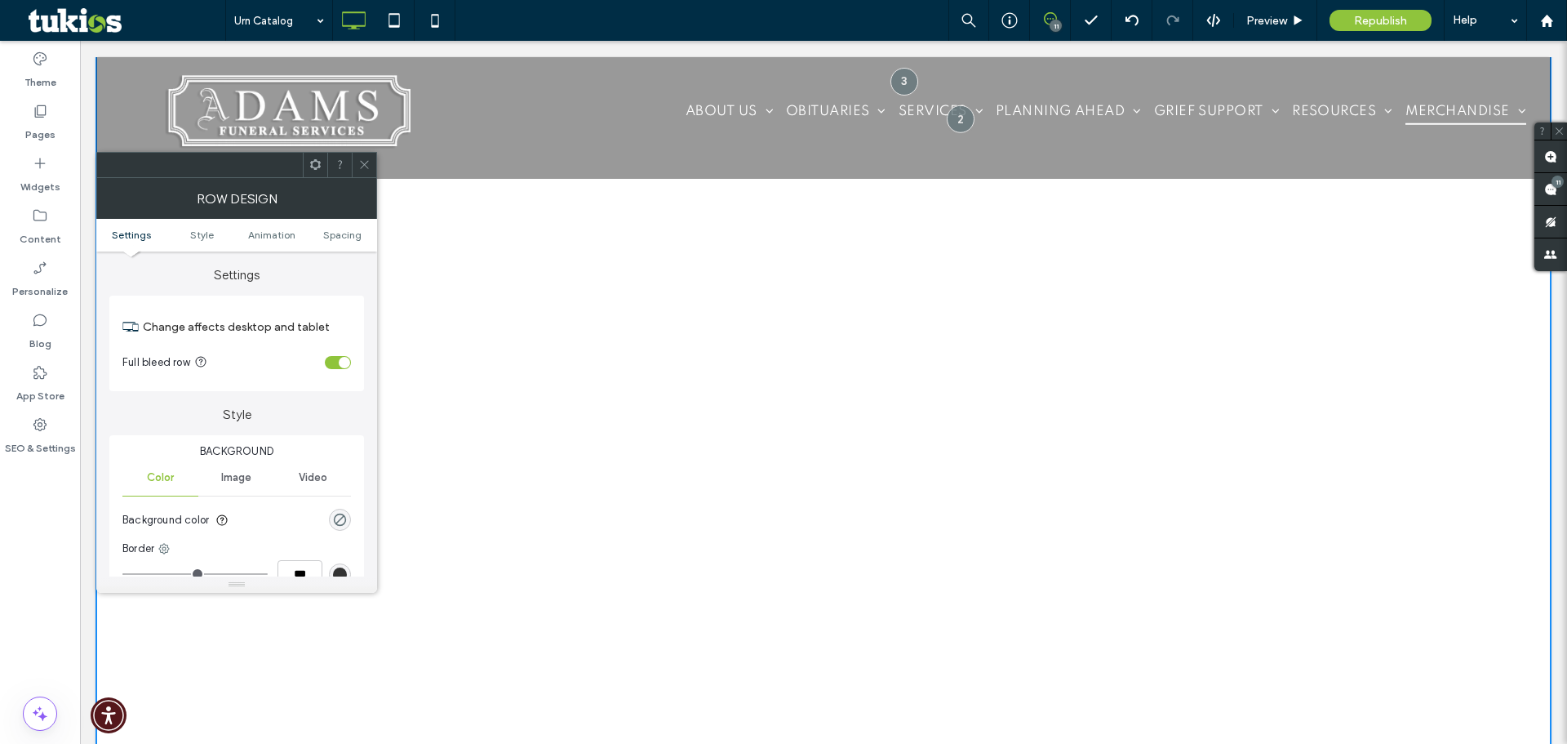
scroll to position [1568, 0]
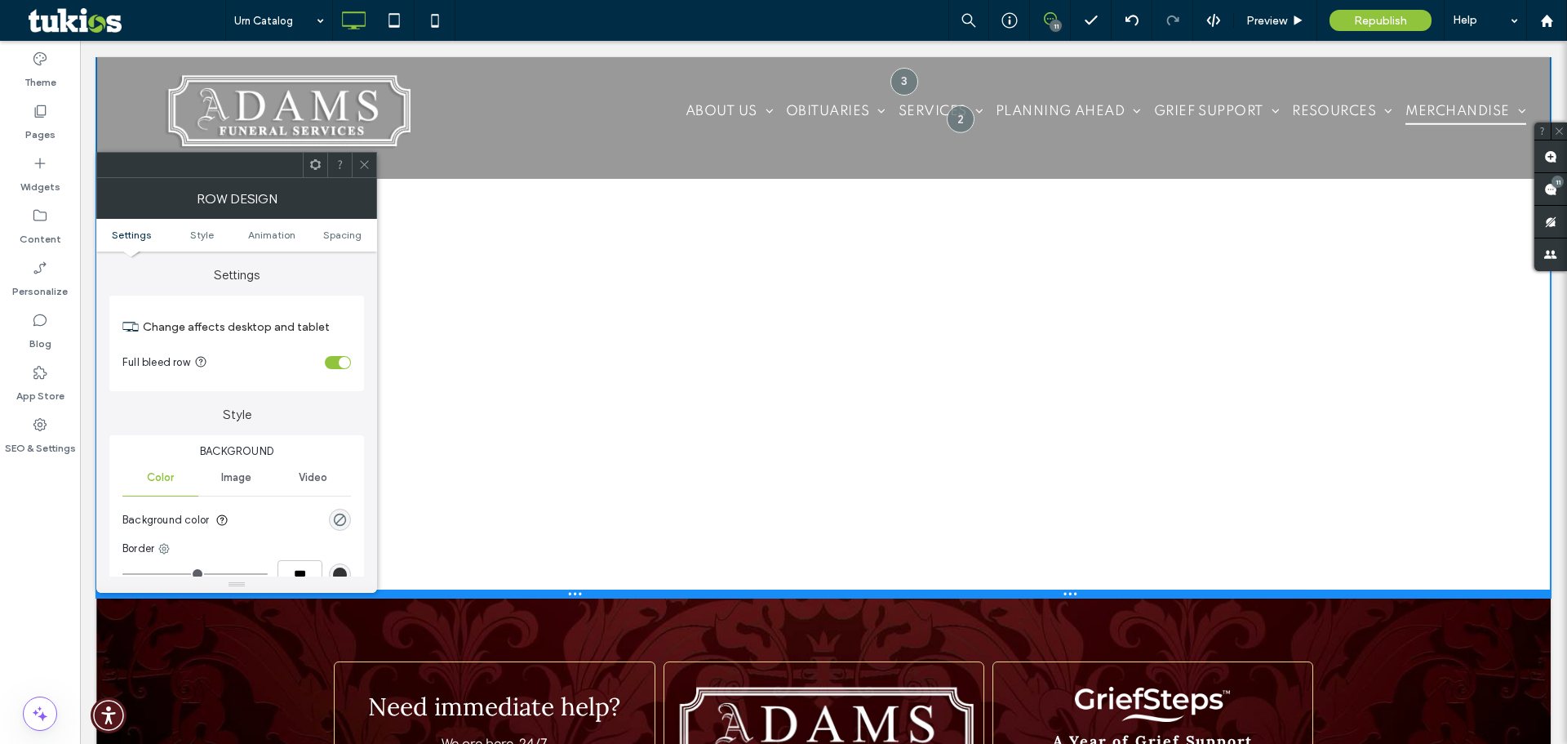
drag, startPoint x: 1533, startPoint y: 537, endPoint x: 1566, endPoint y: 635, distance: 103.5
click at [1486, 594] on div at bounding box center [823, 593] width 1455 height 8
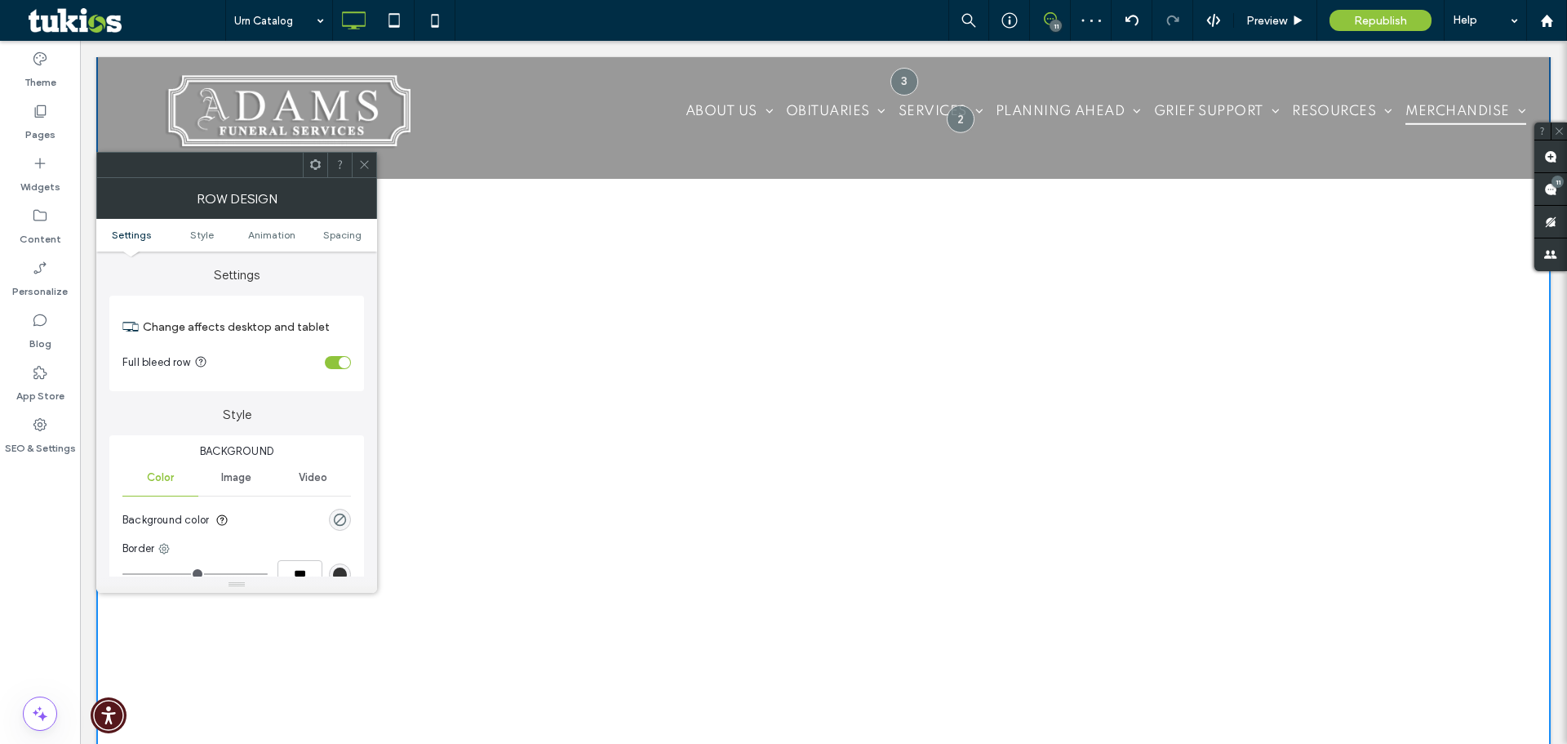
scroll to position [1242, 0]
click at [368, 164] on icon at bounding box center [364, 164] width 12 height 12
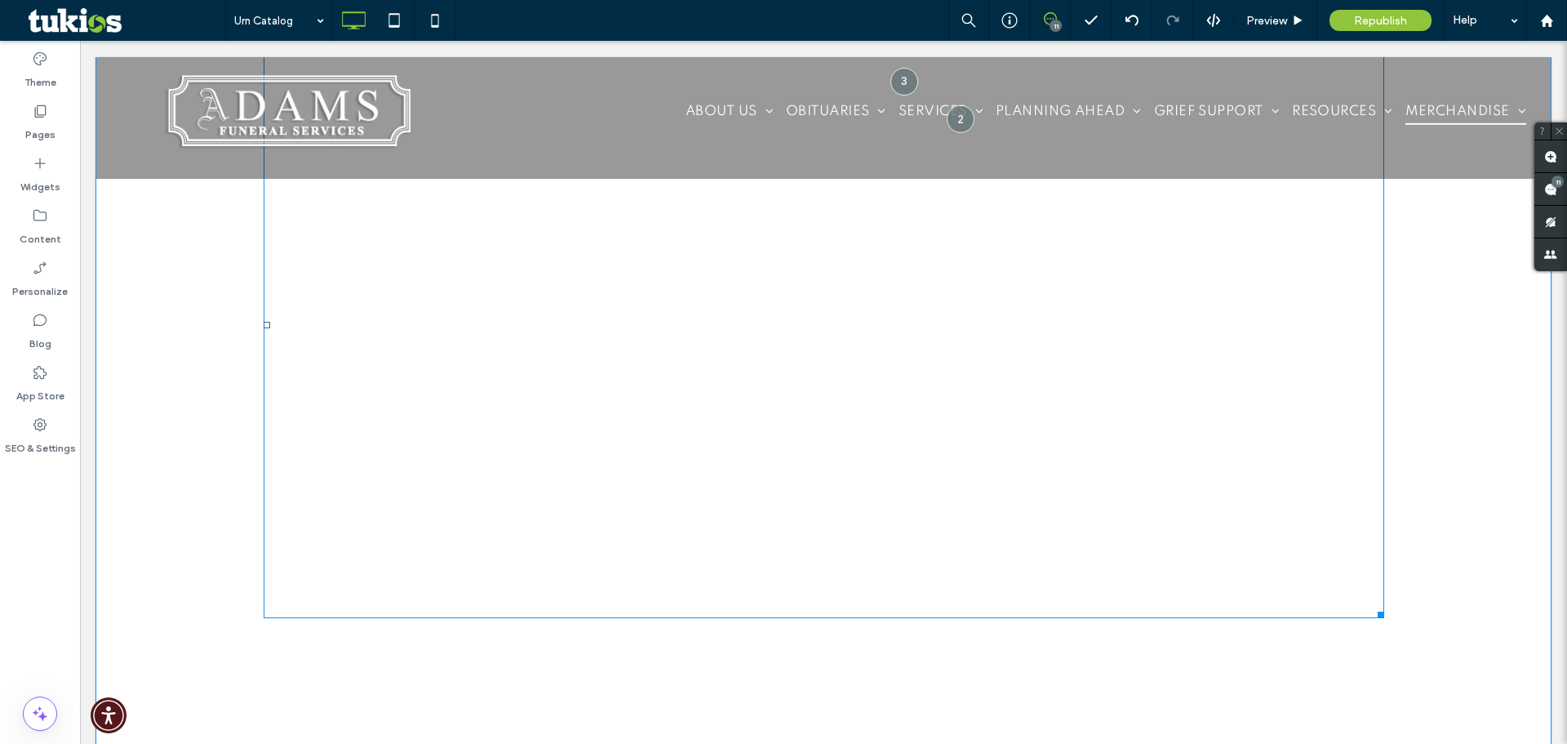
click at [1359, 458] on span at bounding box center [824, 325] width 1121 height 586
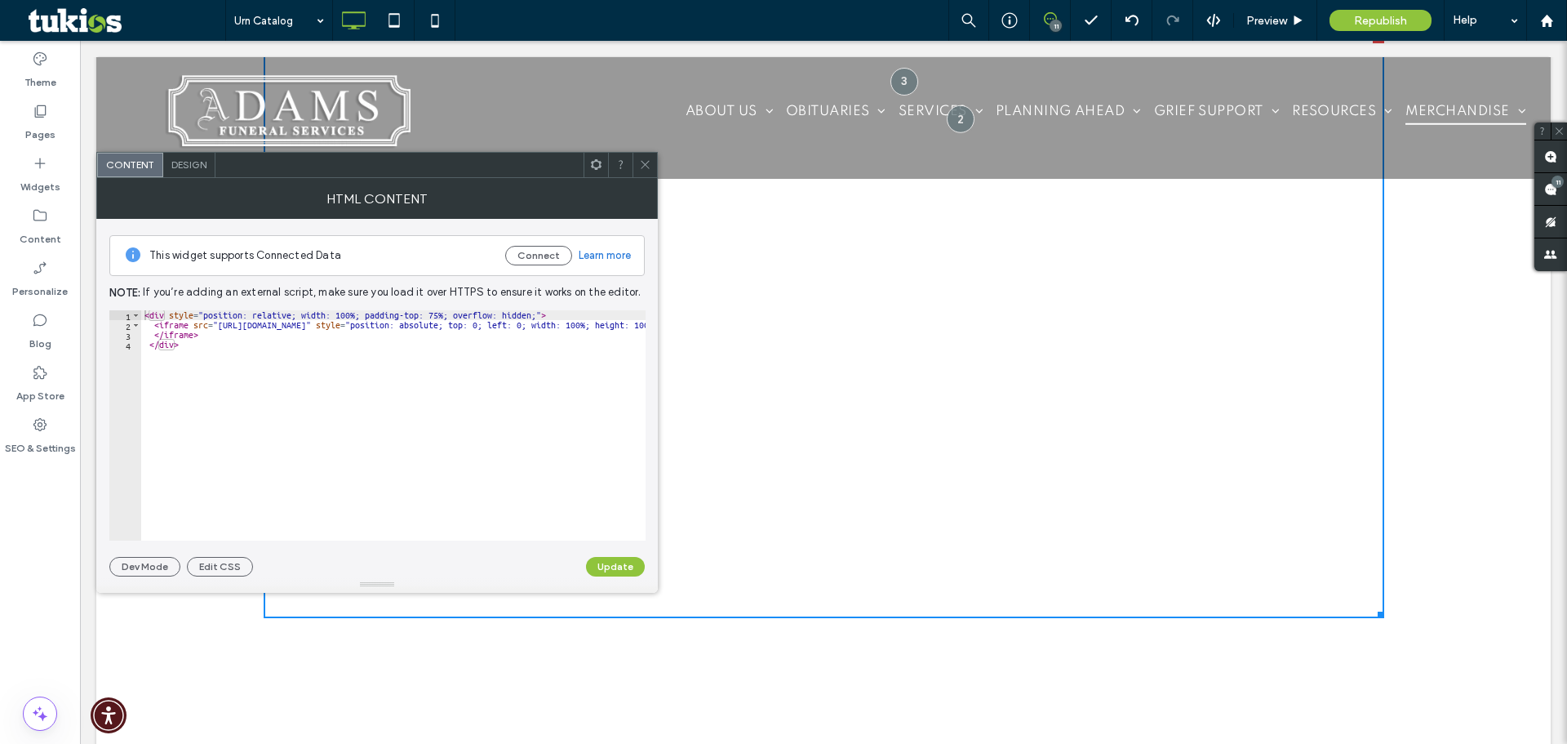
click at [646, 159] on icon at bounding box center [645, 164] width 12 height 12
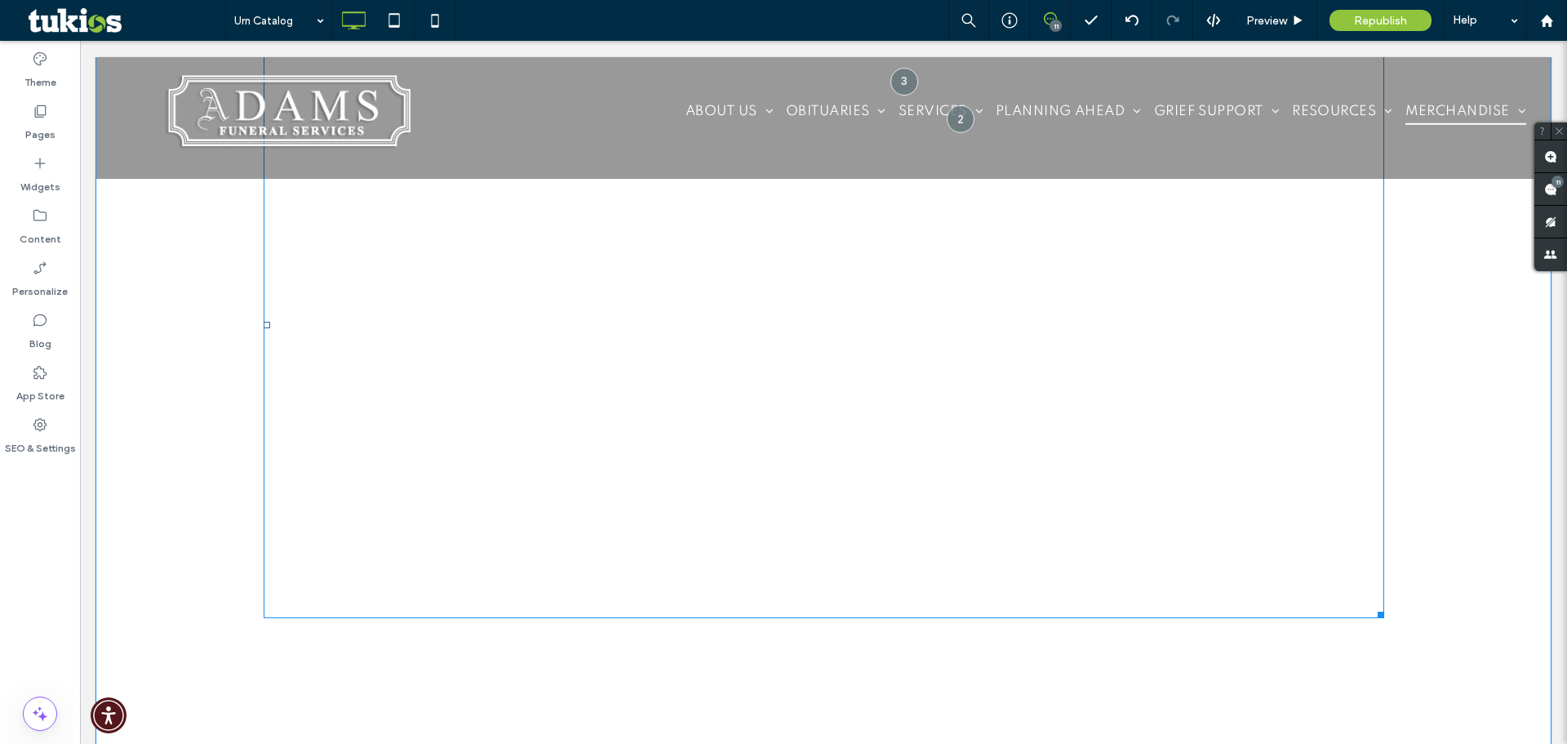
scroll to position [1024, 0]
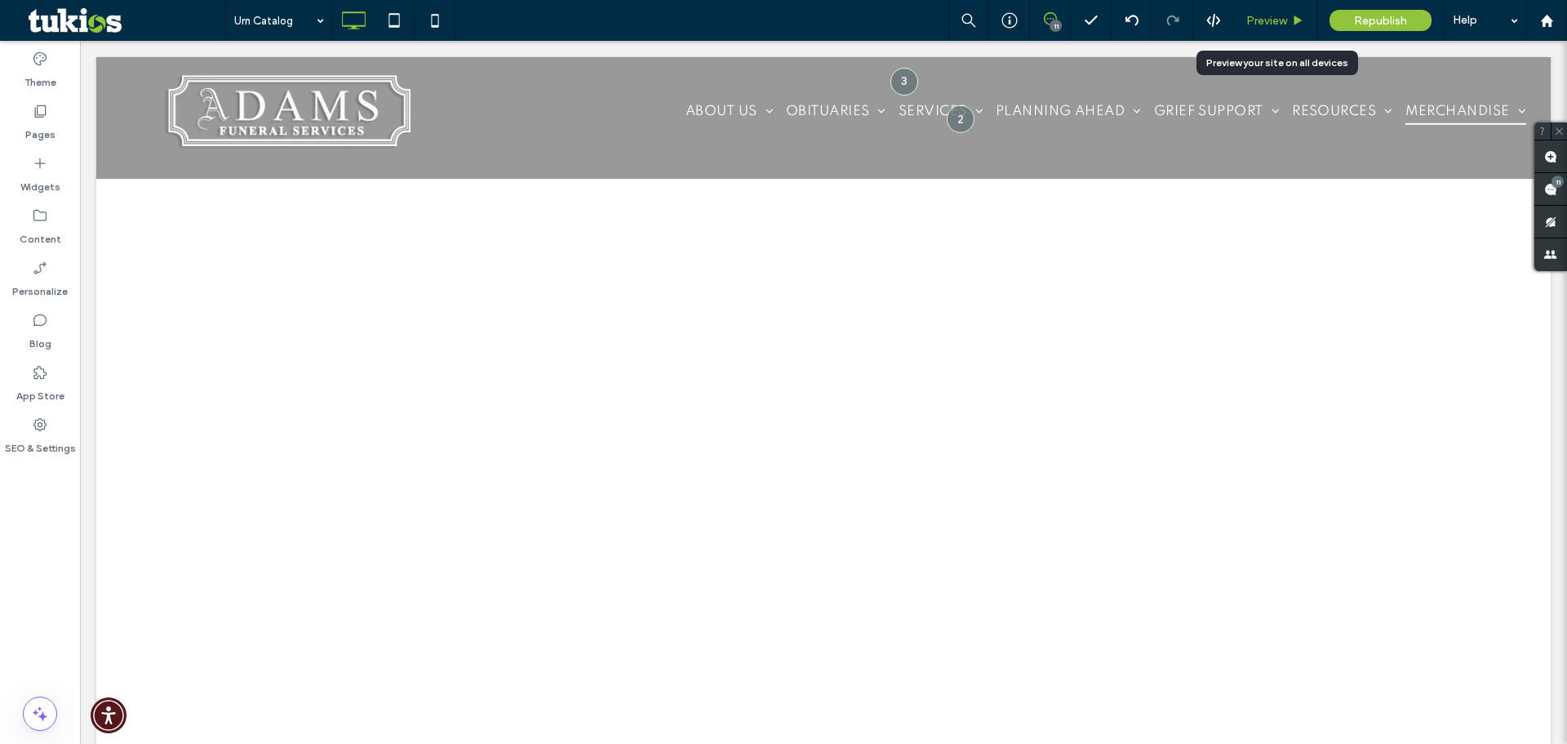
click at [1263, 10] on div "Preview" at bounding box center [1275, 20] width 83 height 41
click at [1260, 29] on div "Preview" at bounding box center [1275, 20] width 83 height 41
click at [1259, 14] on span "Preview" at bounding box center [1266, 21] width 41 height 14
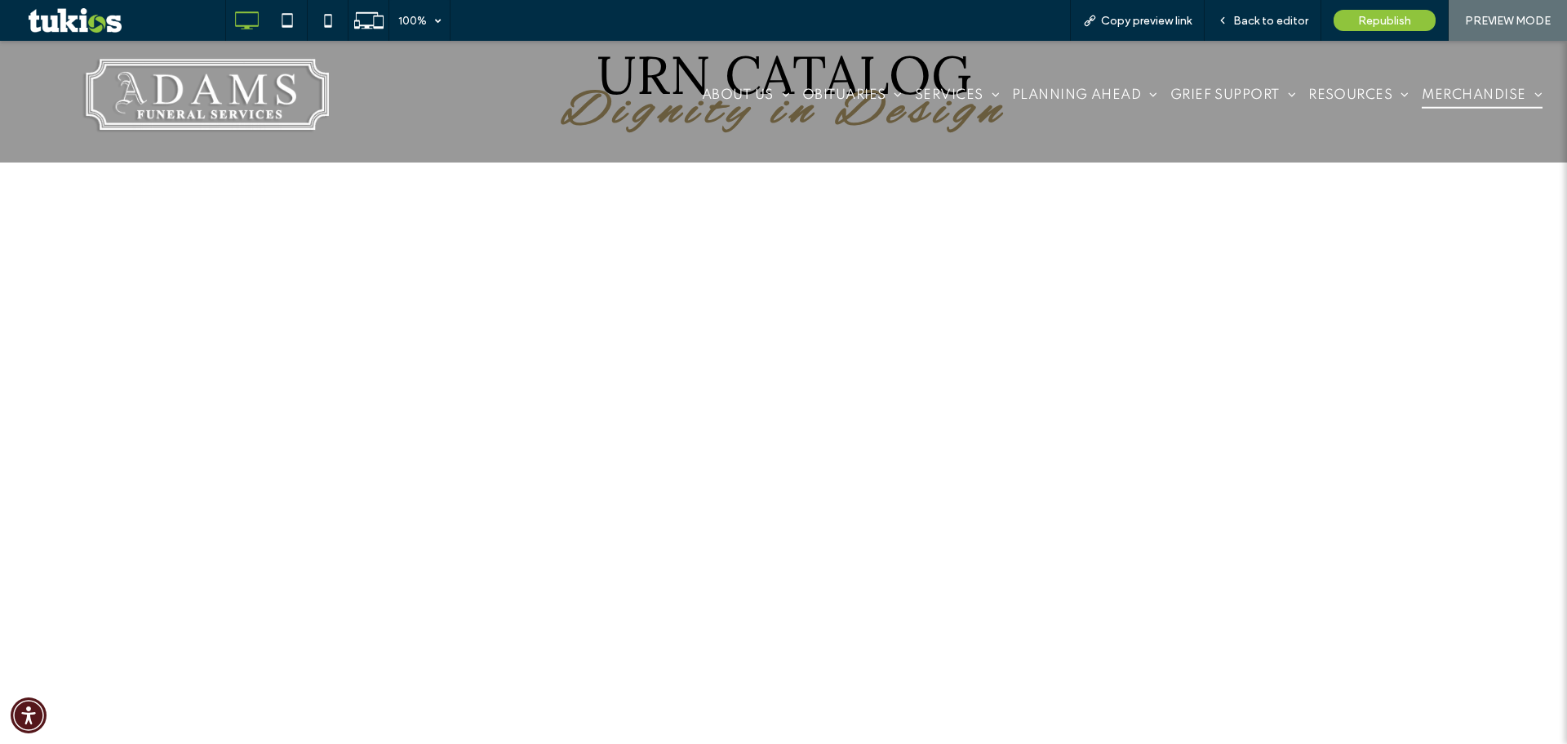
scroll to position [1133, 0]
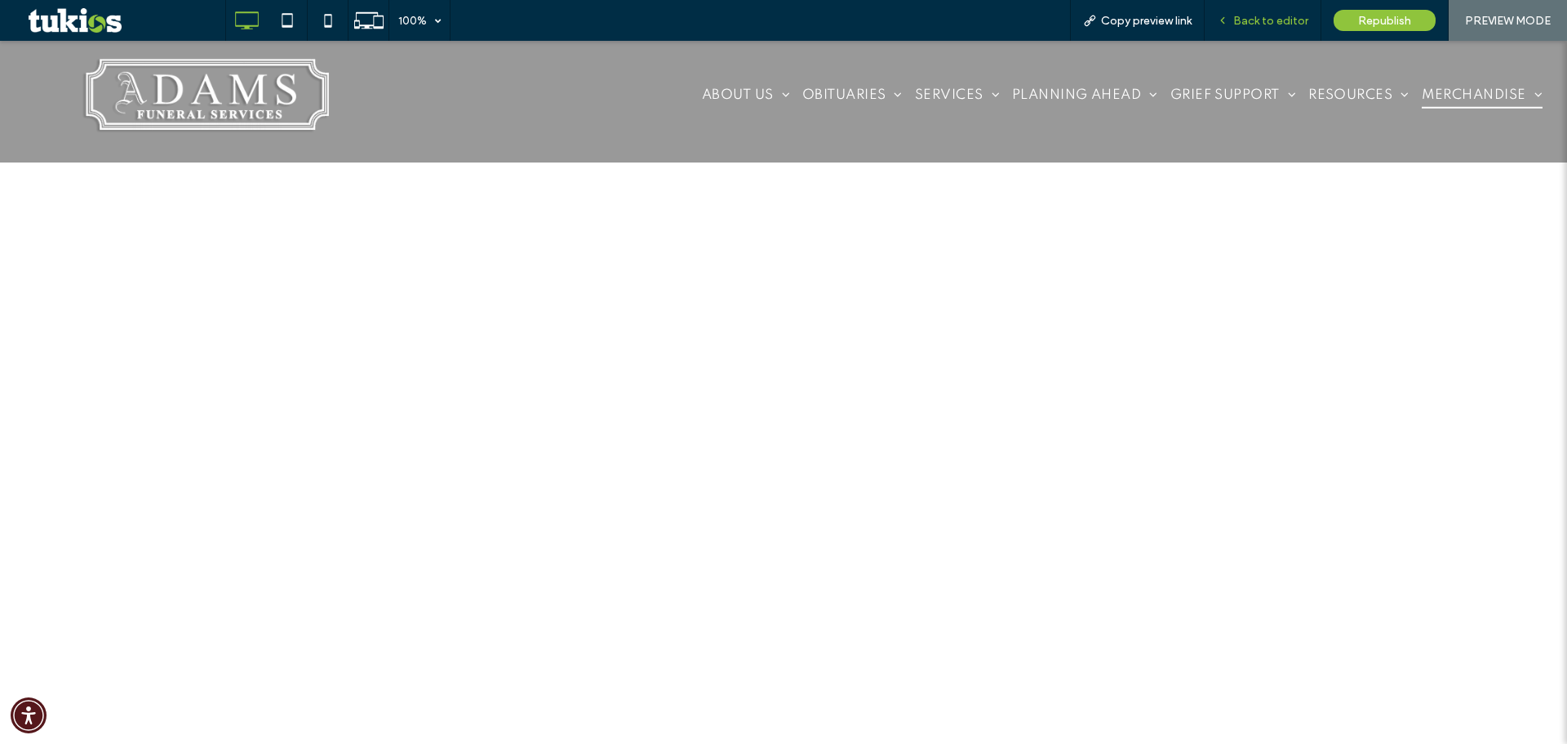
click at [1254, 20] on span "Back to editor" at bounding box center [1270, 21] width 75 height 14
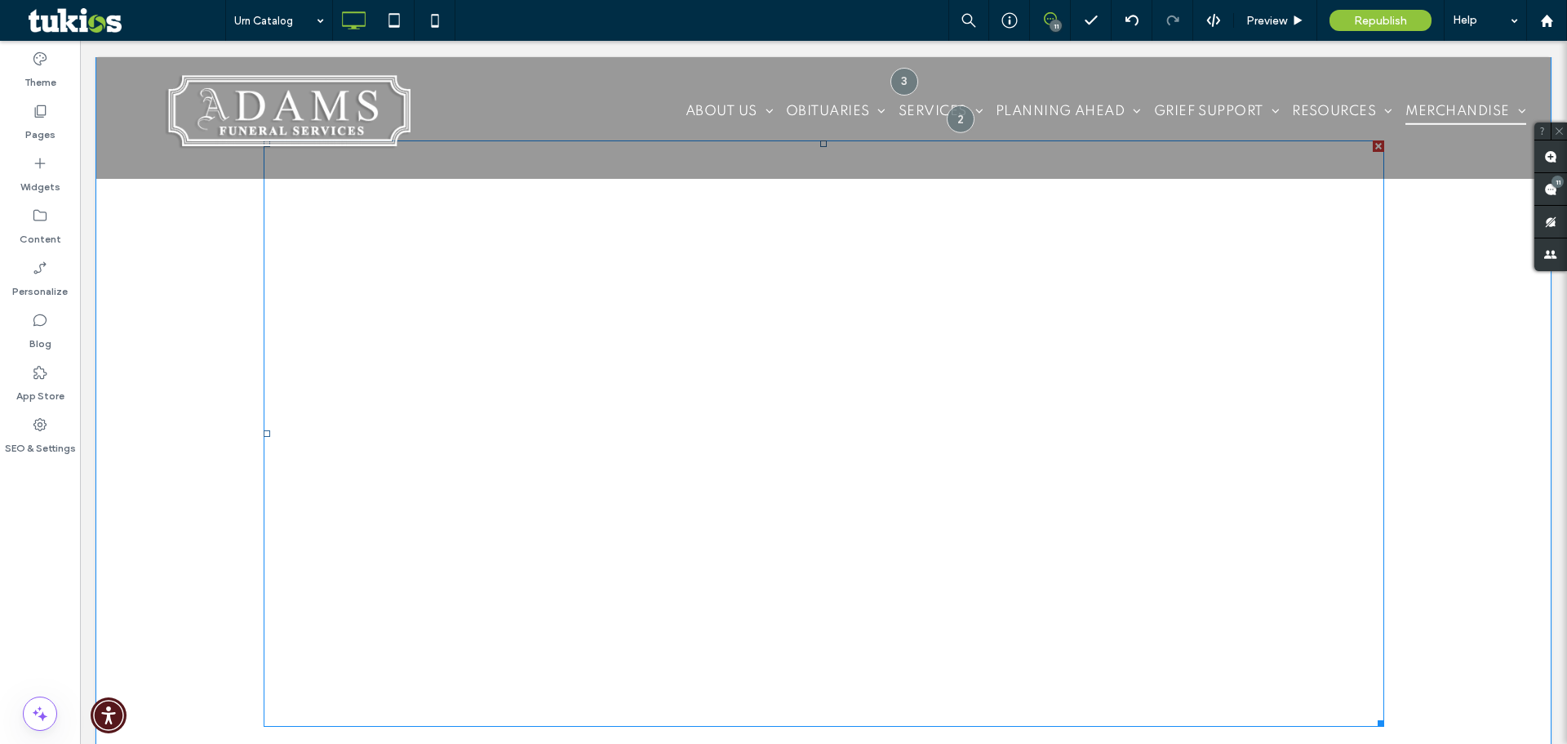
click at [928, 440] on span at bounding box center [824, 433] width 1121 height 586
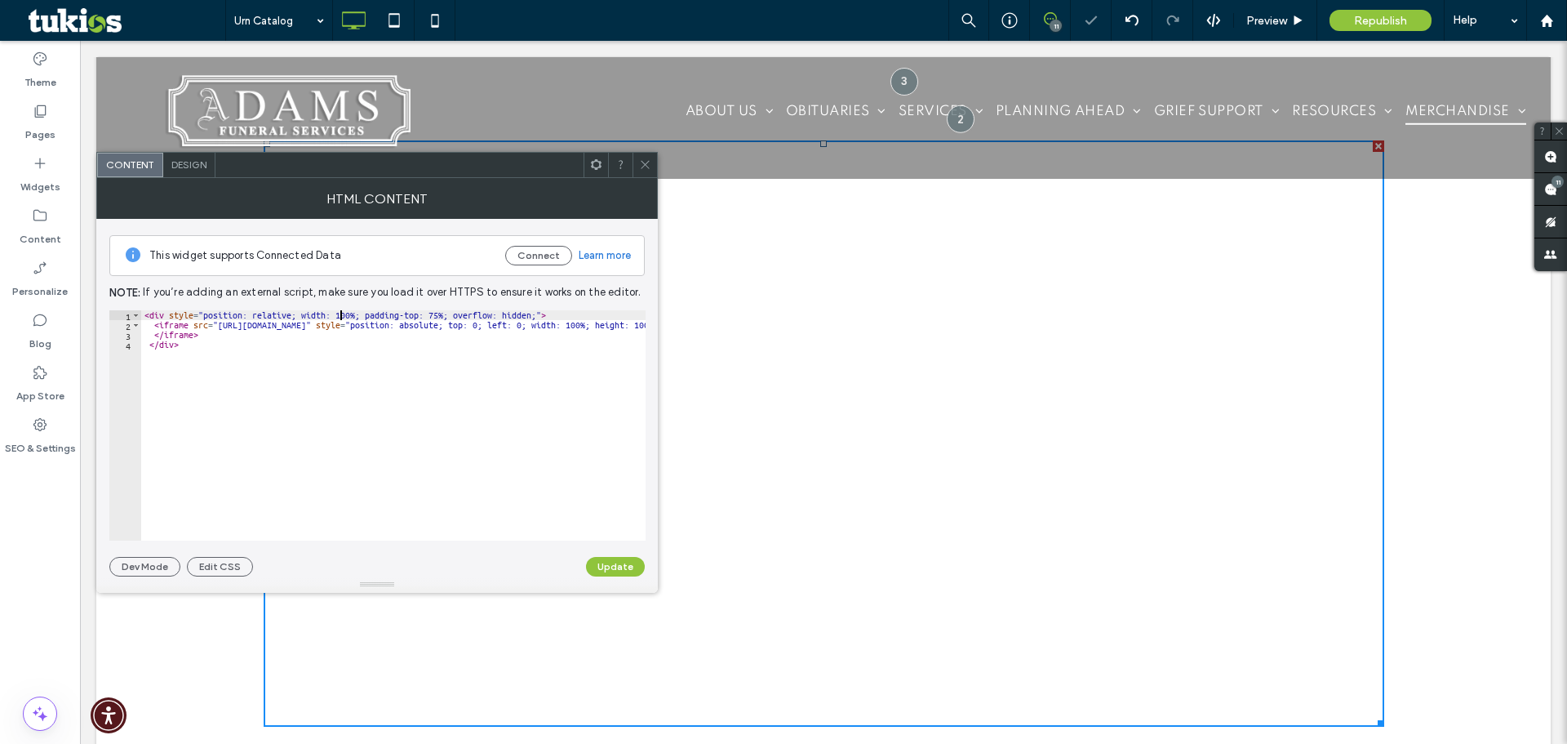
click at [341, 316] on div "< div style = "position: relative; width: 100%; padding-top: 75%; overflow: hid…" at bounding box center [719, 435] width 1157 height 250
type textarea "**********"
click at [621, 571] on button "Update" at bounding box center [615, 567] width 59 height 20
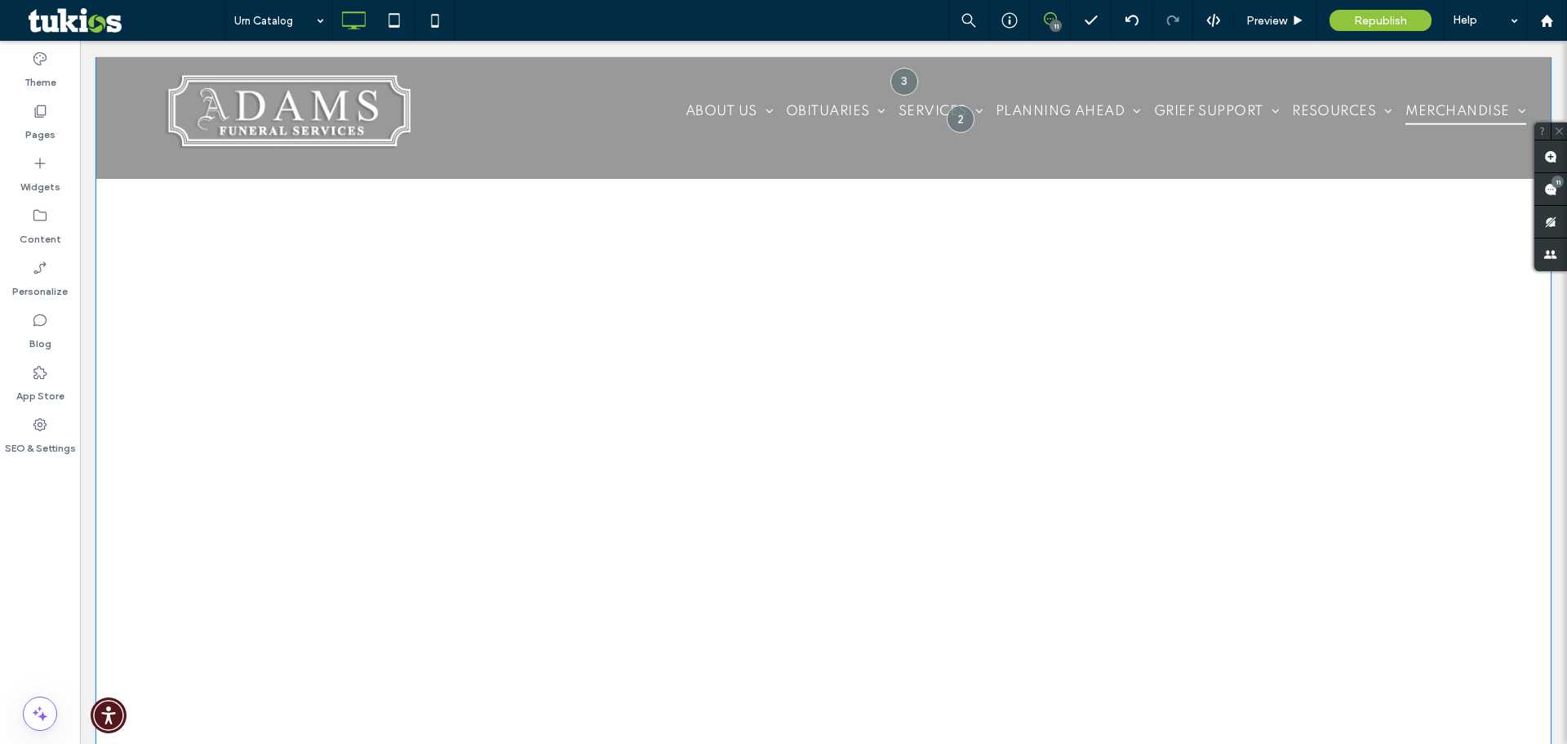
scroll to position [1197, 0]
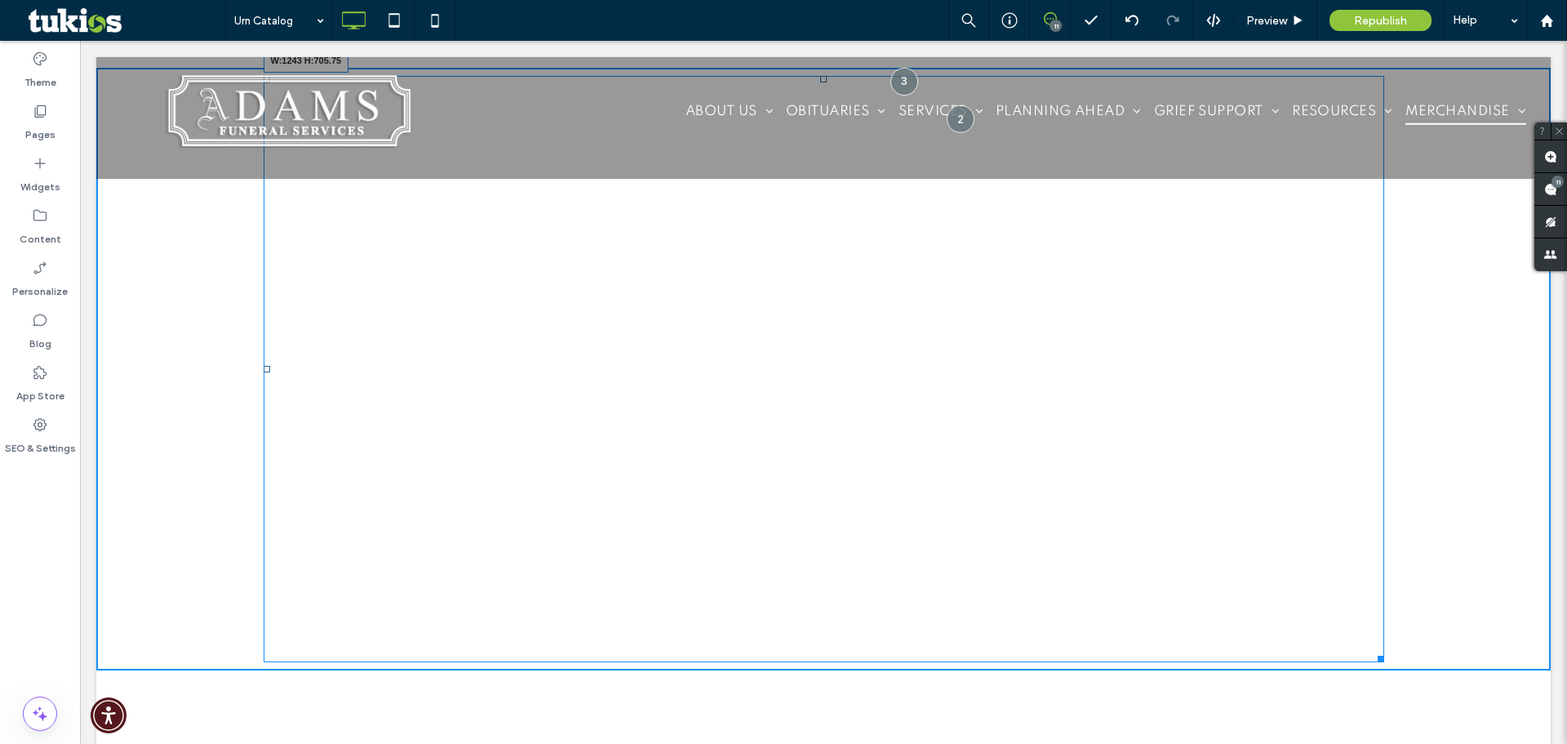
drag, startPoint x: 1373, startPoint y: 659, endPoint x: 1320, endPoint y: 649, distance: 54.0
click at [1372, 650] on div at bounding box center [1378, 656] width 12 height 12
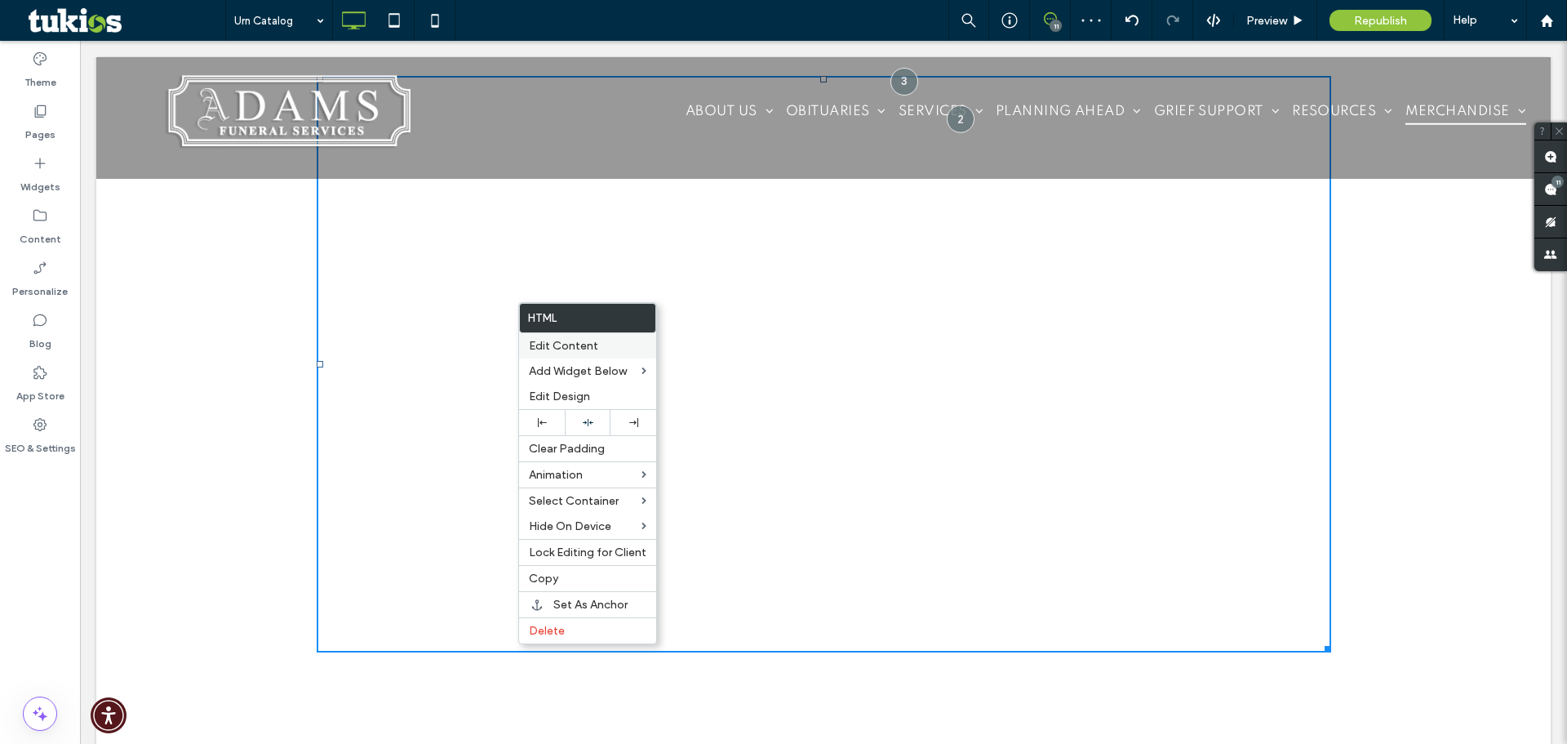
click at [550, 340] on span "Edit Content" at bounding box center [563, 346] width 69 height 14
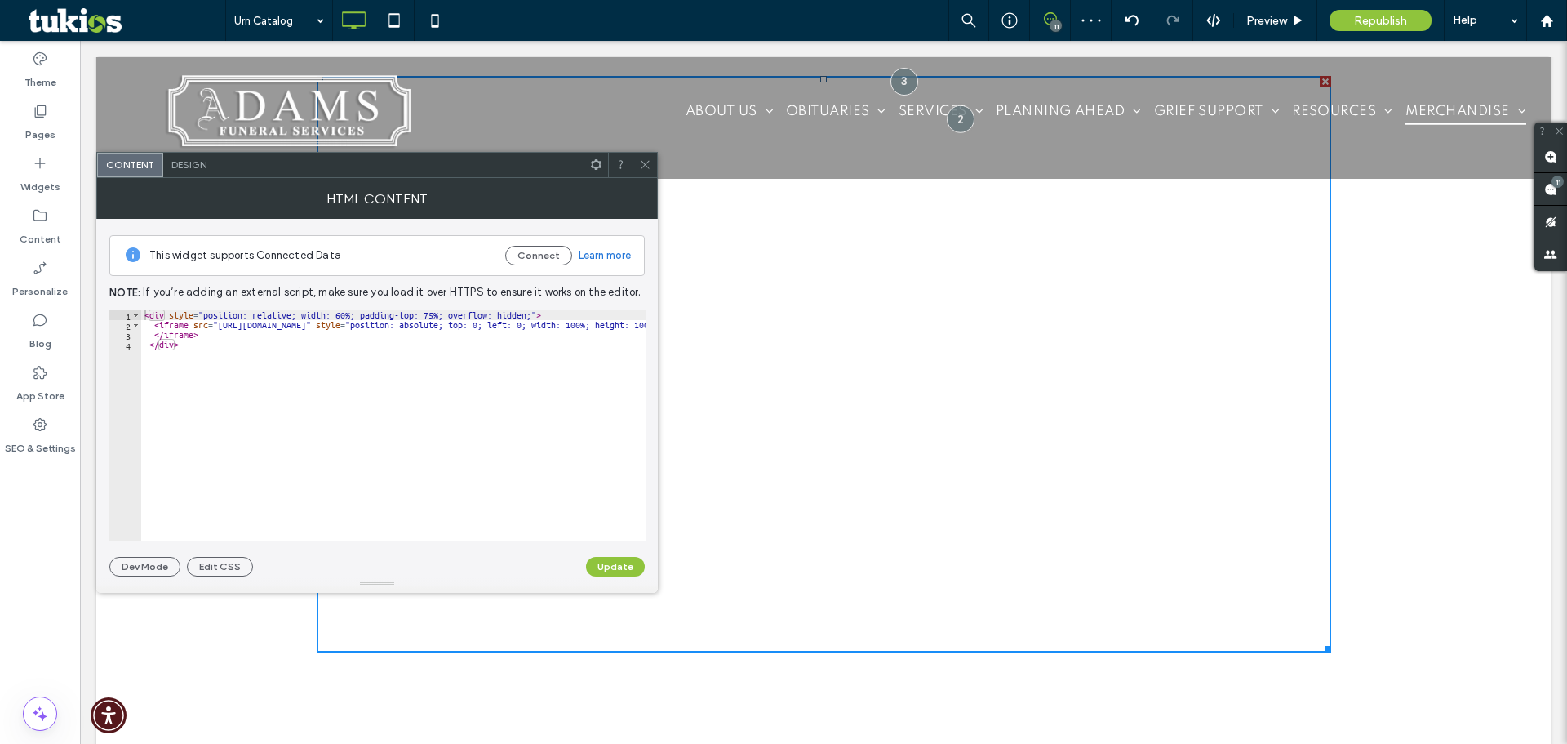
click at [338, 318] on div "< div style = "position: relative; width: 60%; padding-top: 75%; overflow: hidd…" at bounding box center [719, 435] width 1157 height 250
type textarea "**********"
click at [624, 570] on button "Update" at bounding box center [615, 567] width 59 height 20
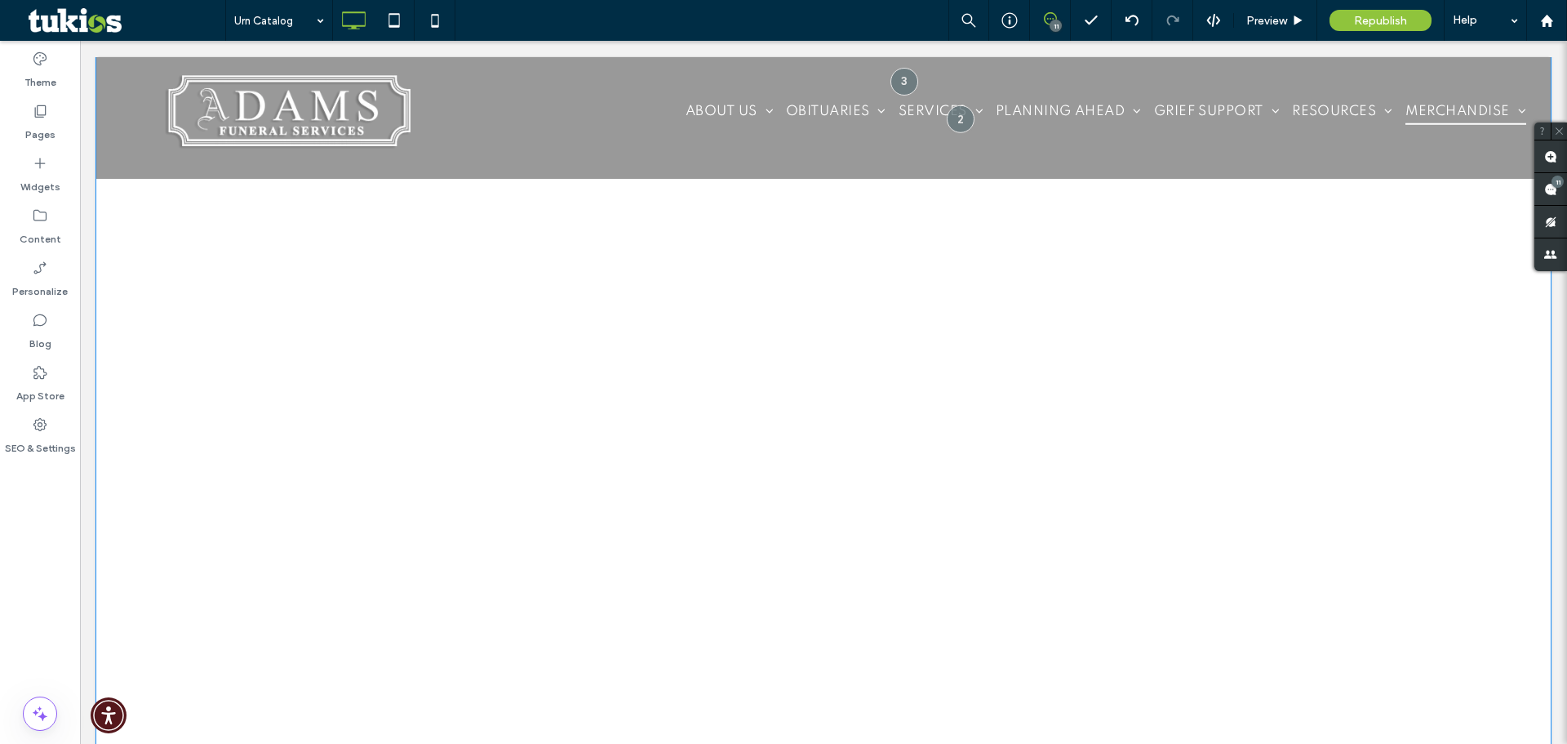
scroll to position [1524, 0]
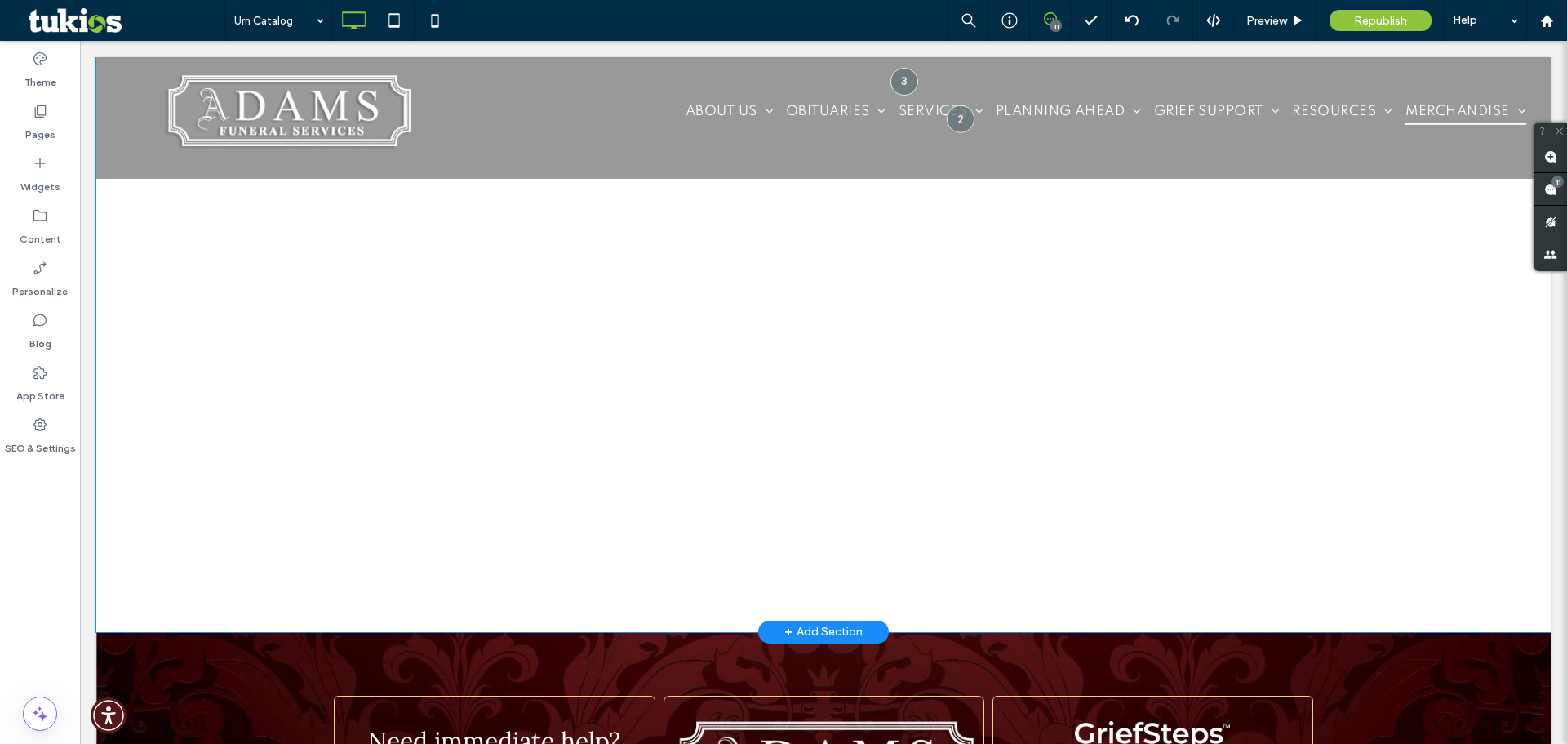
click at [1422, 414] on div "Click To Paste Row + Add Section" at bounding box center [823, 78] width 1455 height 1107
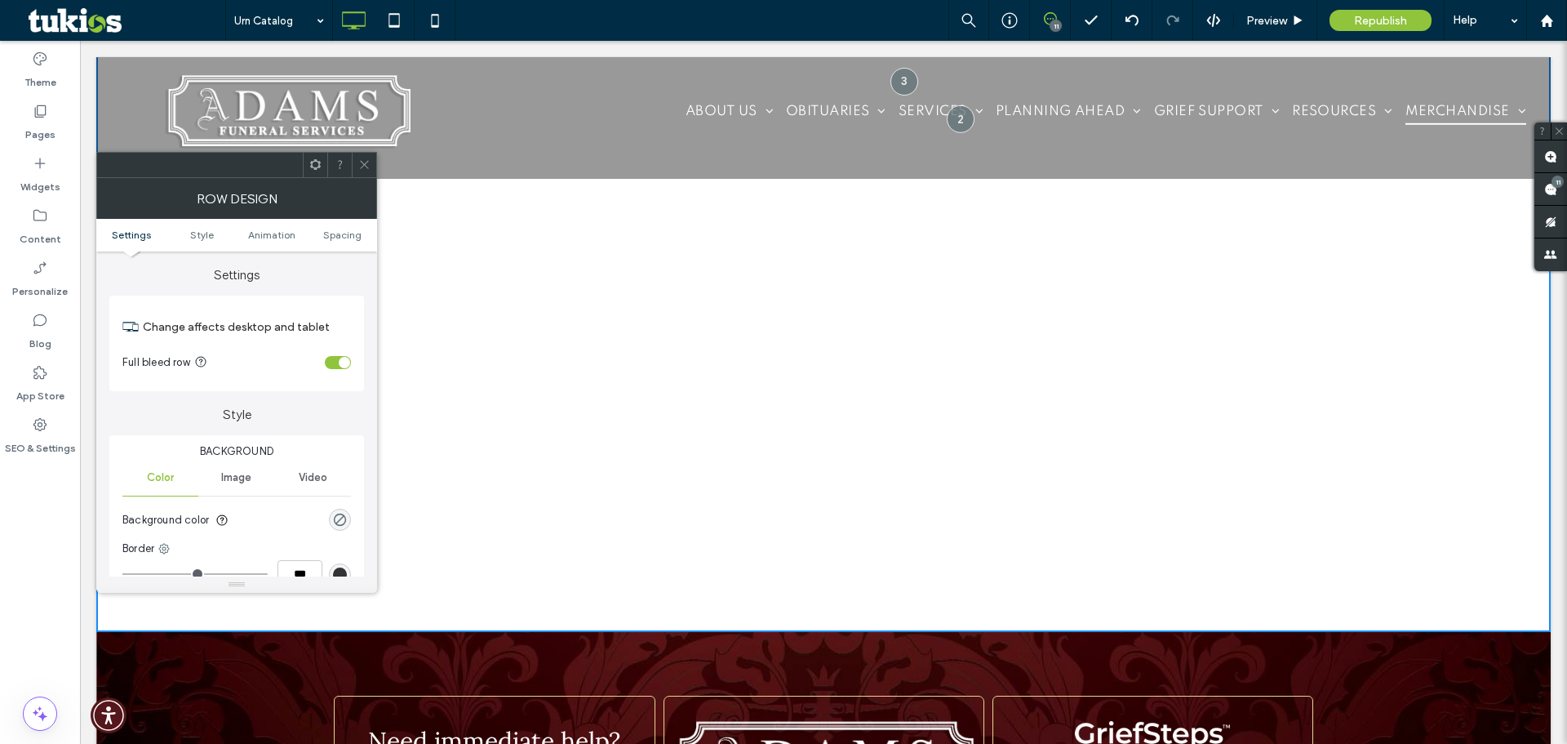
click at [362, 166] on icon at bounding box center [364, 164] width 12 height 12
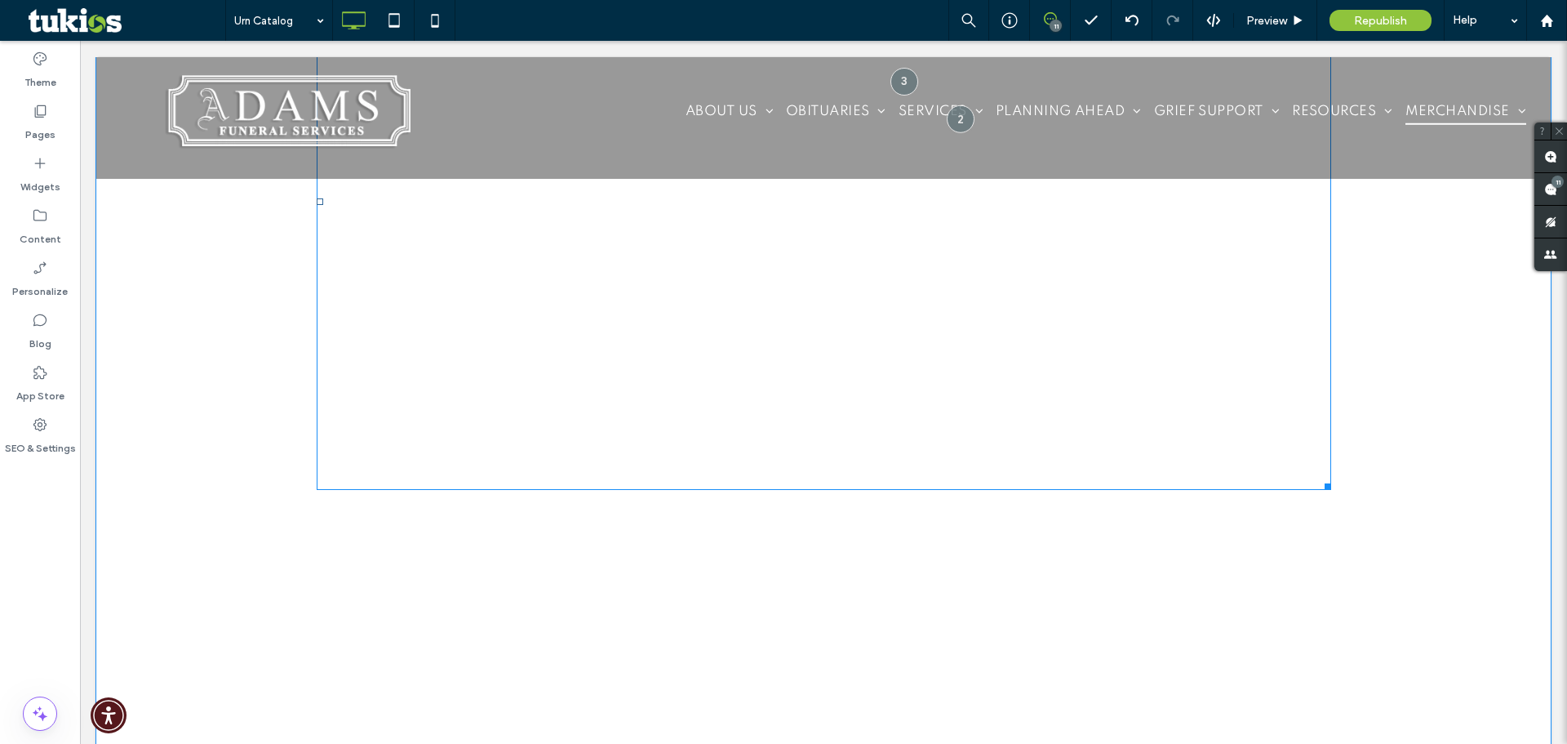
scroll to position [1197, 0]
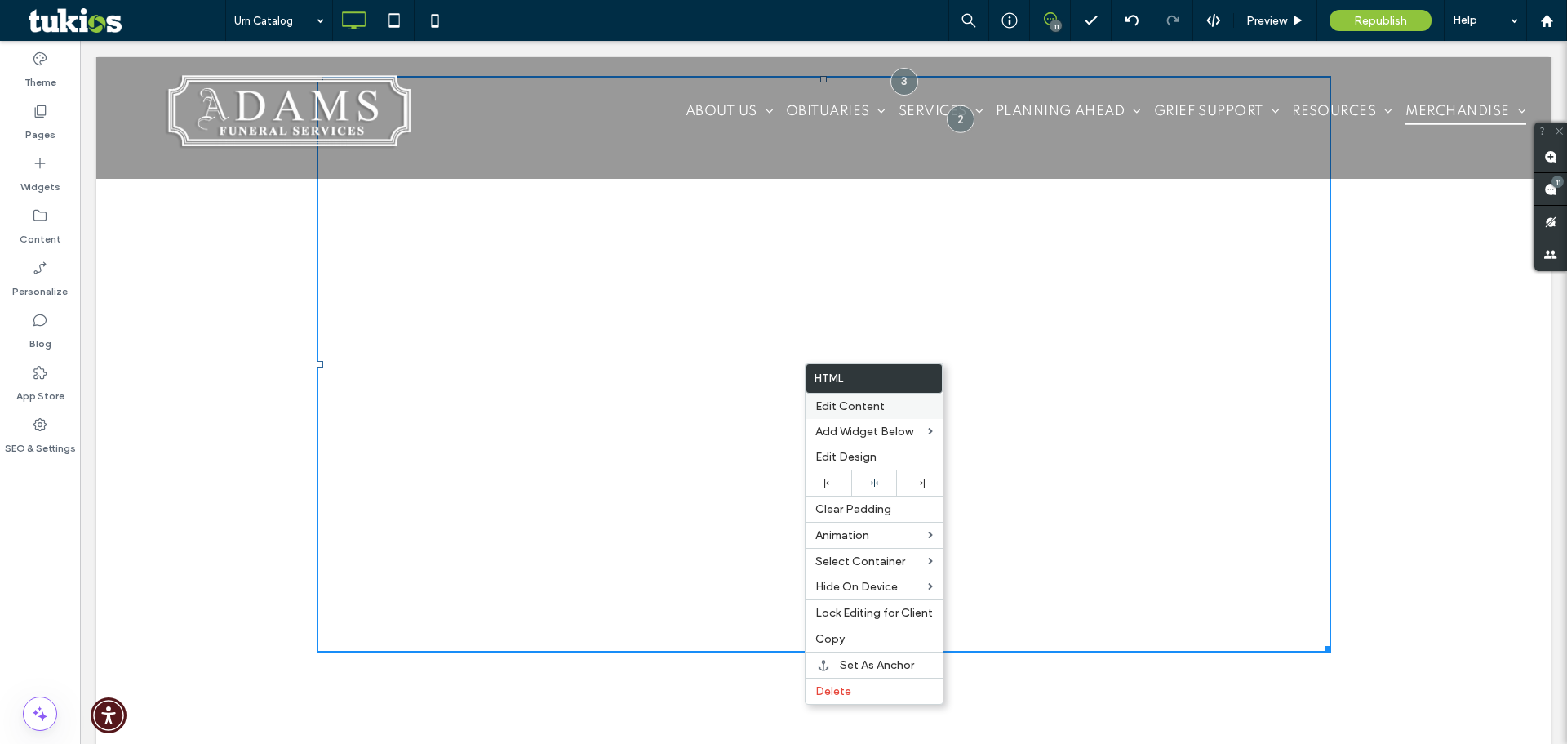
click at [865, 408] on span "Edit Content" at bounding box center [849, 406] width 69 height 14
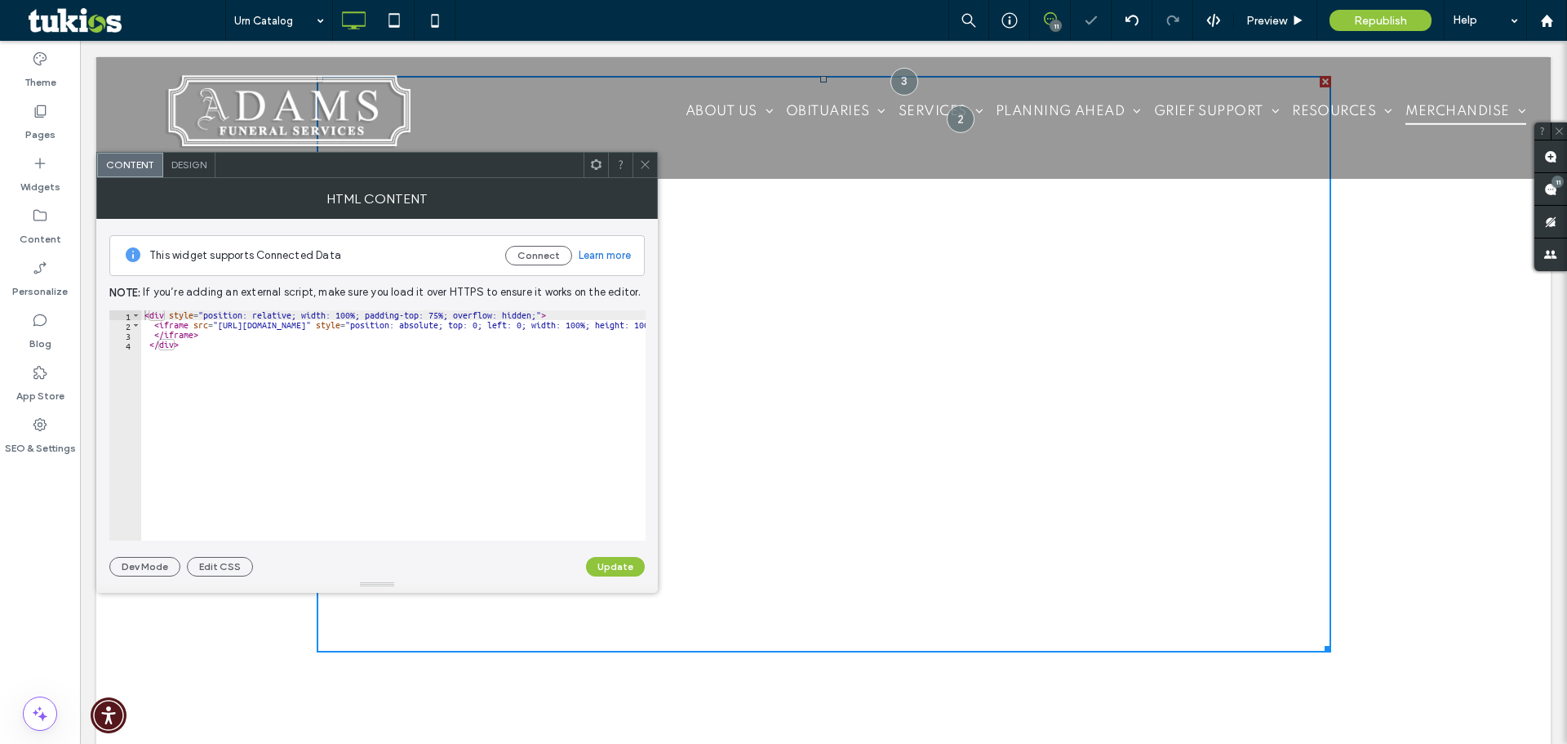
click at [344, 315] on div "< div style = "position: relative; width: 100%; padding-top: 75%; overflow: hid…" at bounding box center [719, 435] width 1157 height 250
type textarea "**********"
click at [612, 573] on button "Update" at bounding box center [615, 567] width 59 height 20
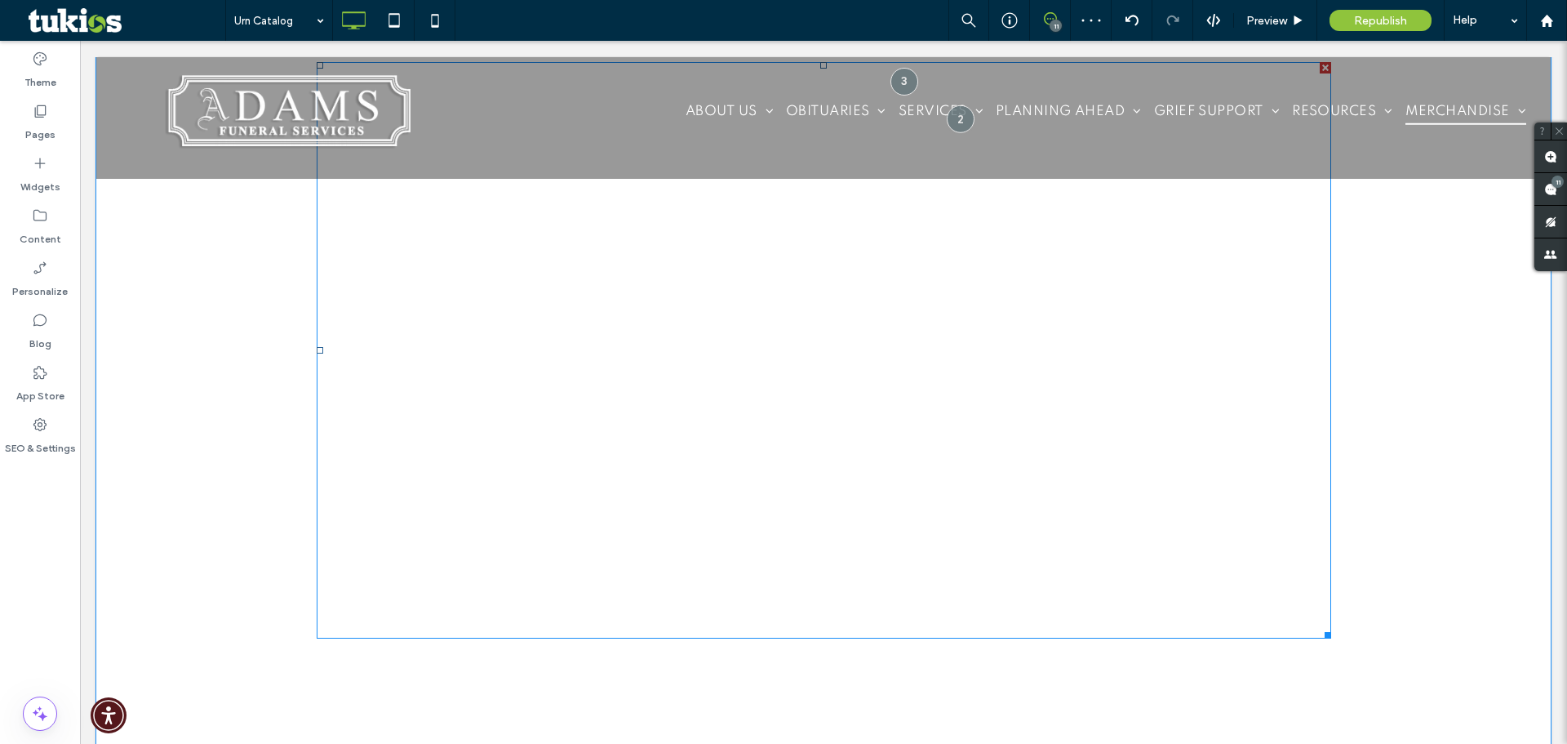
scroll to position [1197, 0]
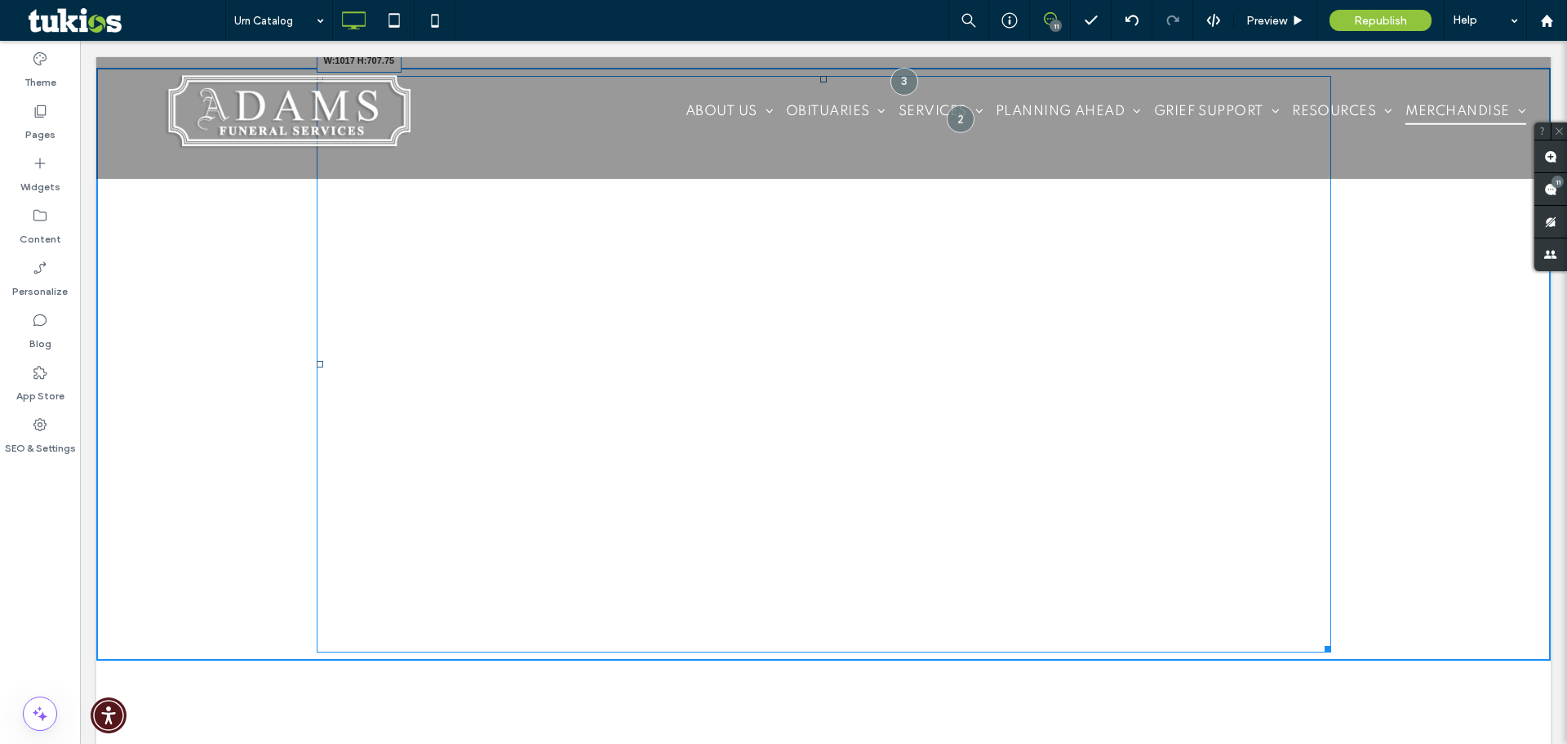
drag, startPoint x: 1317, startPoint y: 646, endPoint x: 1305, endPoint y: 689, distance: 44.2
click at [1319, 648] on div at bounding box center [1325, 646] width 12 height 12
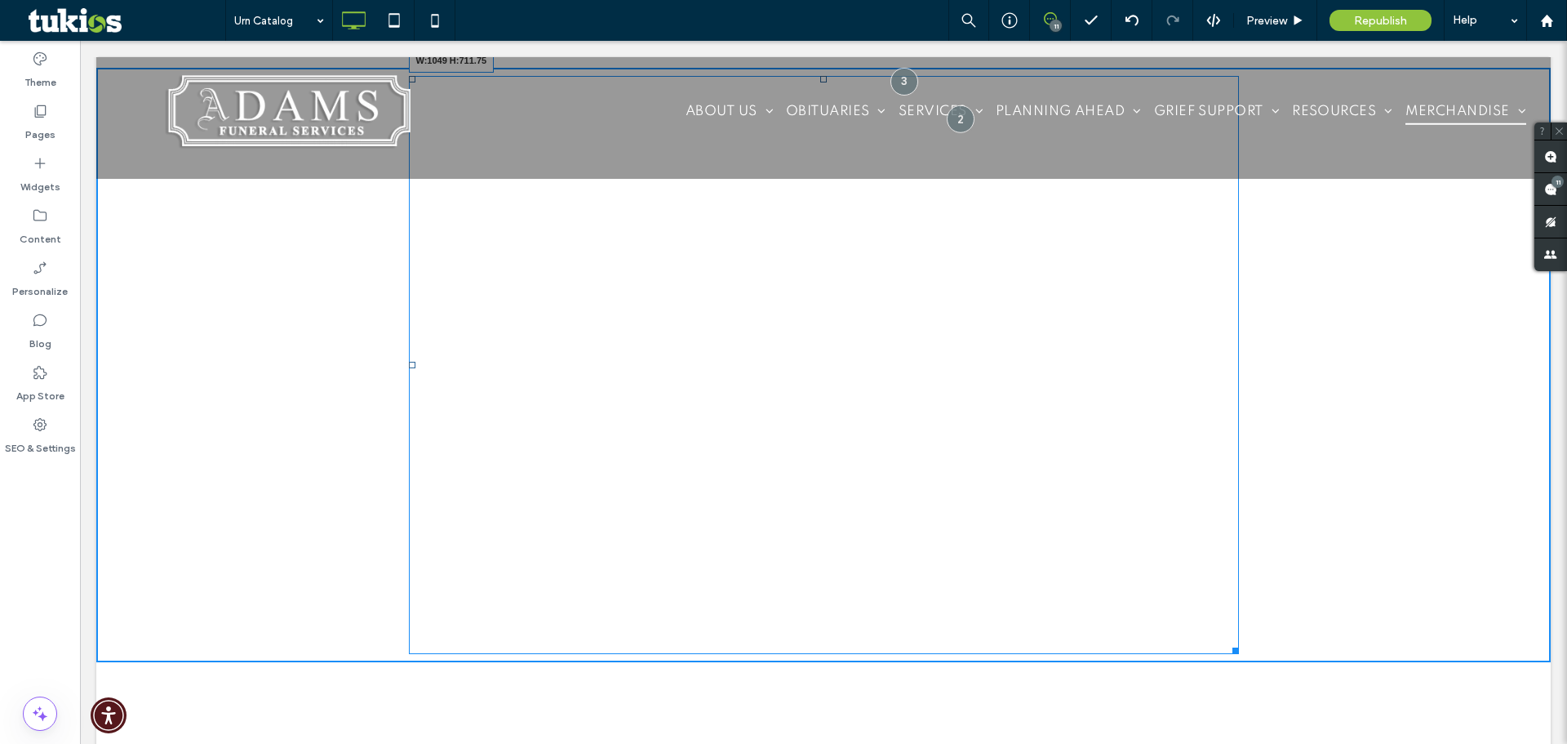
drag, startPoint x: 1228, startPoint y: 649, endPoint x: 1318, endPoint y: 695, distance: 101.9
click at [1239, 652] on div at bounding box center [1233, 648] width 12 height 12
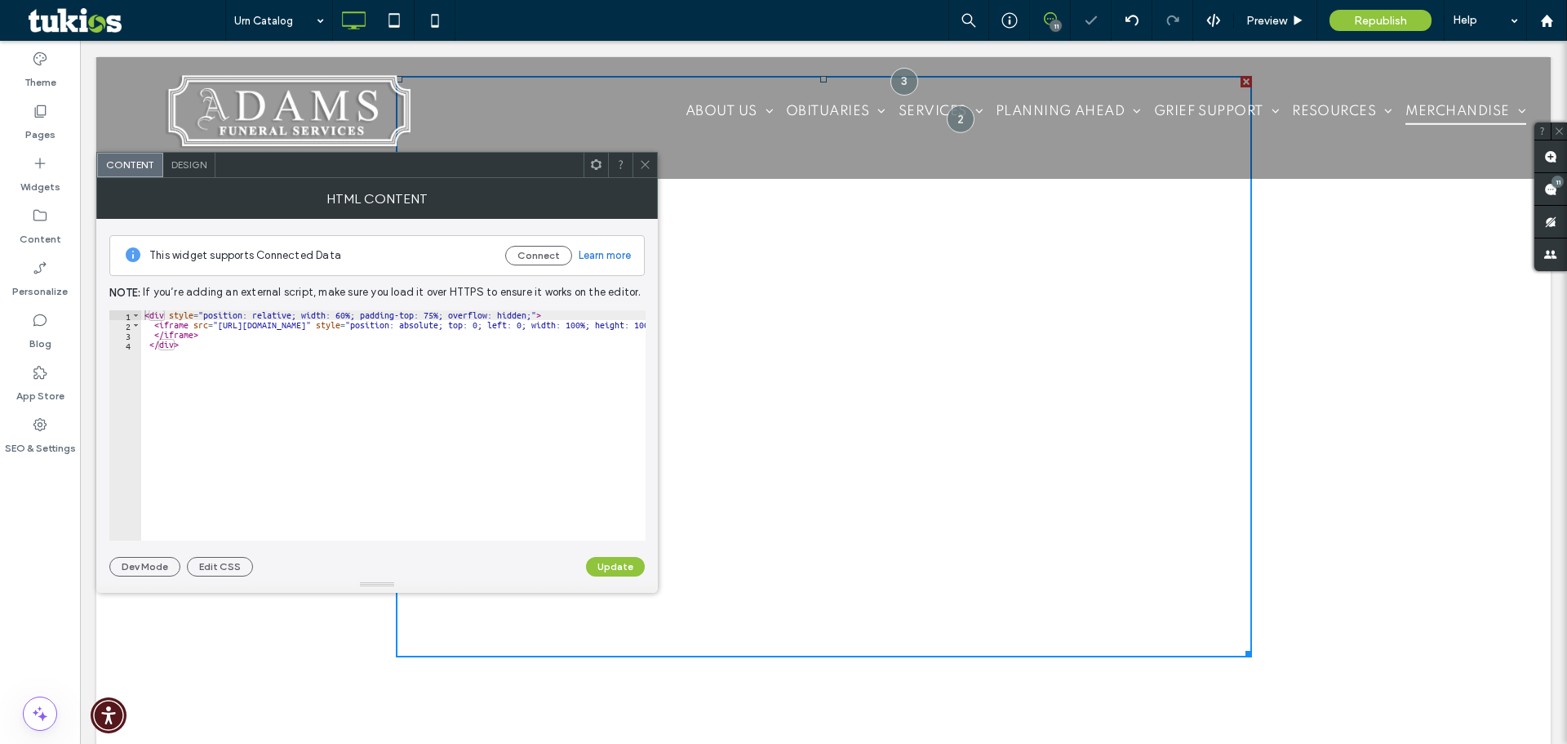
click at [342, 315] on div "< div style = "position: relative; width: 60%; padding-top: 75%; overflow: hidd…" at bounding box center [719, 435] width 1157 height 250
type textarea "**********"
click at [611, 560] on button "Update" at bounding box center [615, 567] width 59 height 20
click at [647, 164] on icon at bounding box center [645, 164] width 12 height 12
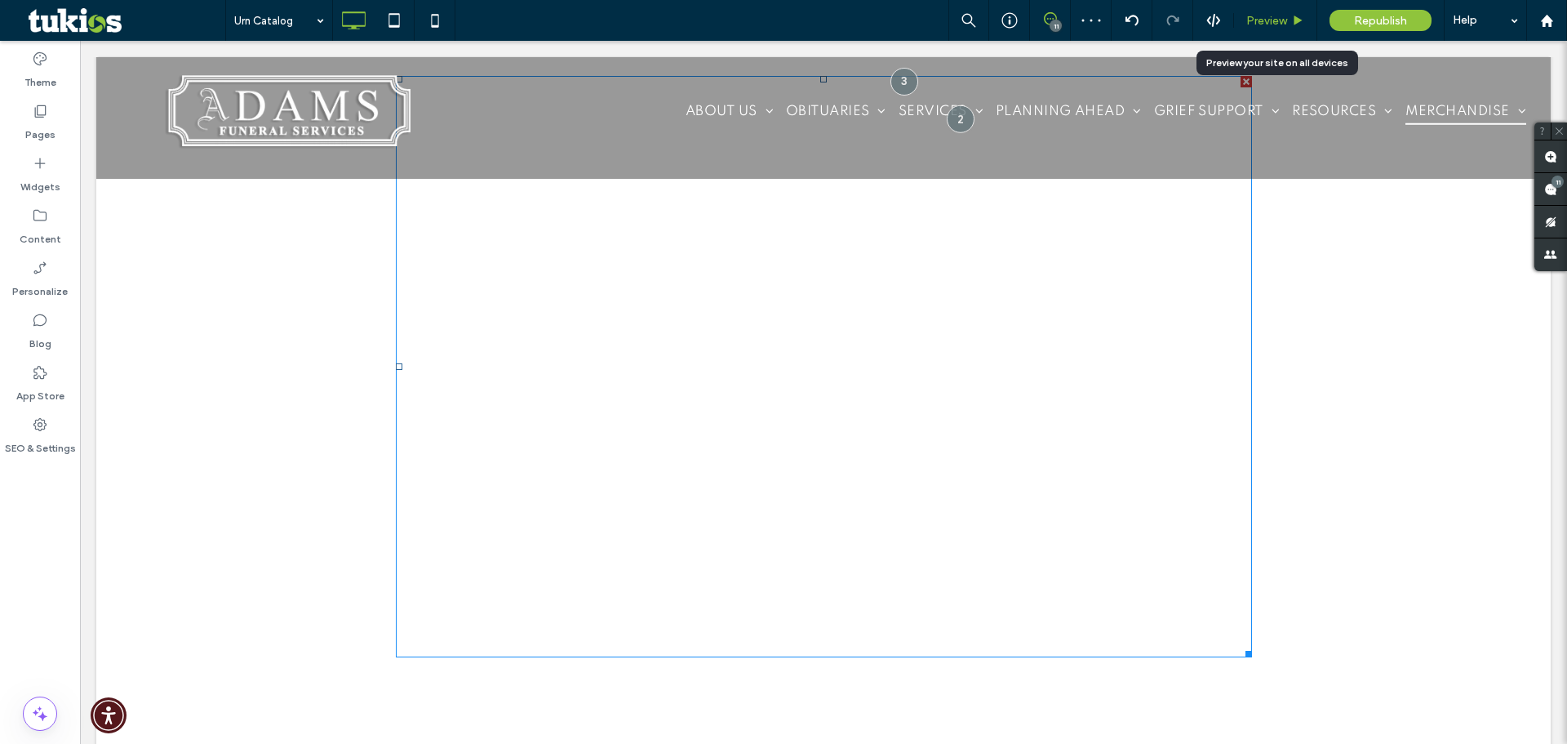
click at [1278, 20] on span "Preview" at bounding box center [1266, 21] width 41 height 14
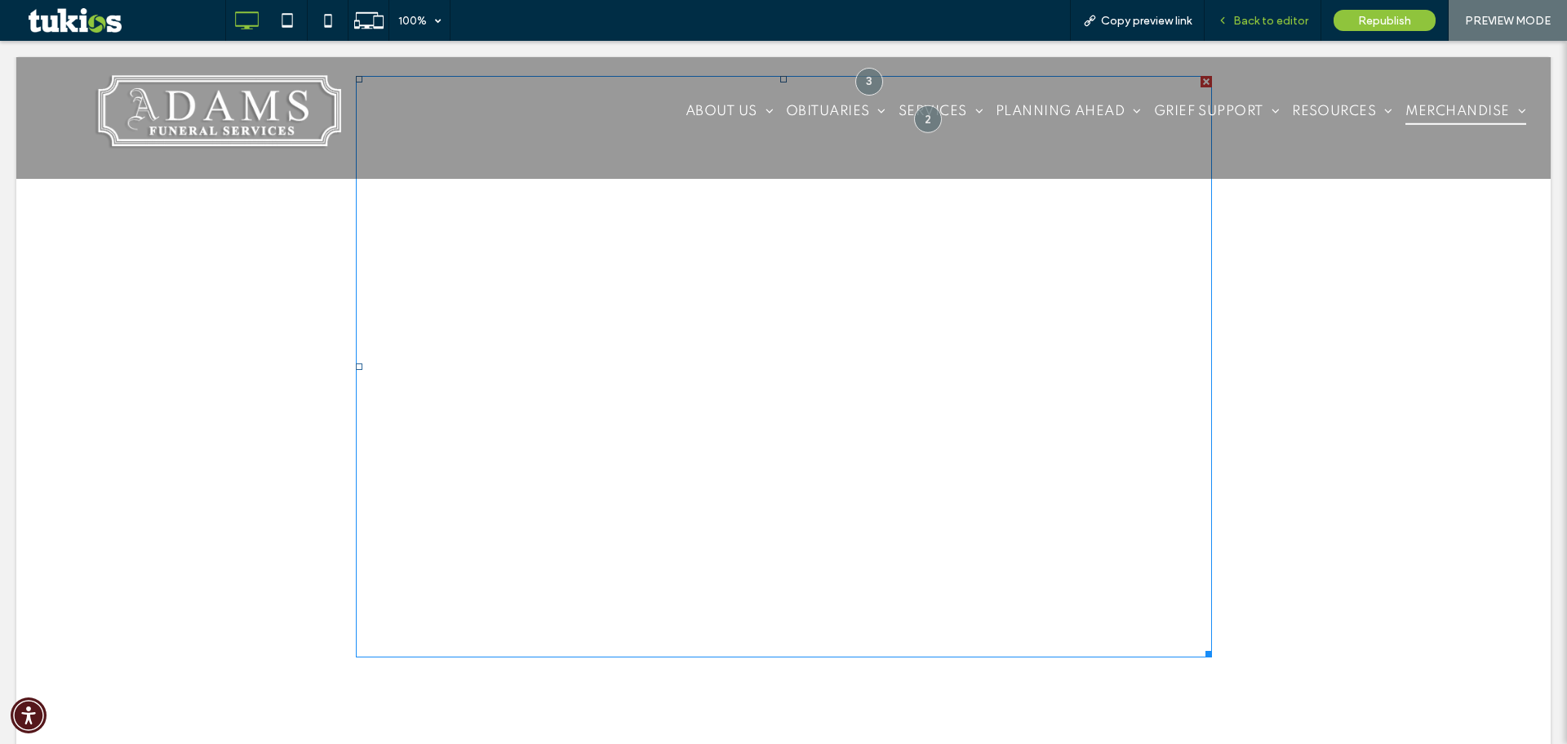
click at [1271, 18] on span "Back to editor" at bounding box center [1270, 21] width 75 height 14
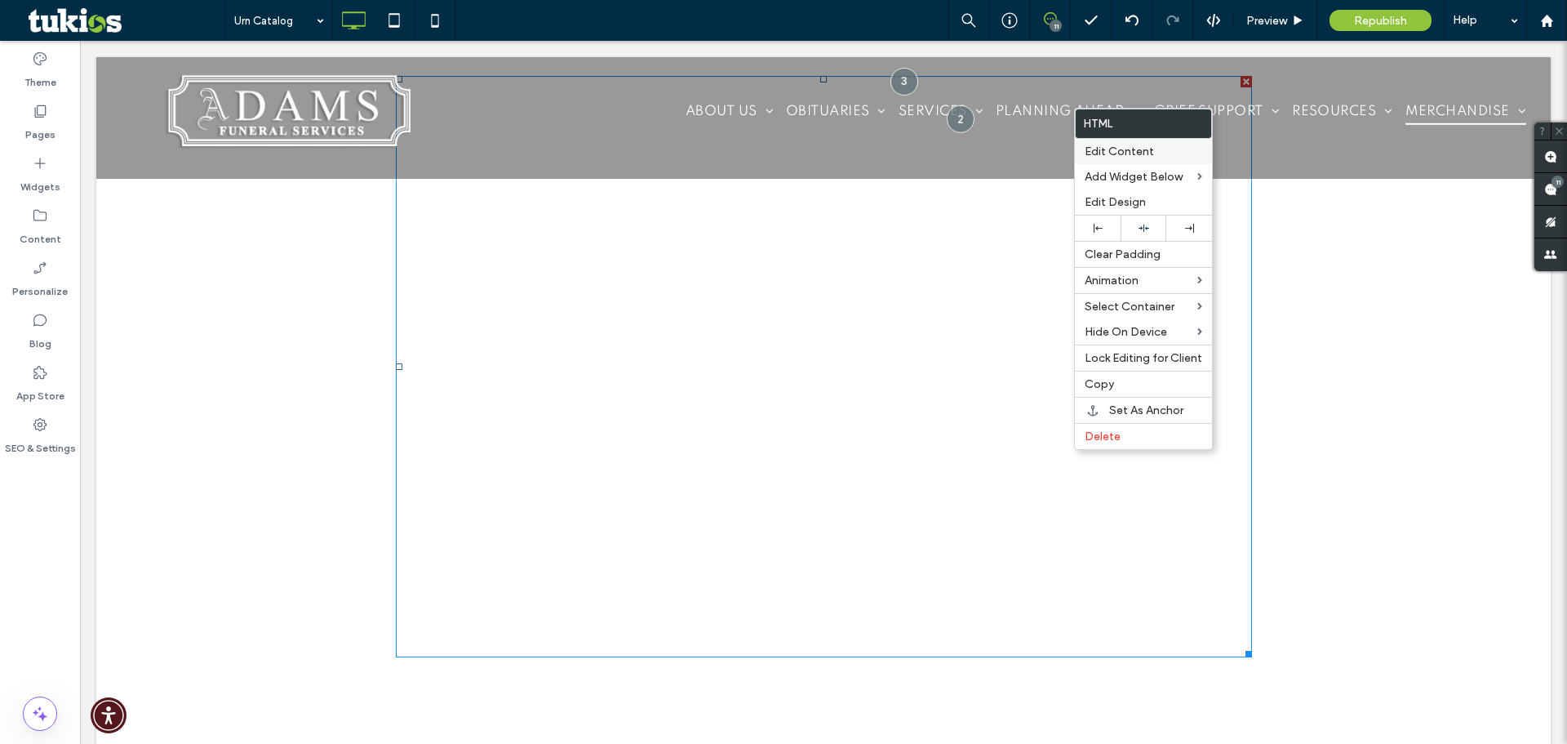
click at [1121, 160] on div "Edit Content" at bounding box center [1143, 151] width 137 height 25
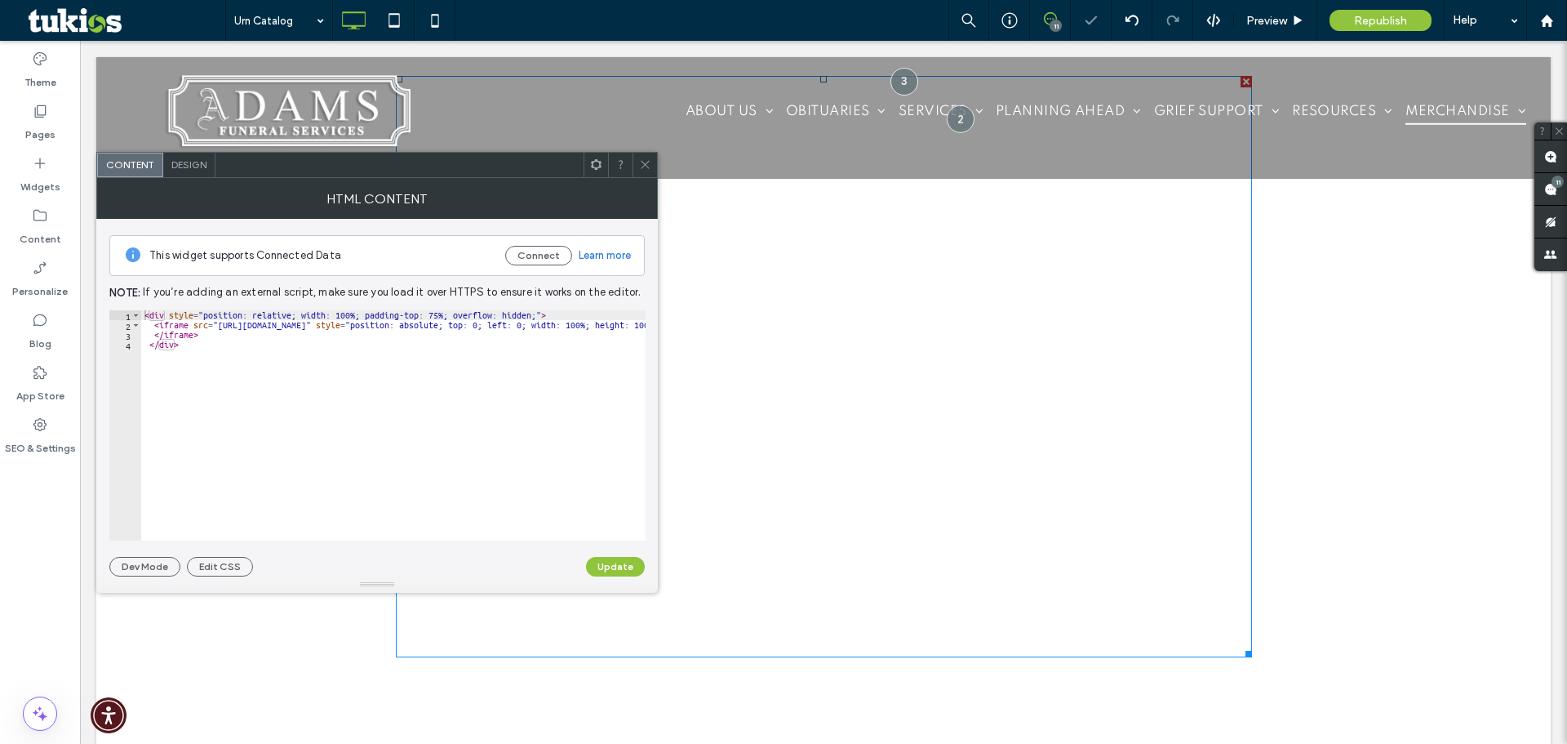
click at [344, 320] on div "< div style = "position: relative; width: 100%; padding-top: 75%; overflow: hid…" at bounding box center [719, 435] width 1157 height 250
type textarea "**********"
click at [602, 567] on button "Update" at bounding box center [615, 567] width 59 height 20
click at [340, 318] on div "< div style = "position: relative; width: 60%; padding-top: 75%; overflow: hidd…" at bounding box center [719, 435] width 1157 height 250
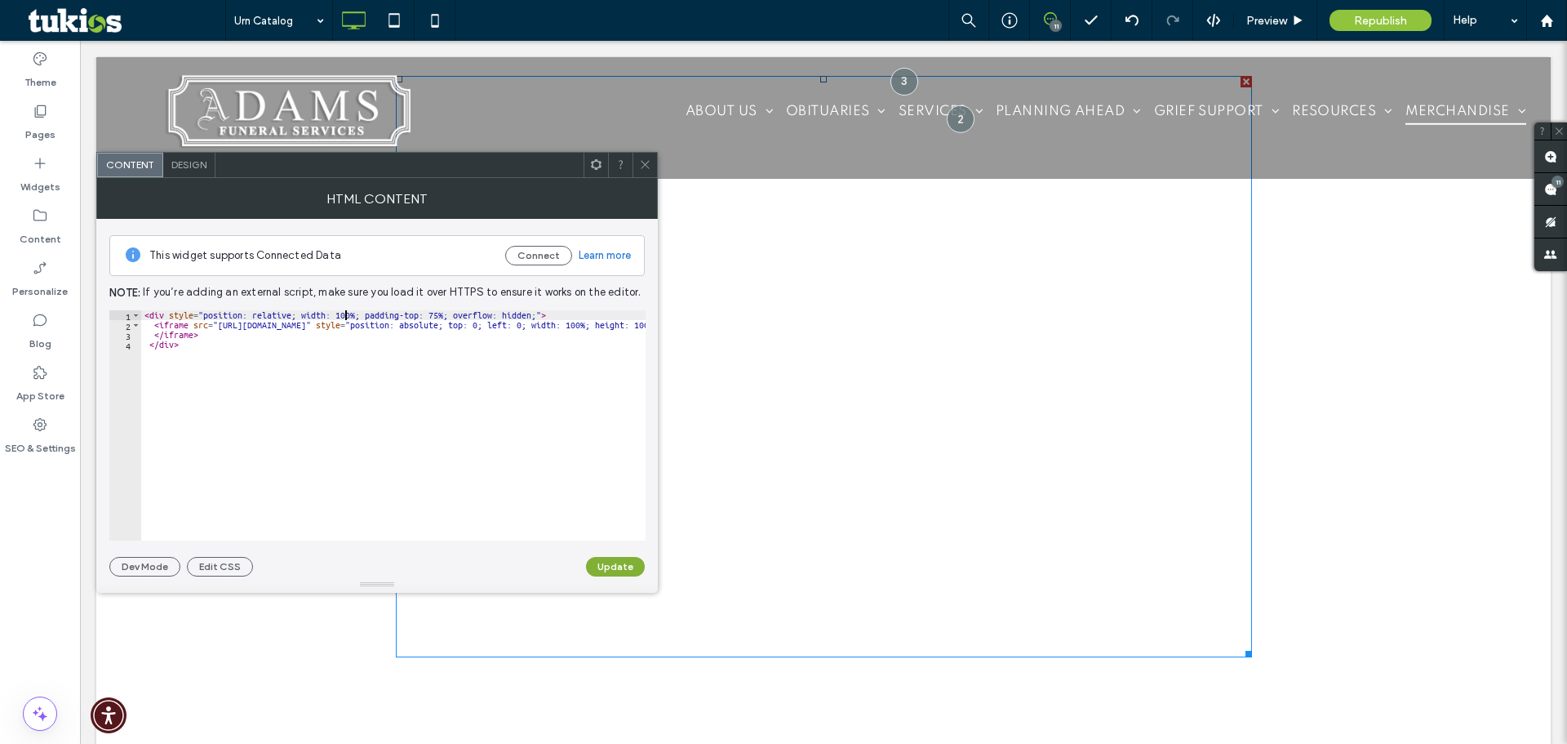
type textarea "**********"
click at [611, 569] on button "Update" at bounding box center [615, 567] width 59 height 20
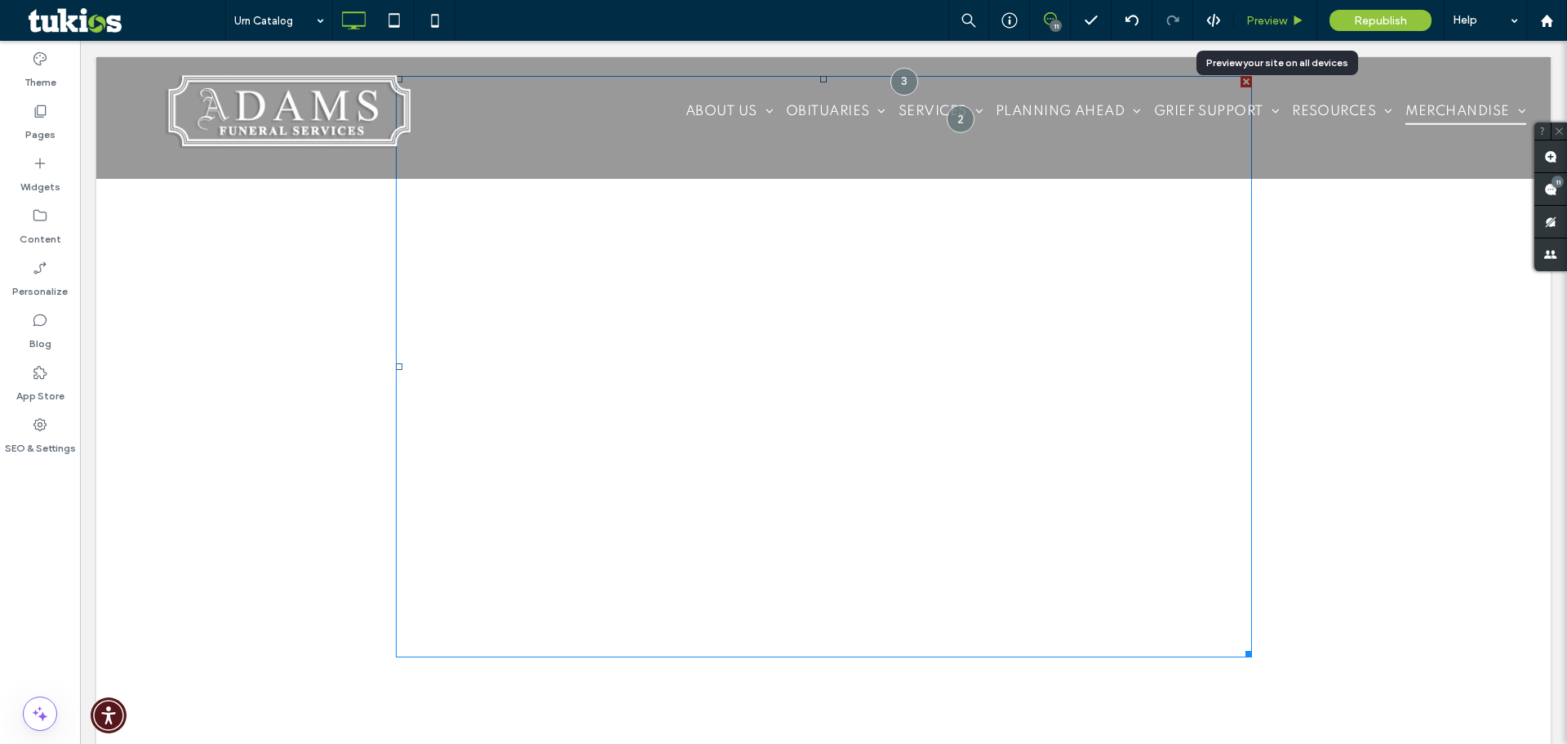
click at [1277, 19] on span "Preview" at bounding box center [1266, 21] width 41 height 14
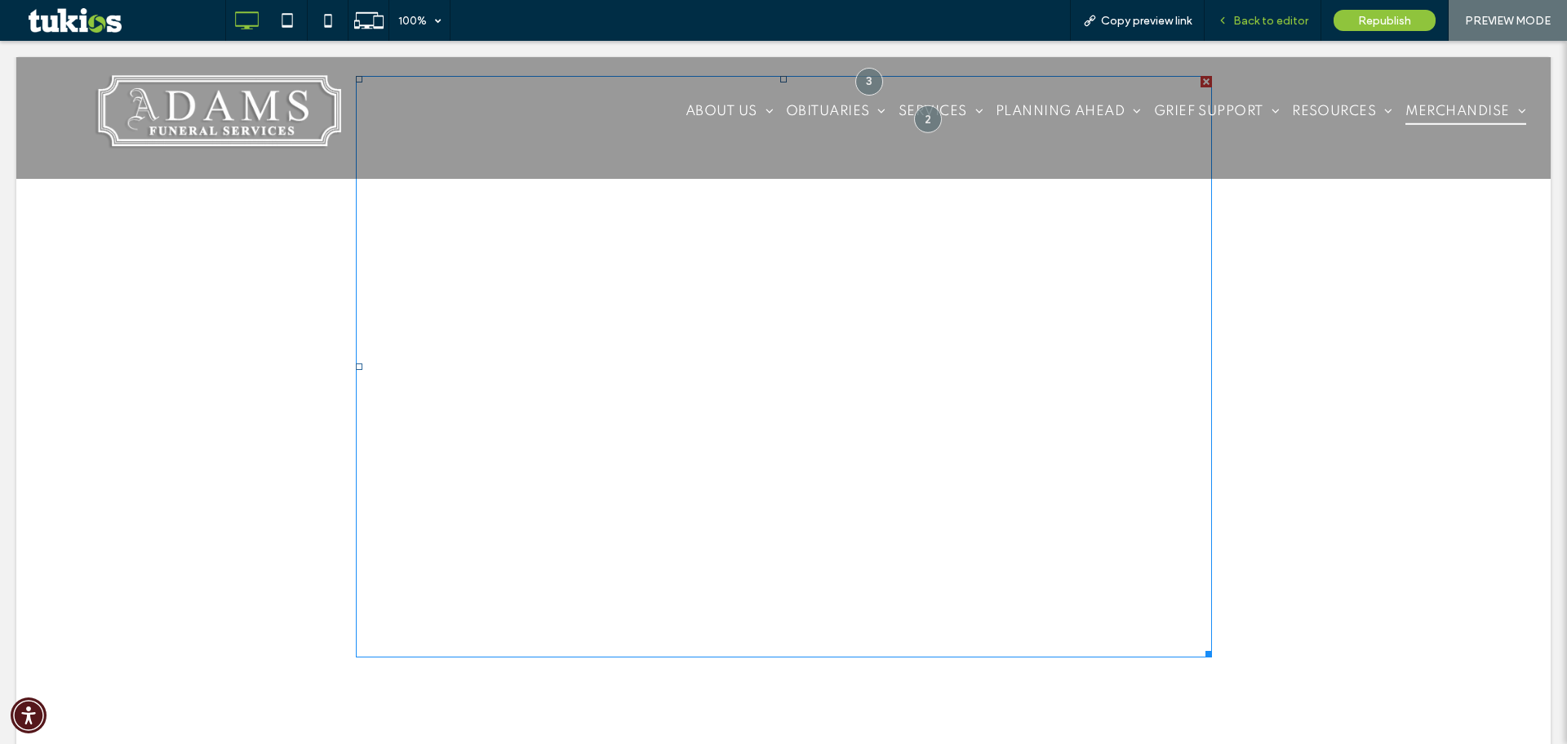
click at [1277, 18] on span "Back to editor" at bounding box center [1270, 21] width 75 height 14
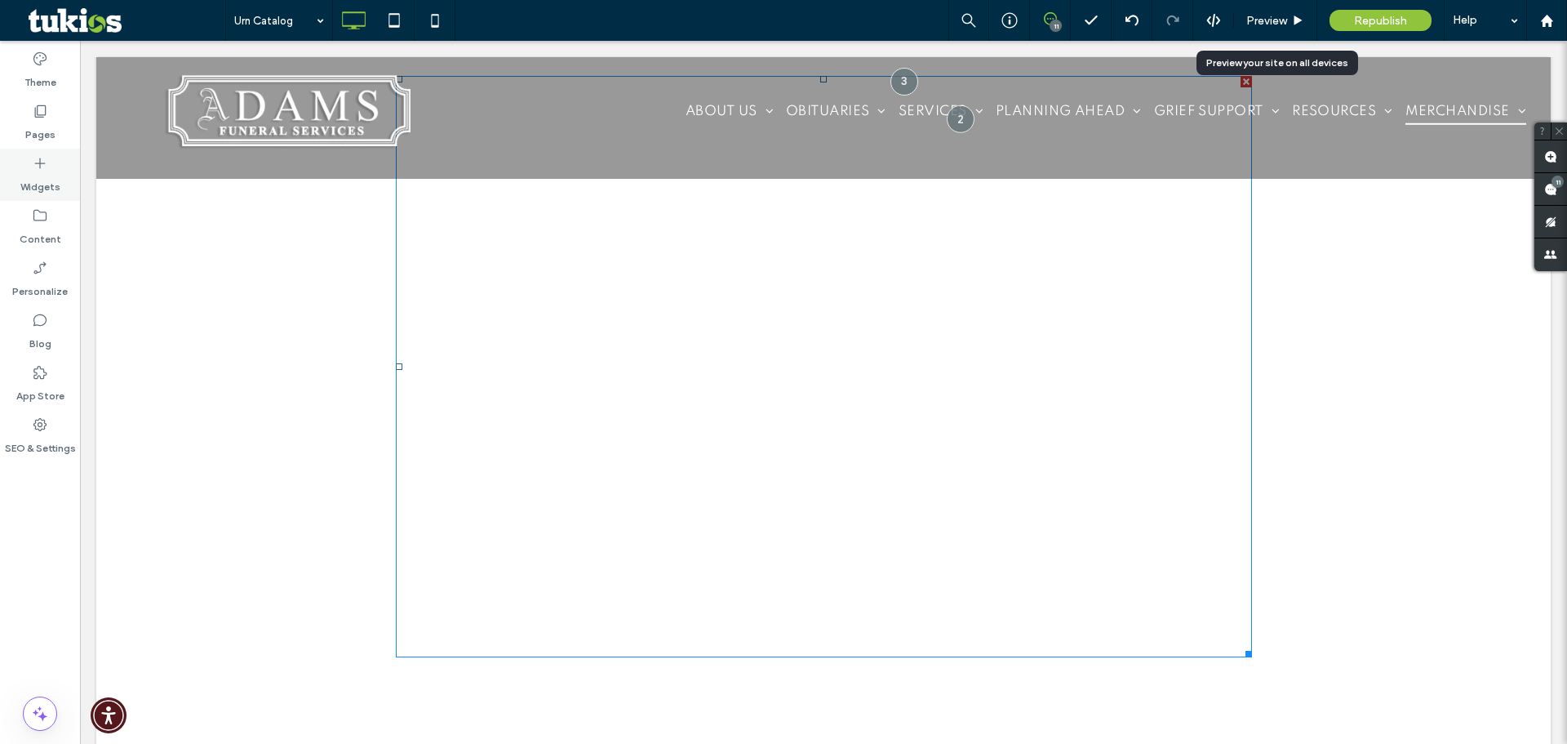
click at [43, 173] on label "Widgets" at bounding box center [40, 182] width 40 height 23
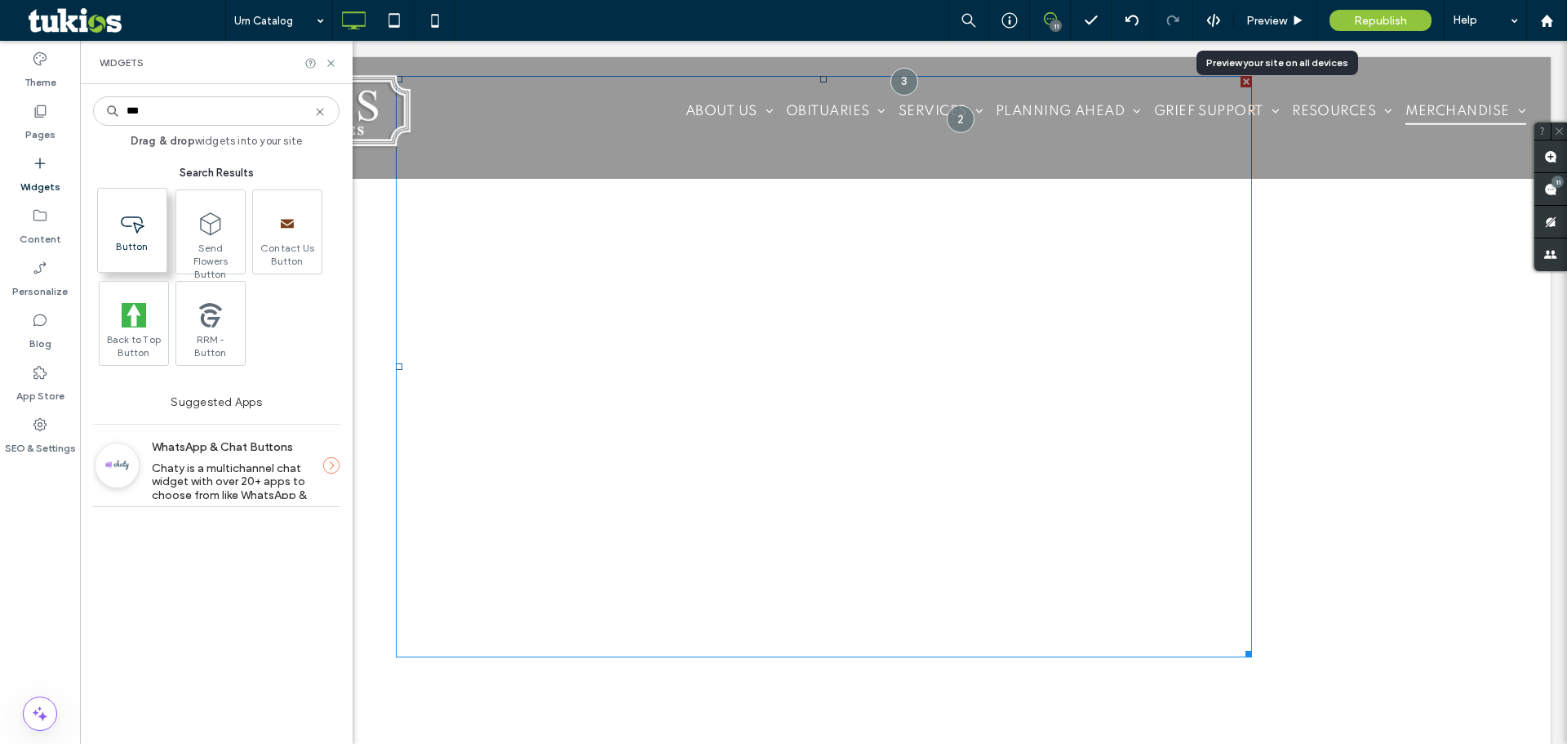
type input "***"
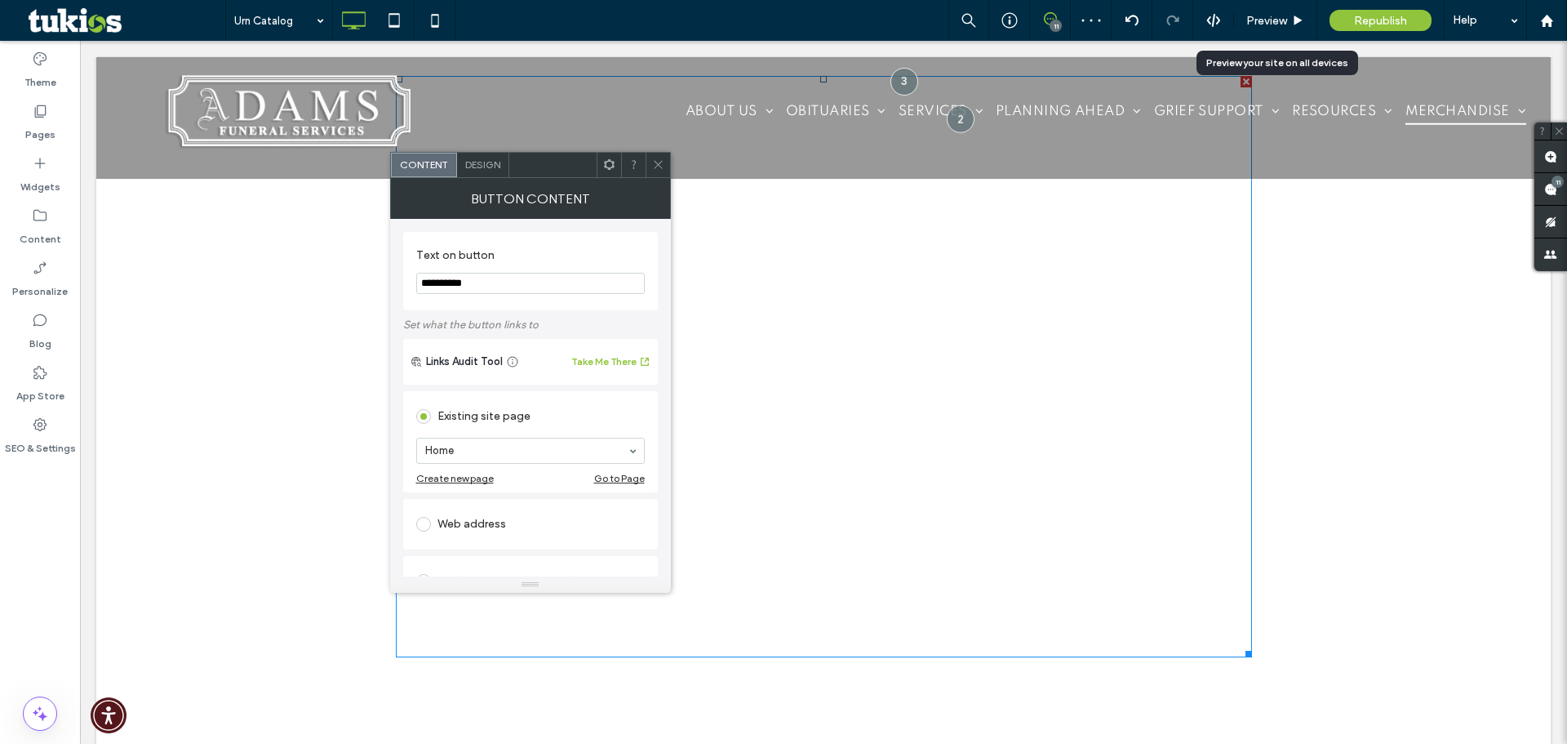
drag, startPoint x: 426, startPoint y: 286, endPoint x: 396, endPoint y: 286, distance: 30.2
click at [396, 286] on div "**********" at bounding box center [530, 398] width 281 height 358
type input "**********"
click at [659, 162] on icon at bounding box center [658, 164] width 12 height 12
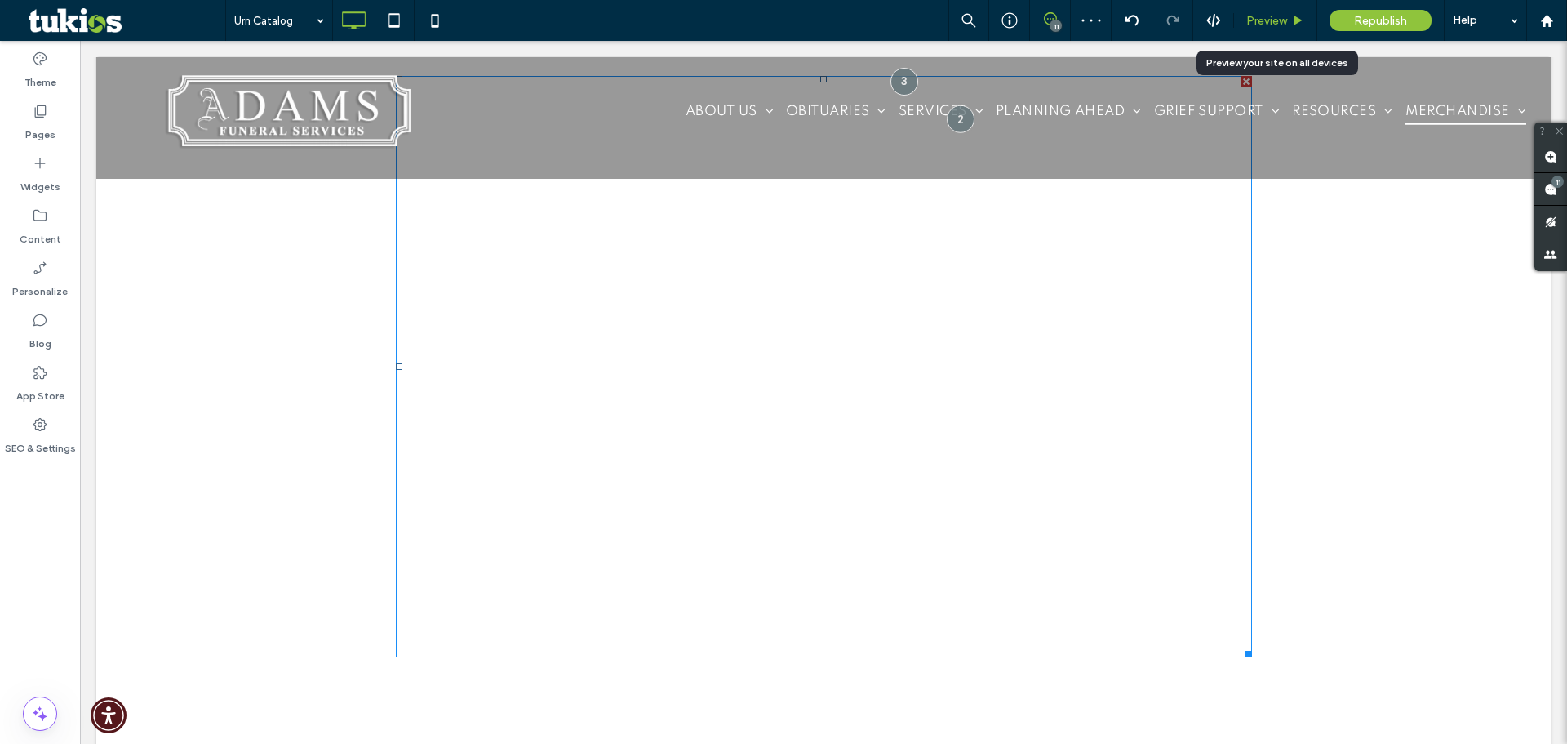
click at [1290, 19] on div "Preview" at bounding box center [1275, 21] width 82 height 14
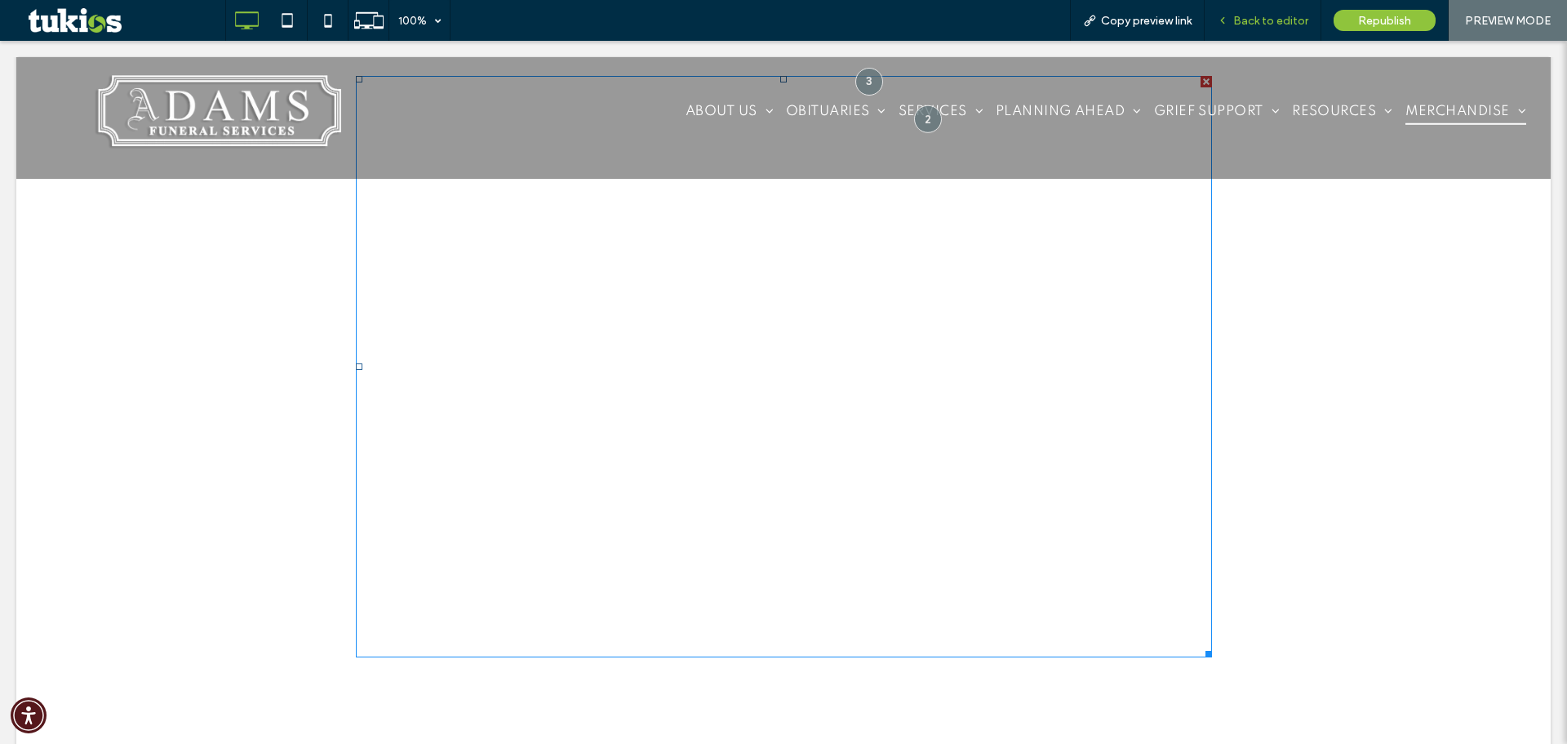
click at [1266, 5] on div "Back to editor" at bounding box center [1263, 20] width 117 height 41
click at [1268, 12] on div "Back to editor" at bounding box center [1263, 20] width 117 height 41
click at [1264, 24] on span "Back to editor" at bounding box center [1270, 21] width 75 height 14
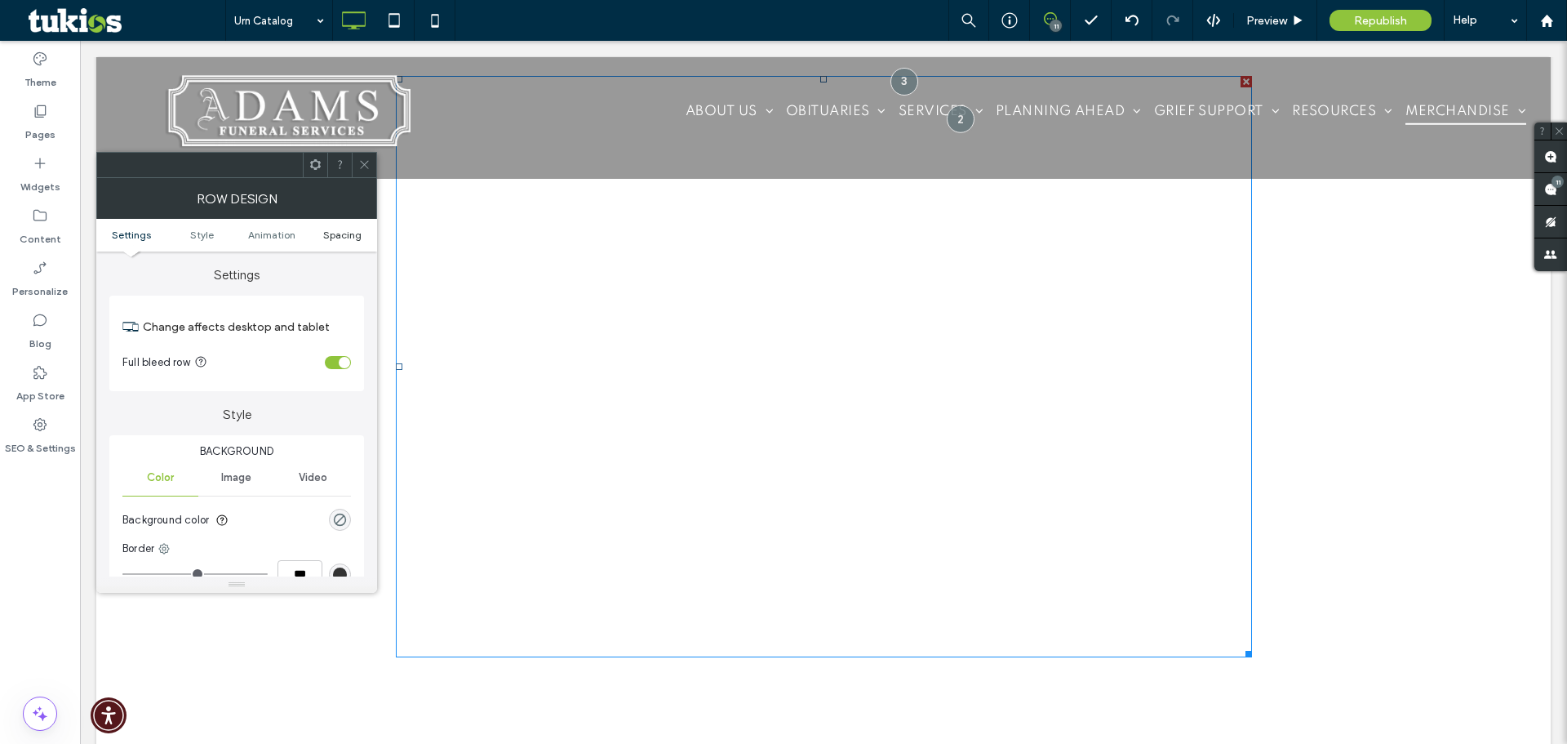
click at [335, 237] on span "Spacing" at bounding box center [342, 235] width 38 height 12
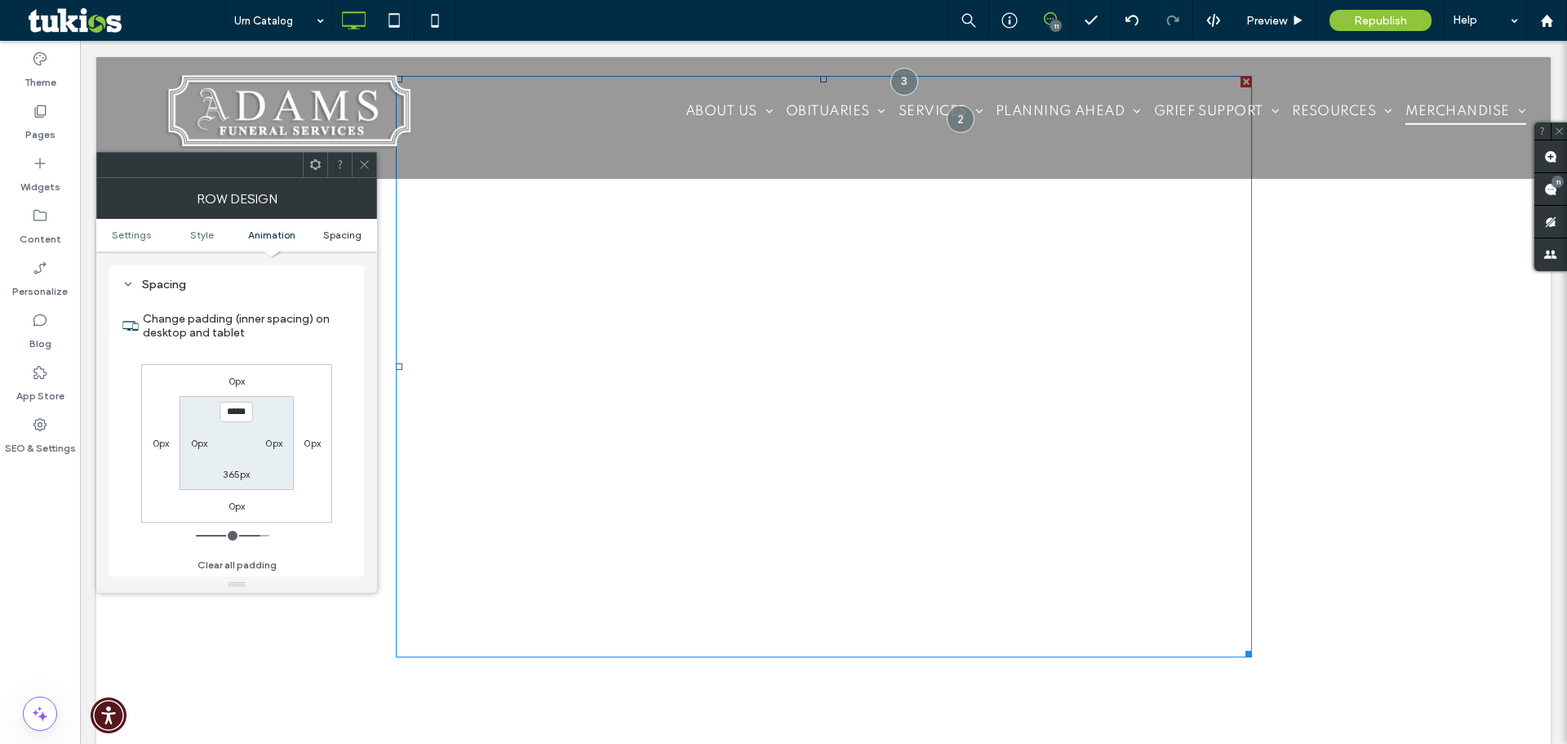
scroll to position [461, 0]
click at [229, 415] on input "*****" at bounding box center [236, 411] width 33 height 20
type input "****"
type input "**"
click at [347, 295] on section "Change padding (inner spacing) on desktop and tablet" at bounding box center [236, 325] width 229 height 60
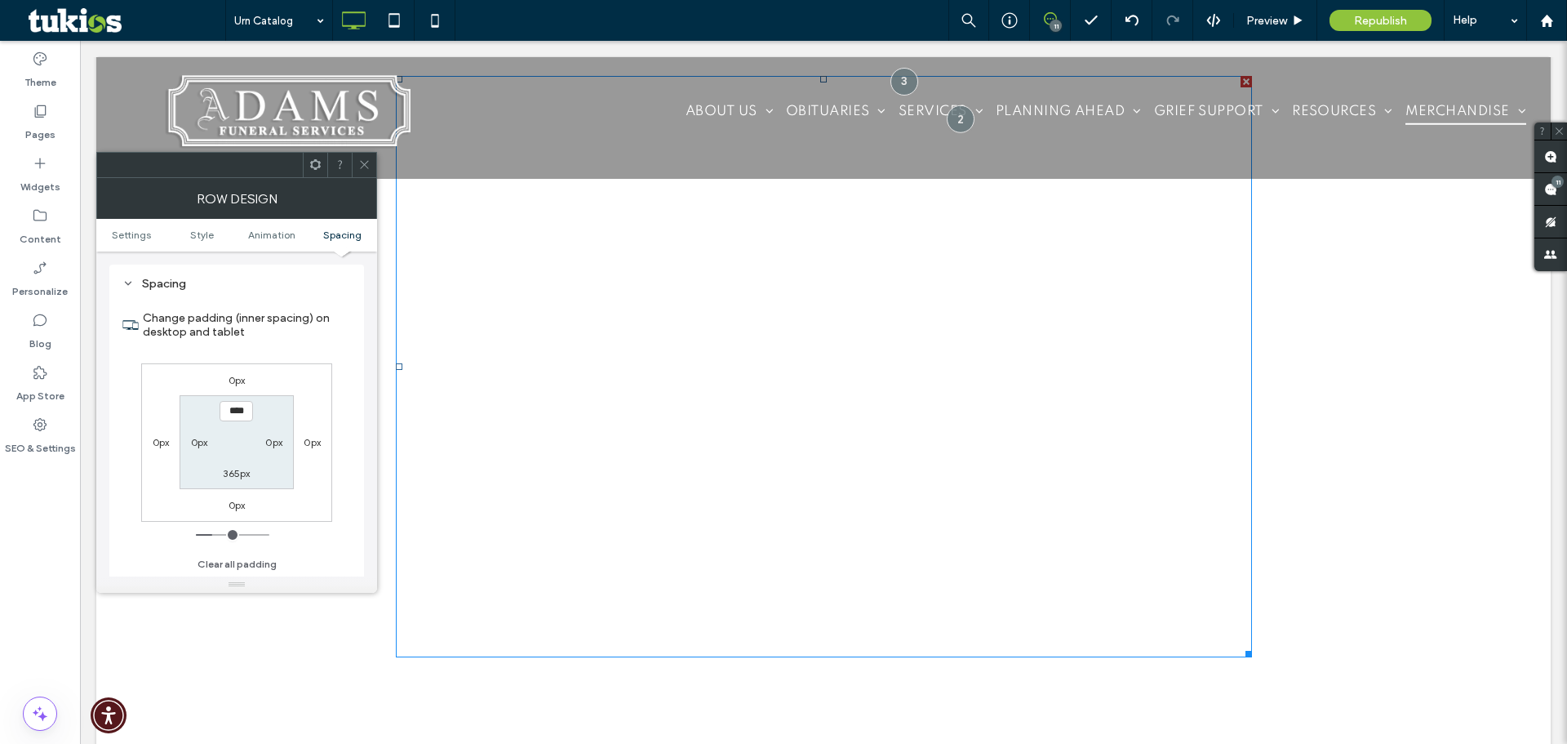
click at [366, 166] on icon at bounding box center [364, 164] width 12 height 12
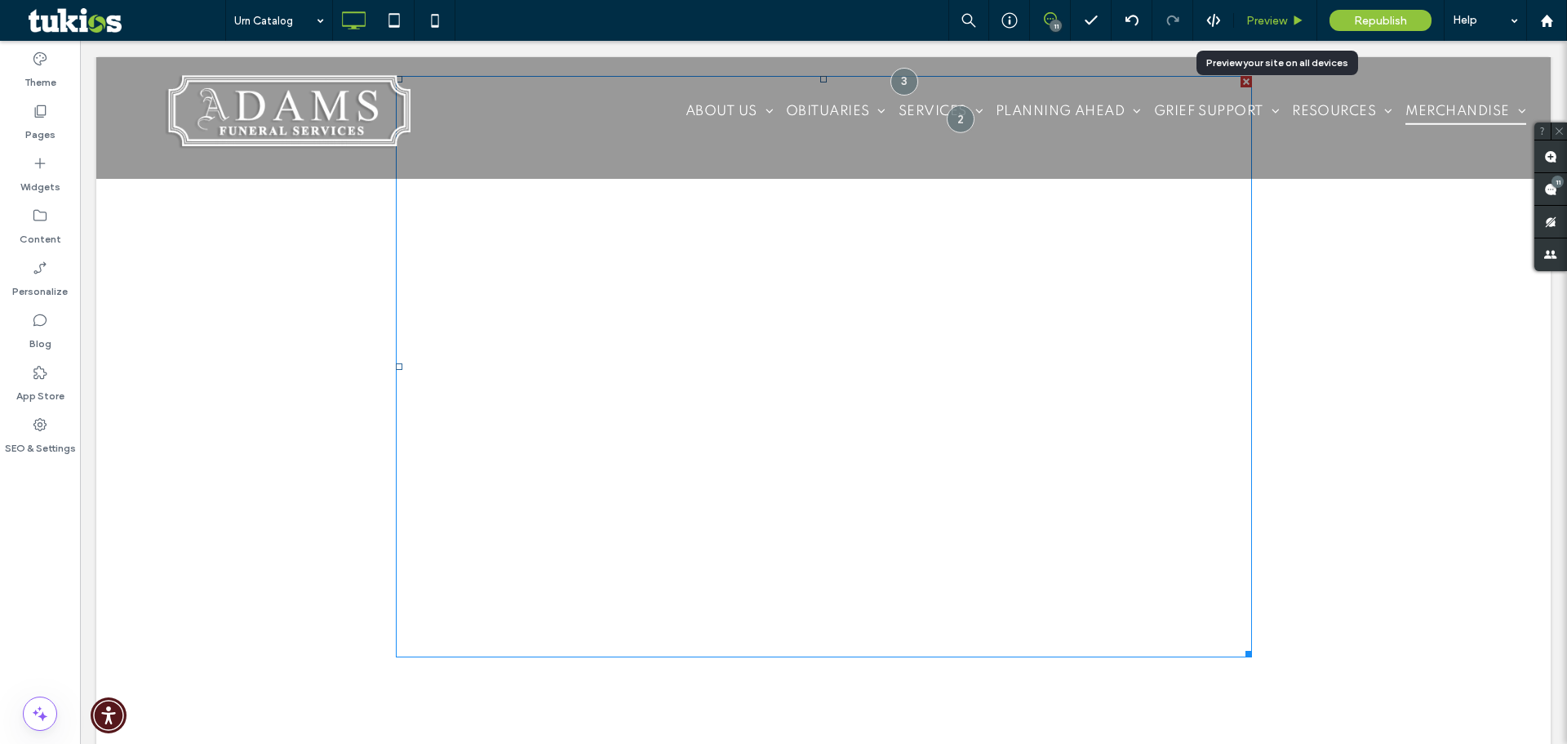
click at [1284, 14] on span "Preview" at bounding box center [1266, 21] width 41 height 14
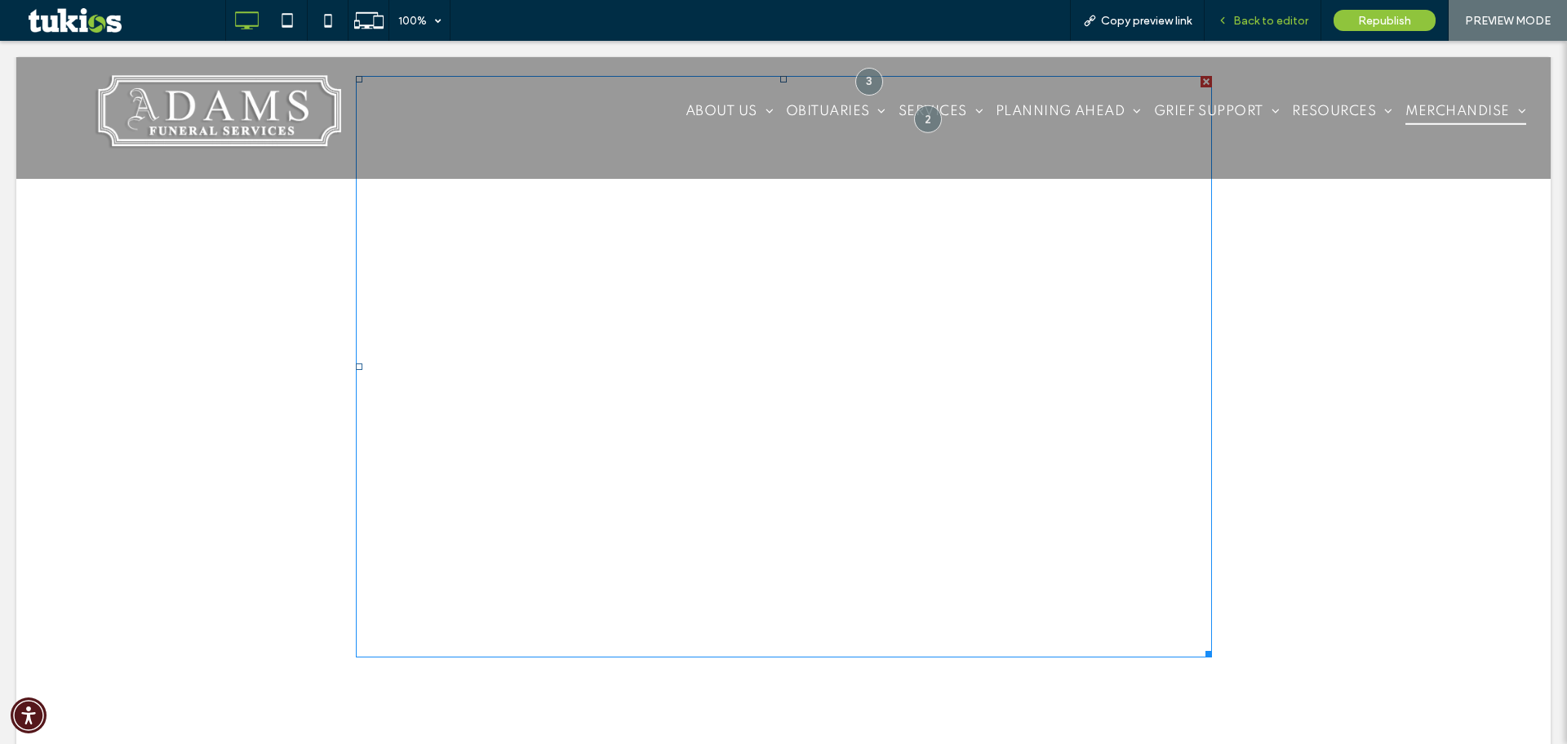
click at [1279, 15] on span "Back to editor" at bounding box center [1270, 21] width 75 height 14
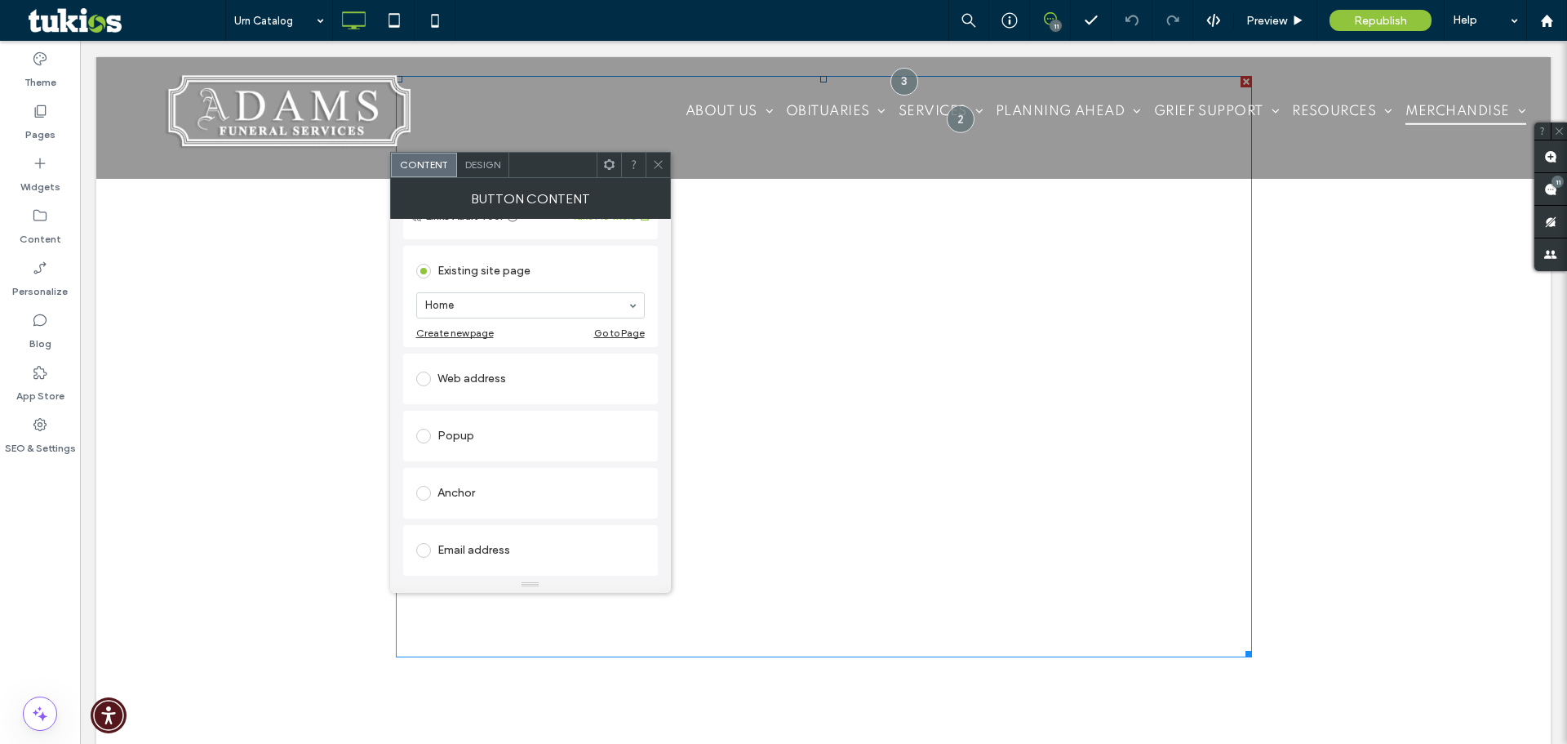
scroll to position [109, 0]
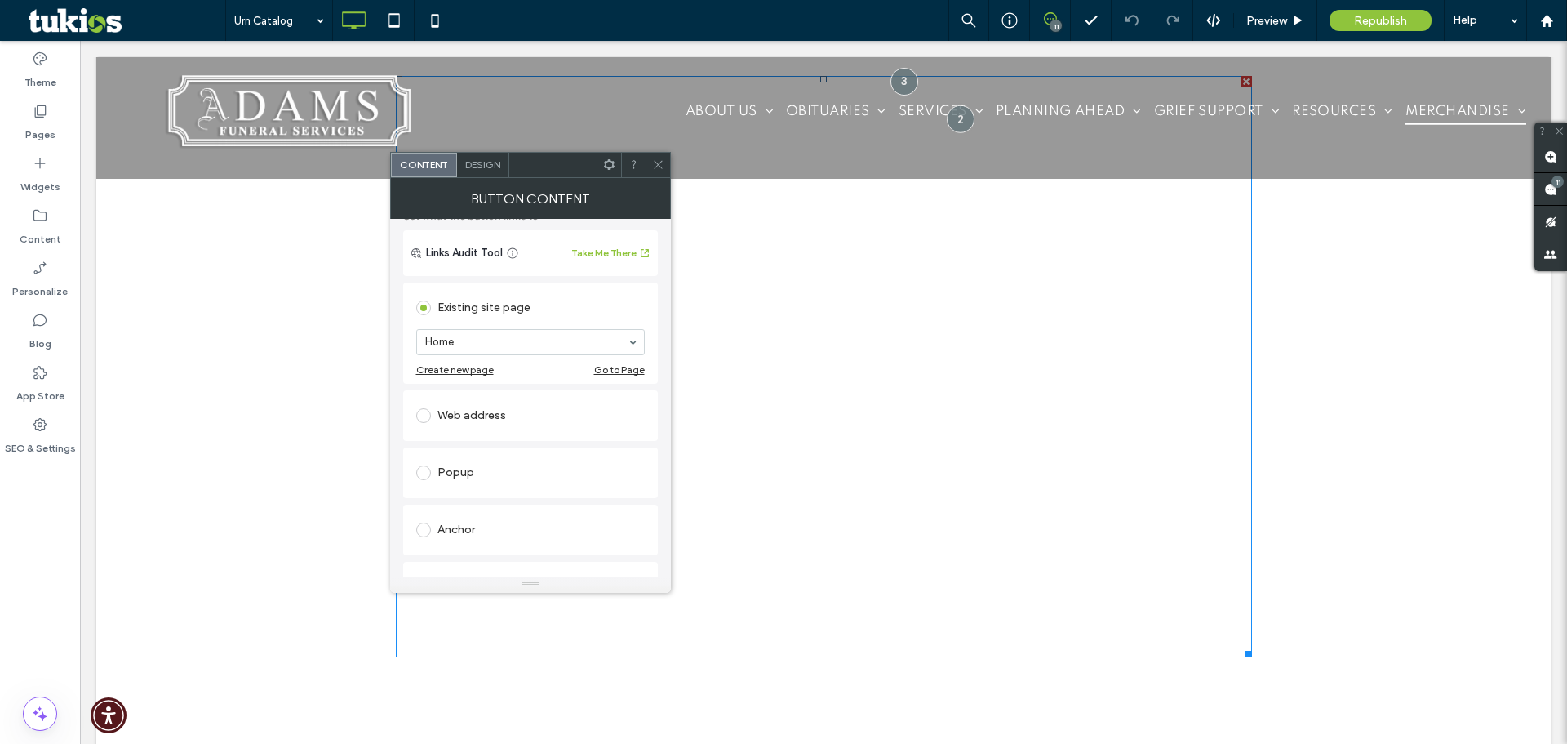
click at [485, 413] on div "Web address" at bounding box center [530, 415] width 229 height 26
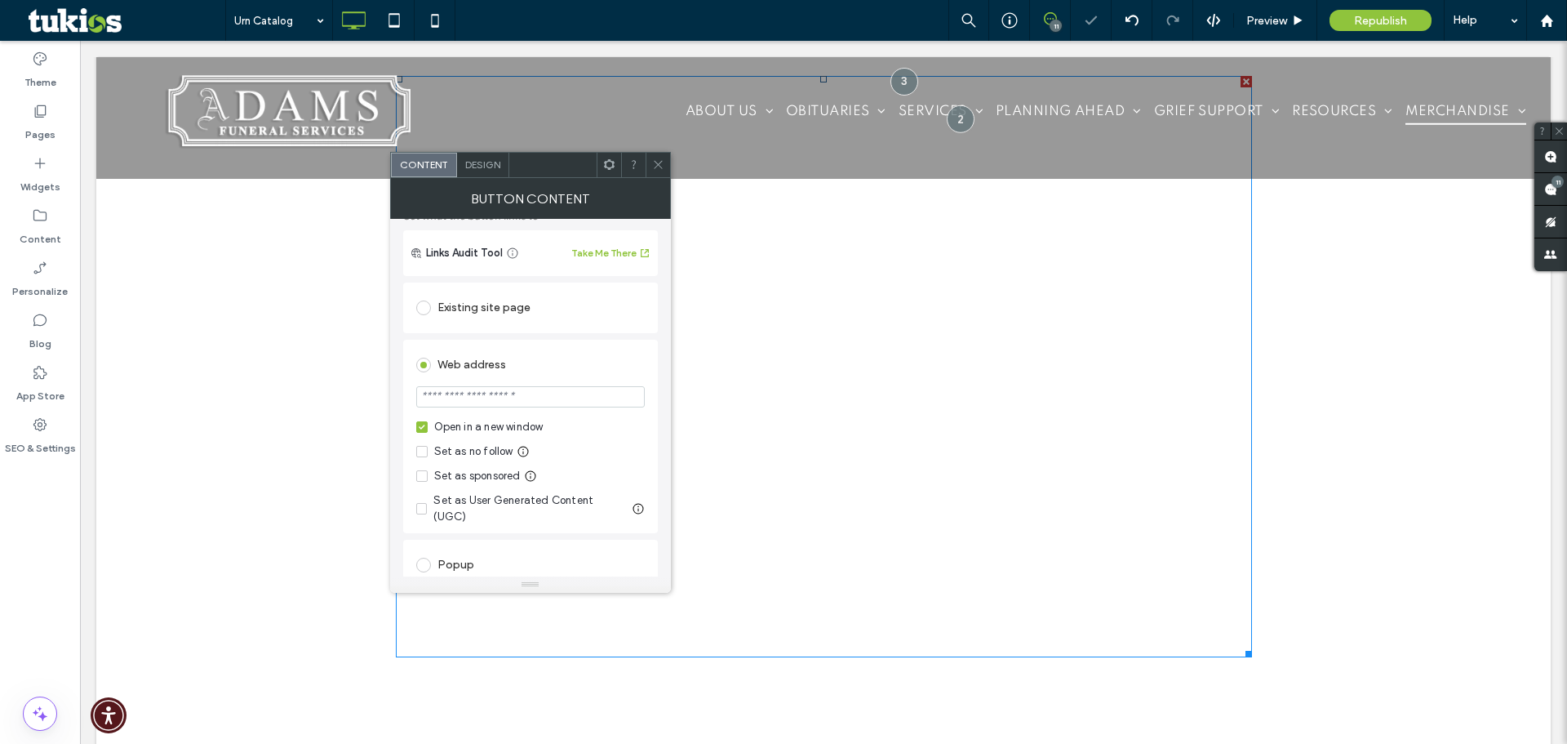
click at [503, 406] on input "url" at bounding box center [530, 396] width 229 height 21
paste input "**********"
type input "**********"
click at [403, 366] on div "**********" at bounding box center [530, 436] width 255 height 193
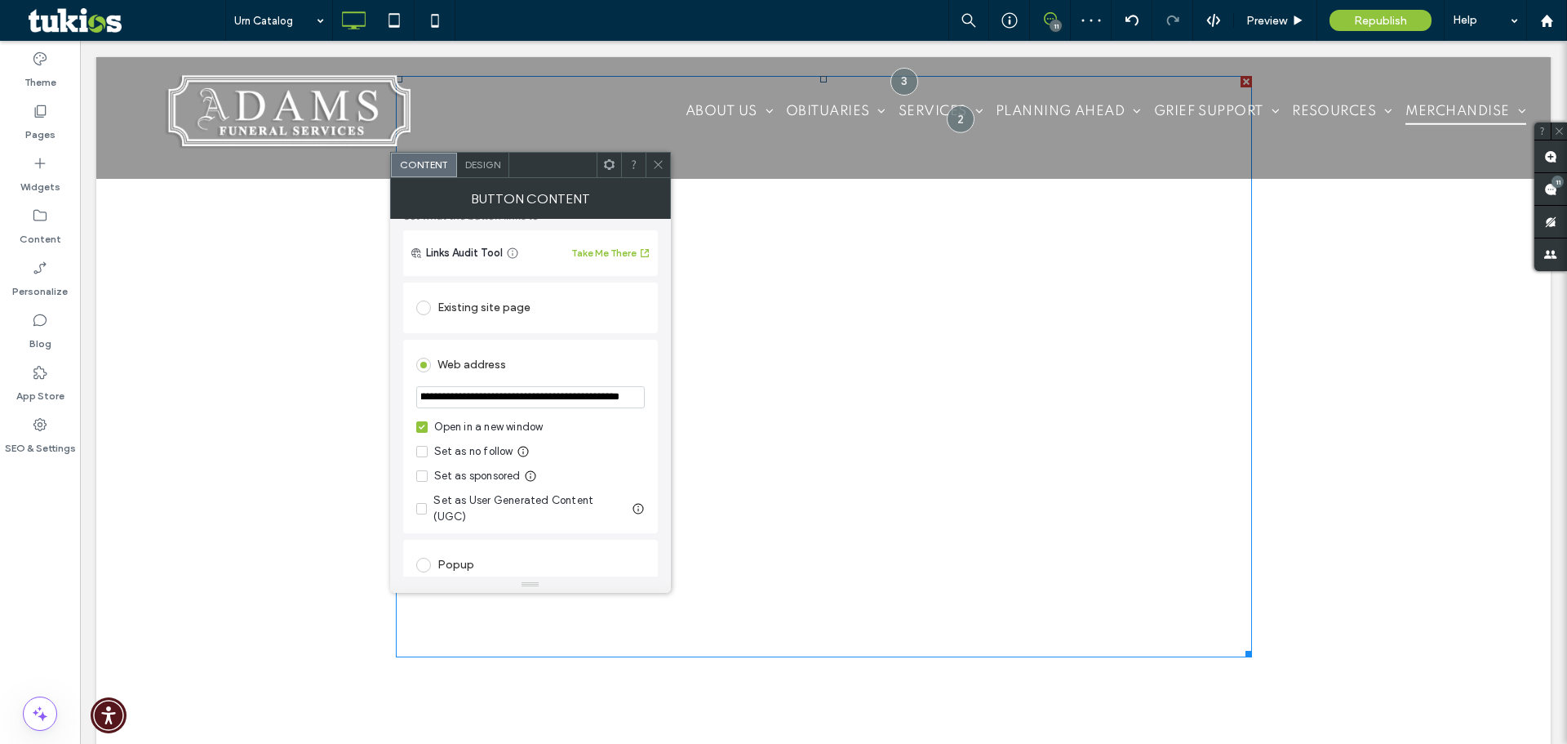
scroll to position [0, 0]
click at [662, 165] on icon at bounding box center [658, 164] width 12 height 12
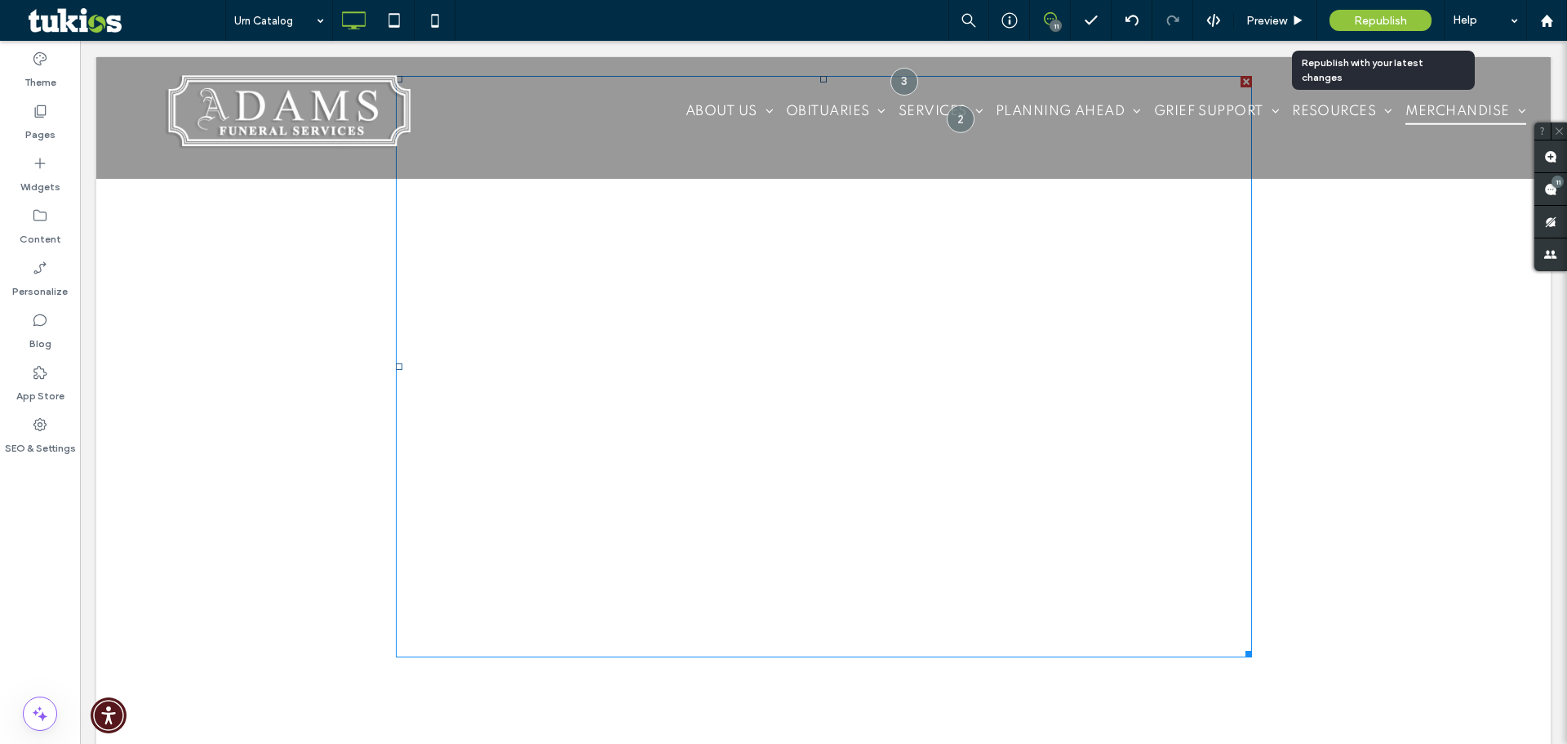
click at [1388, 18] on span "Republish" at bounding box center [1380, 21] width 53 height 14
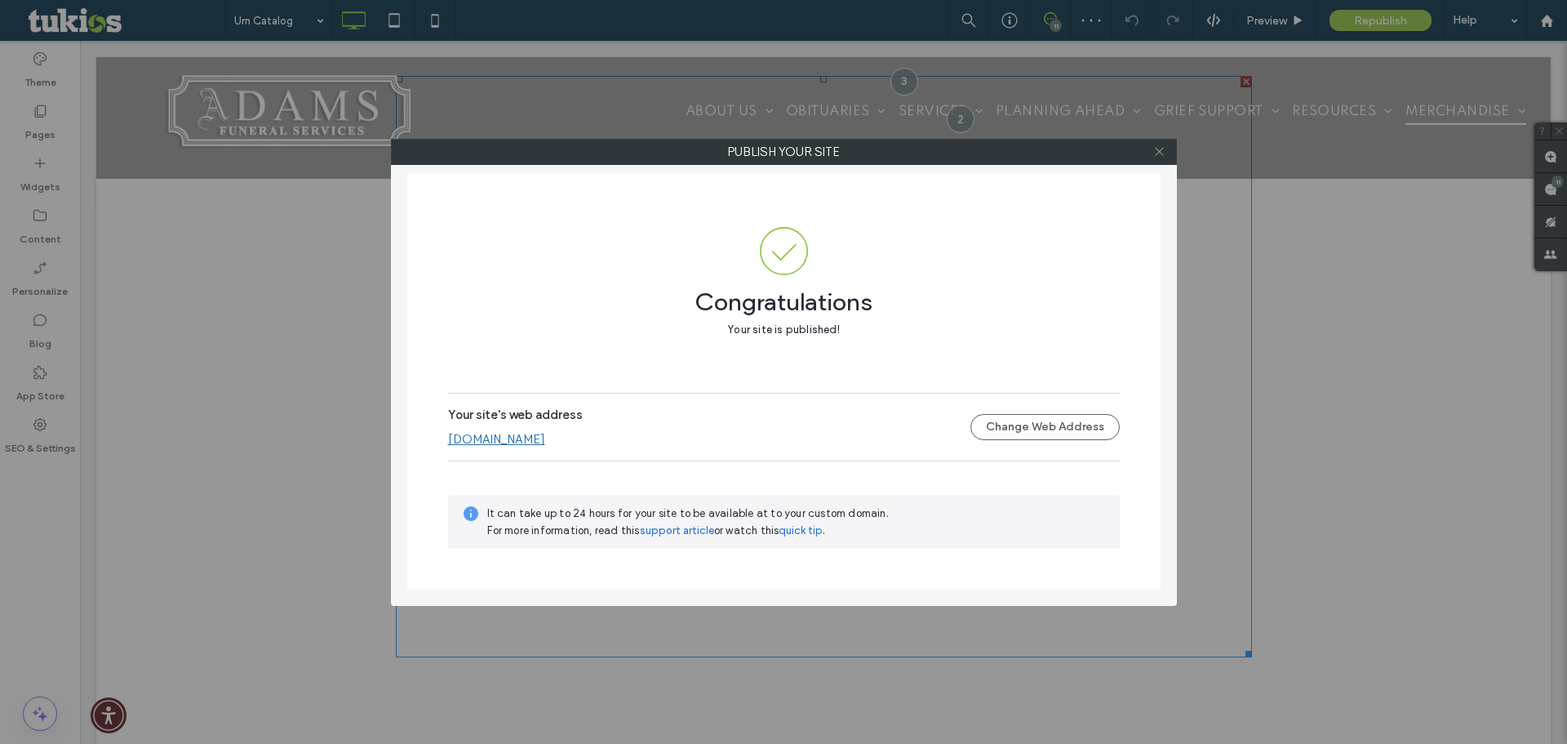
click at [1155, 149] on icon at bounding box center [1159, 151] width 12 height 12
